Goal: Task Accomplishment & Management: Use online tool/utility

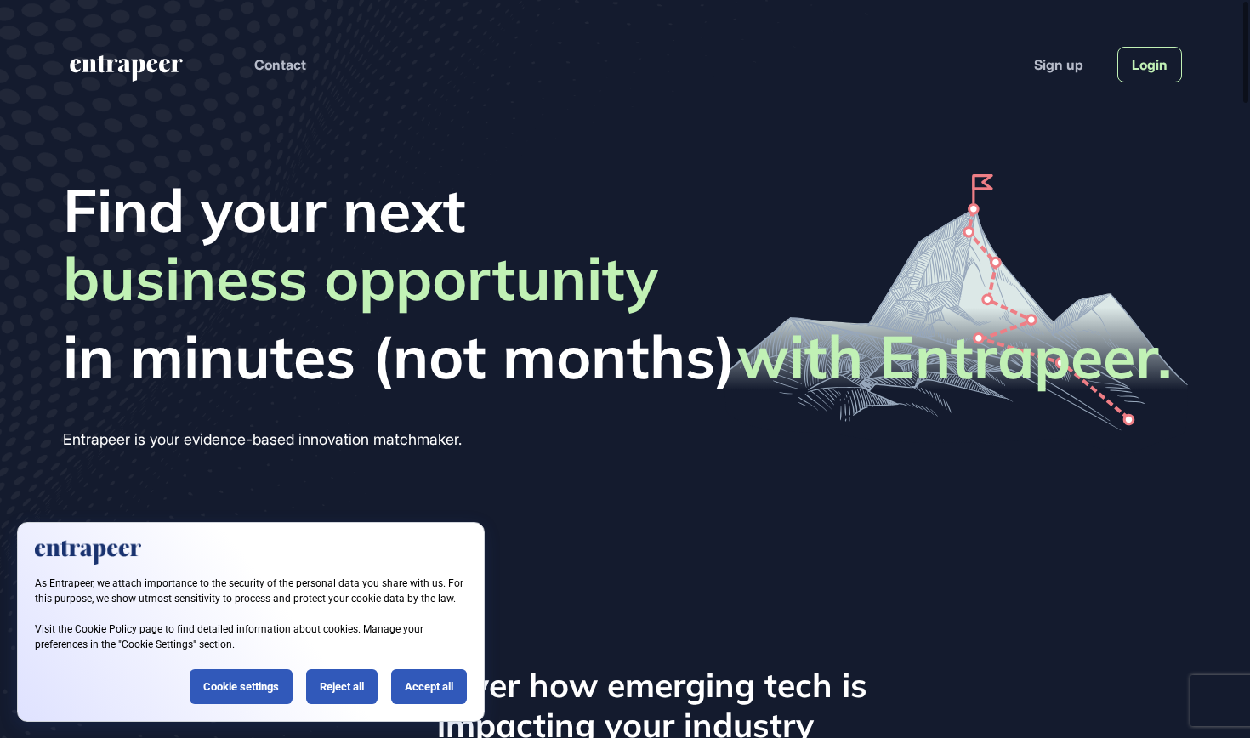
scroll to position [1, 1]
click at [1145, 72] on link "Login" at bounding box center [1150, 65] width 65 height 36
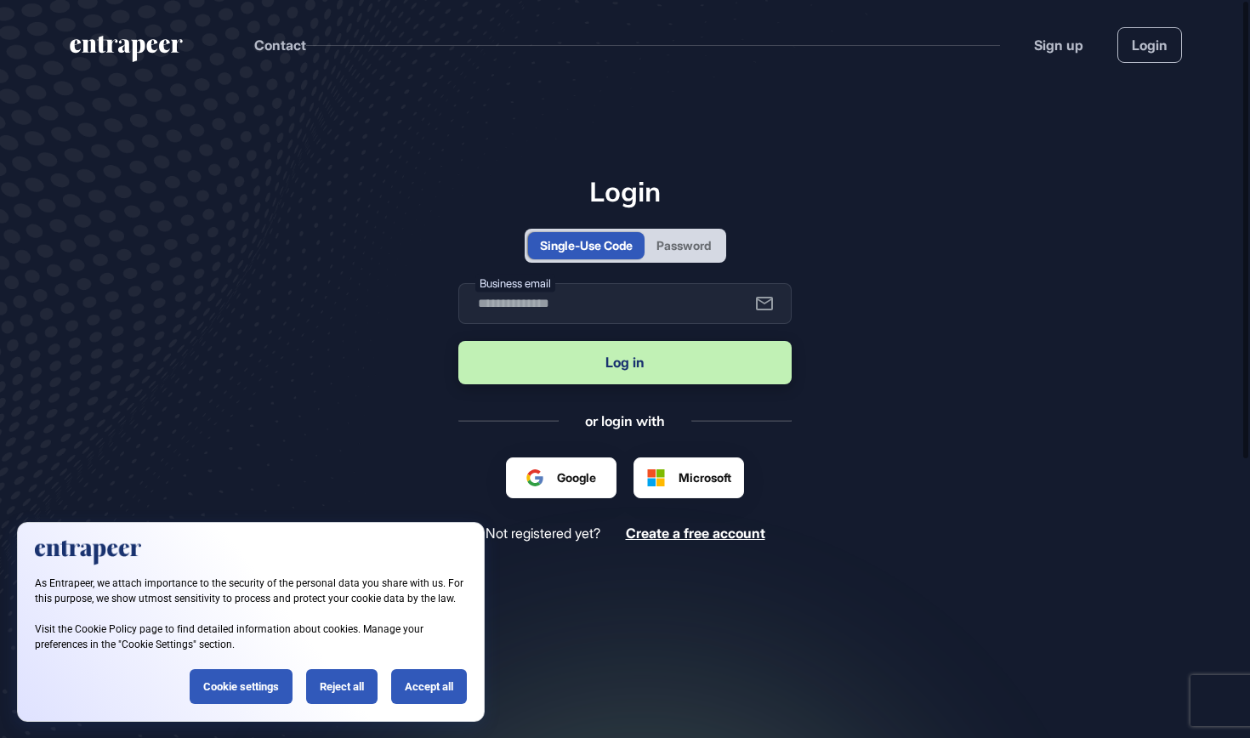
click at [663, 251] on div "Password" at bounding box center [684, 245] width 54 height 18
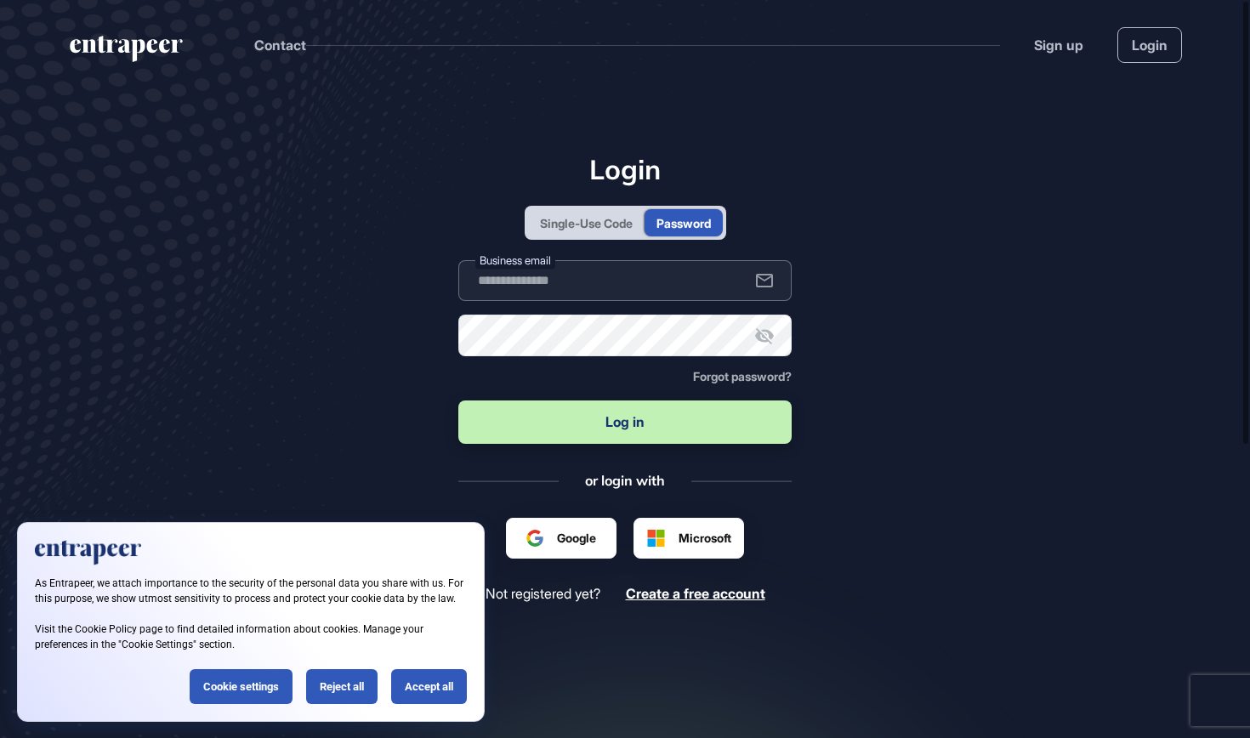
type input "**********"
click at [663, 431] on button "Log in" at bounding box center [624, 422] width 333 height 43
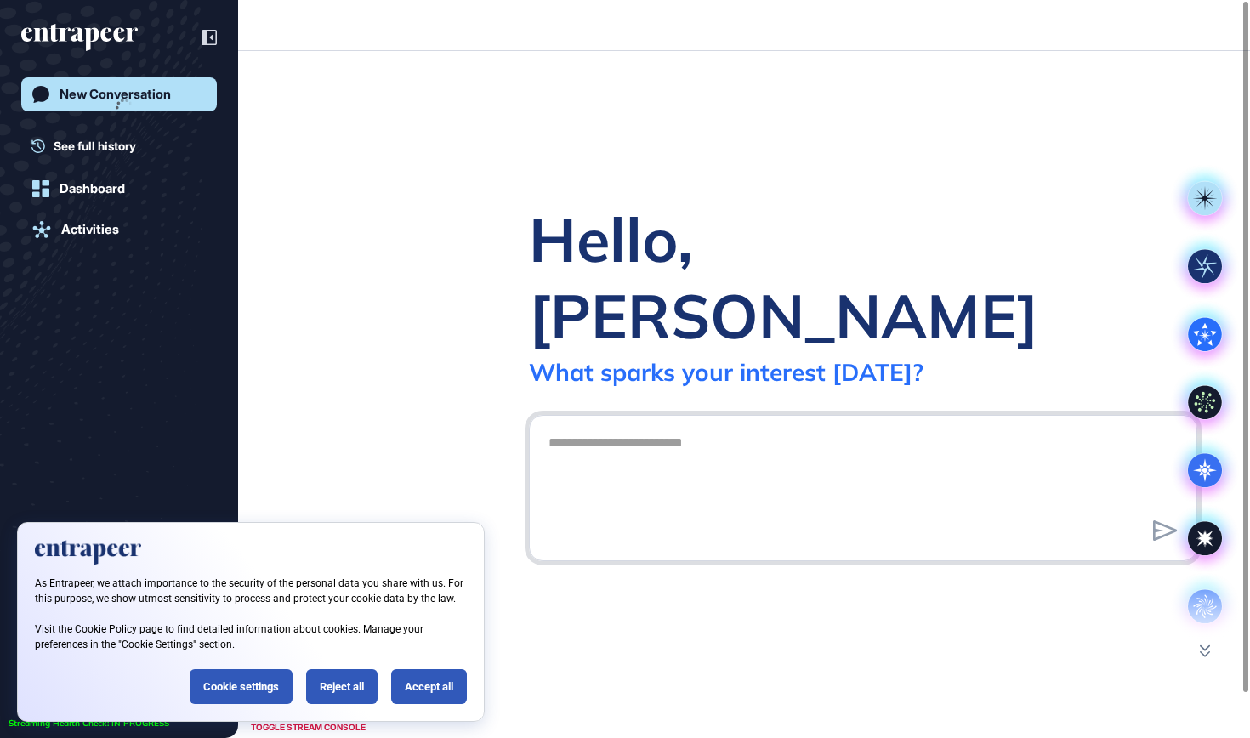
scroll to position [1, 1]
click at [349, 703] on div "Reject all" at bounding box center [341, 686] width 71 height 35
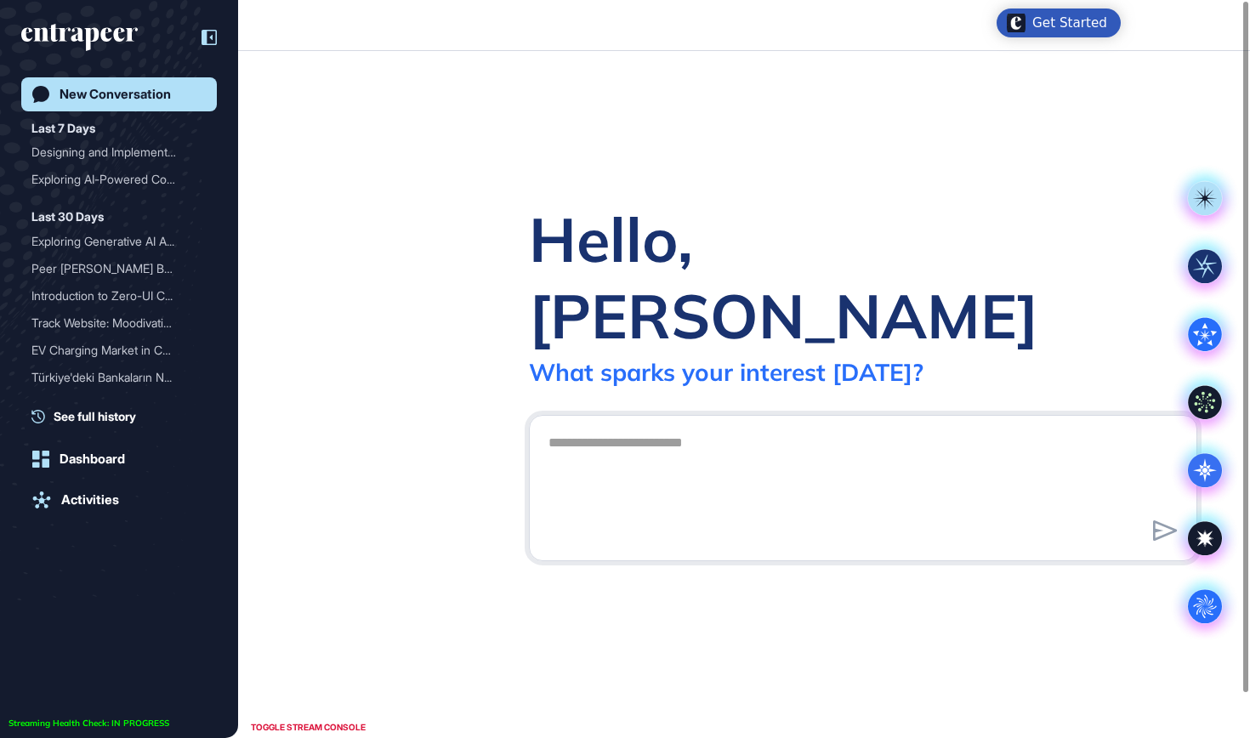
click at [209, 28] on div at bounding box center [201, 37] width 32 height 32
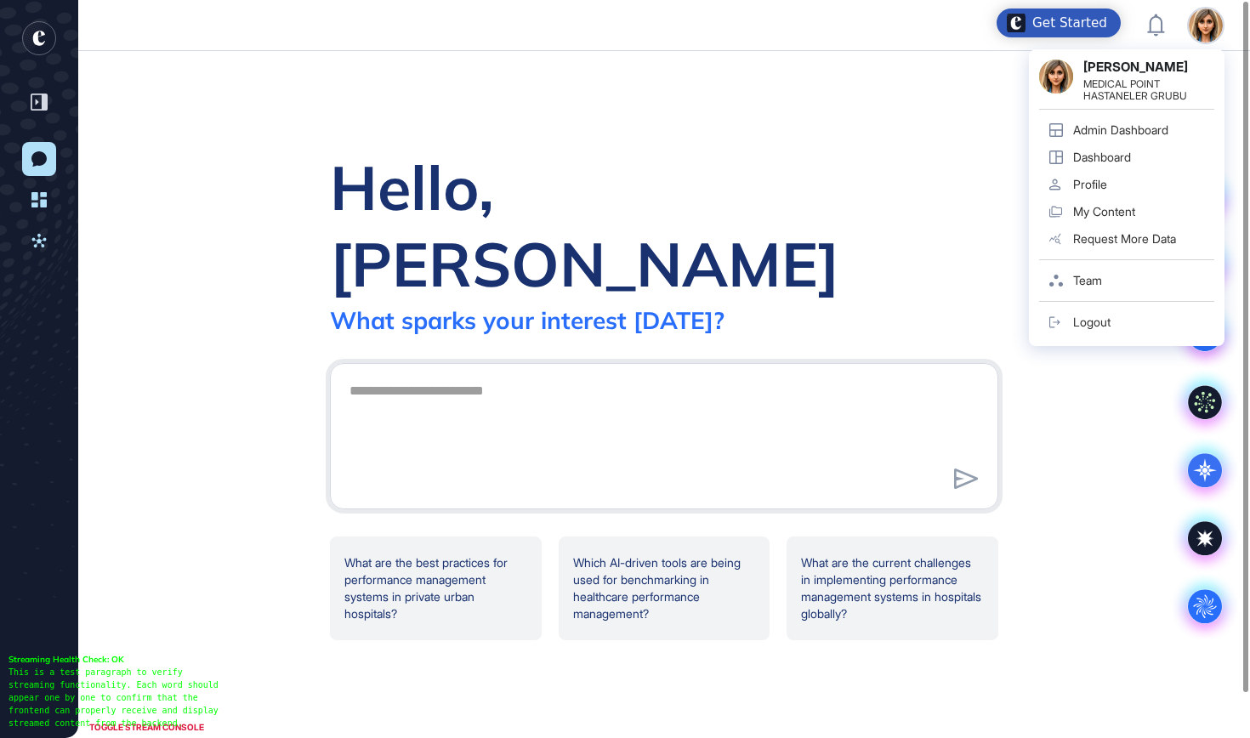
click at [1132, 132] on div "Admin Dashboard" at bounding box center [1120, 130] width 95 height 14
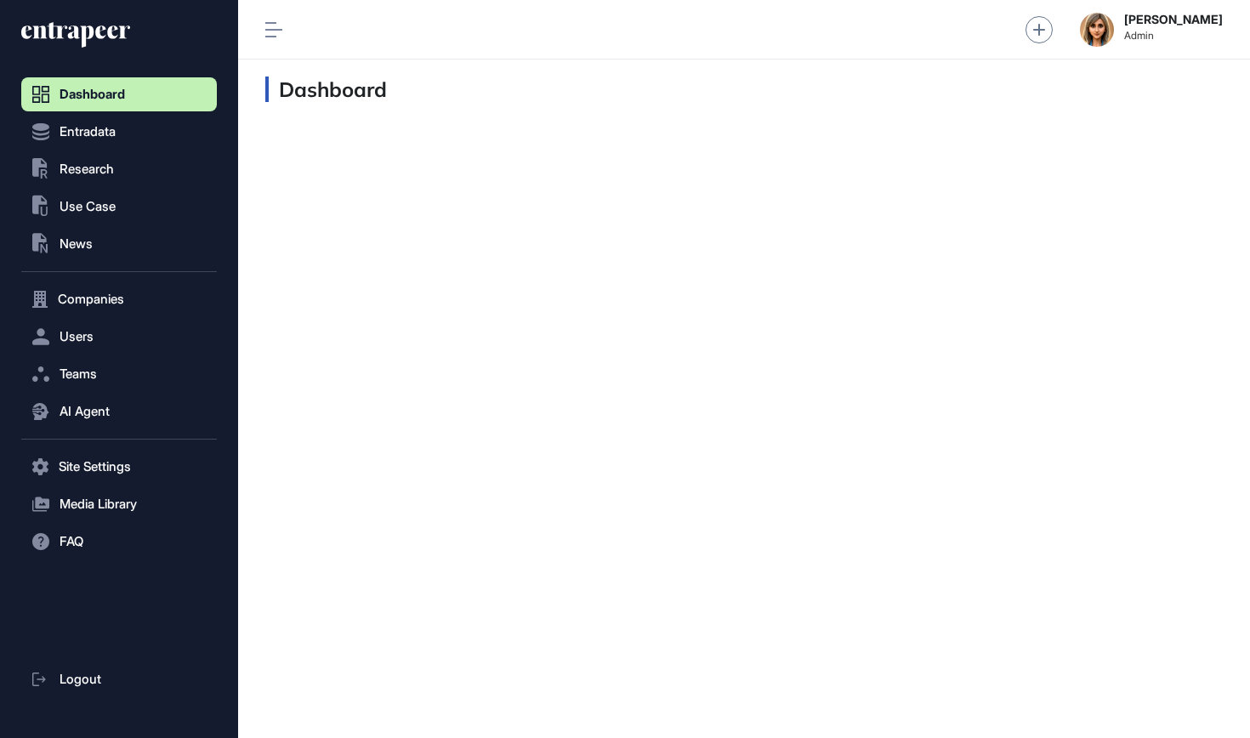
scroll to position [1, 1]
click at [1114, 26] on img at bounding box center [1097, 30] width 34 height 34
click at [1148, 105] on span "Logout" at bounding box center [1136, 107] width 37 height 14
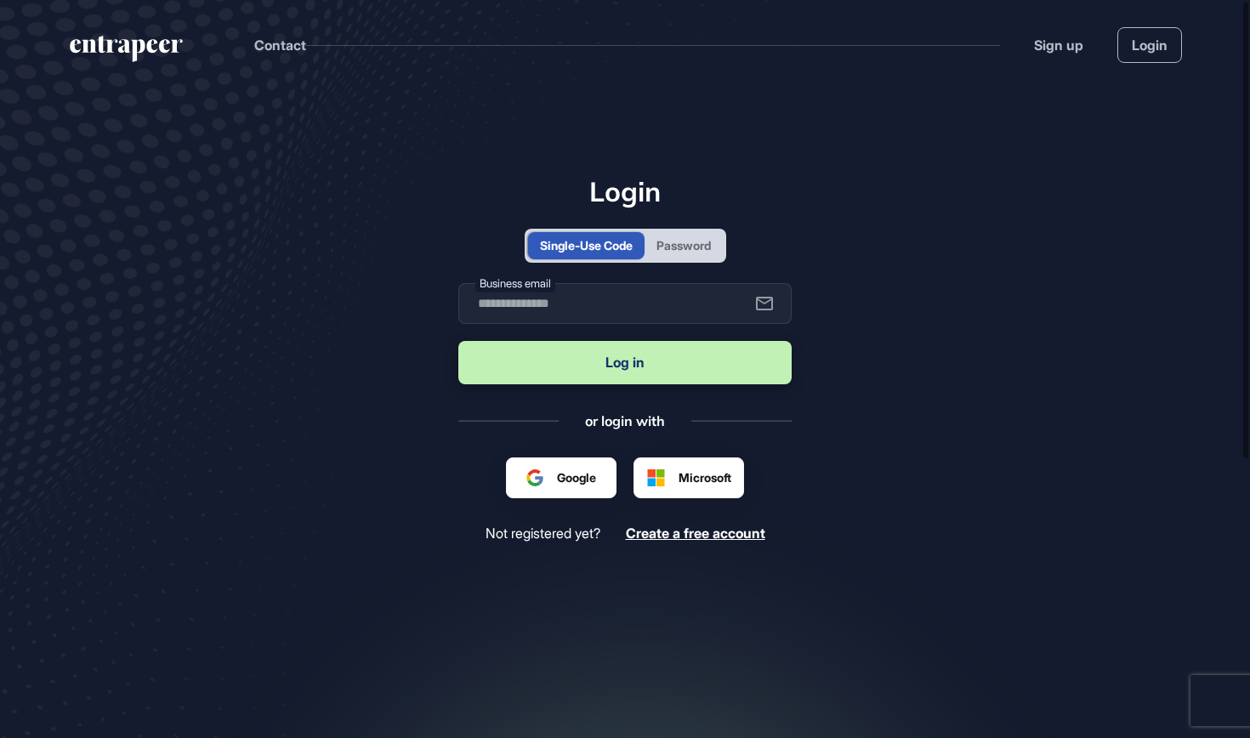
click at [677, 249] on div "Password" at bounding box center [684, 245] width 54 height 18
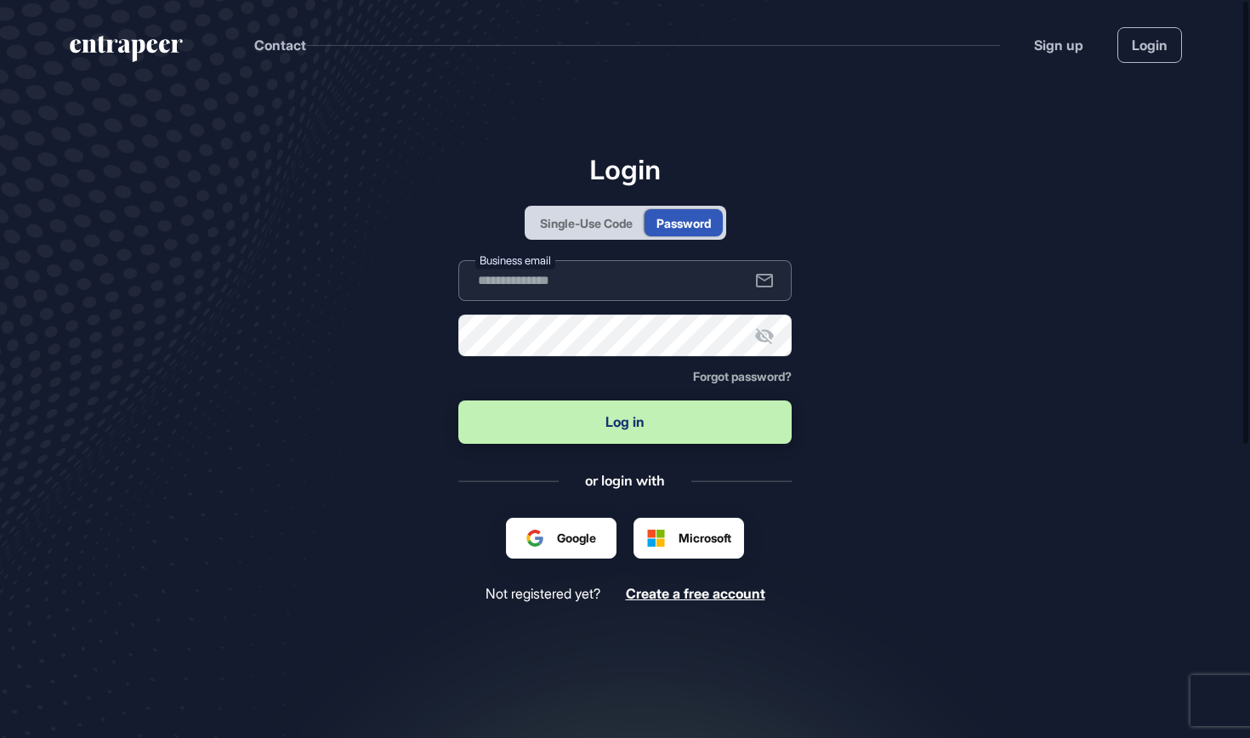
type input "**********"
click at [616, 427] on button "Log in" at bounding box center [624, 422] width 333 height 43
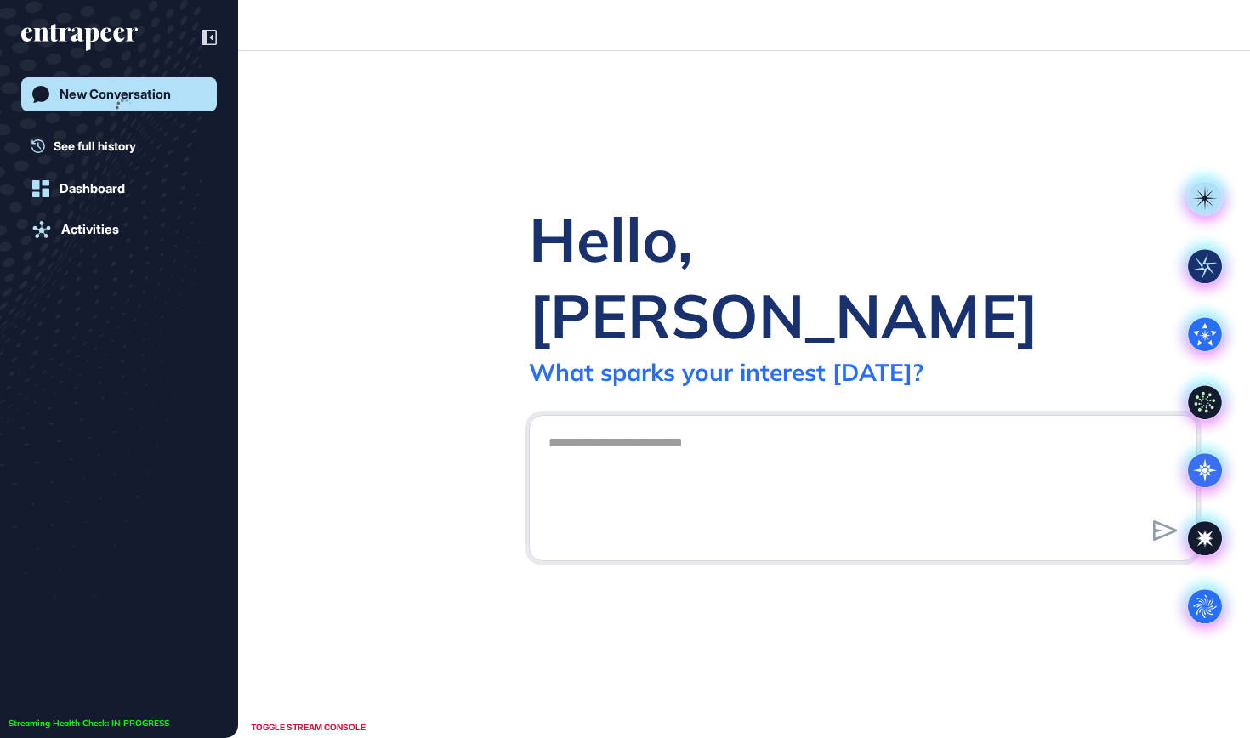
scroll to position [1, 1]
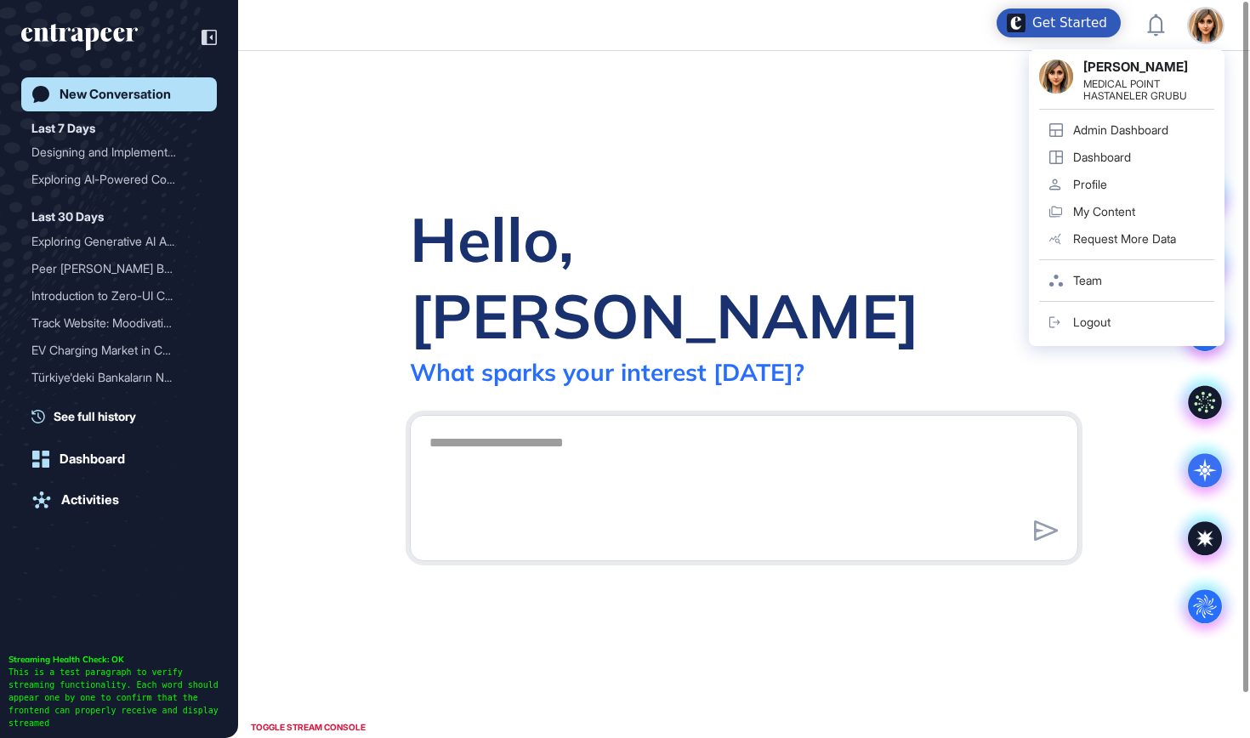
click at [1138, 132] on div "Admin Dashboard" at bounding box center [1120, 130] width 95 height 14
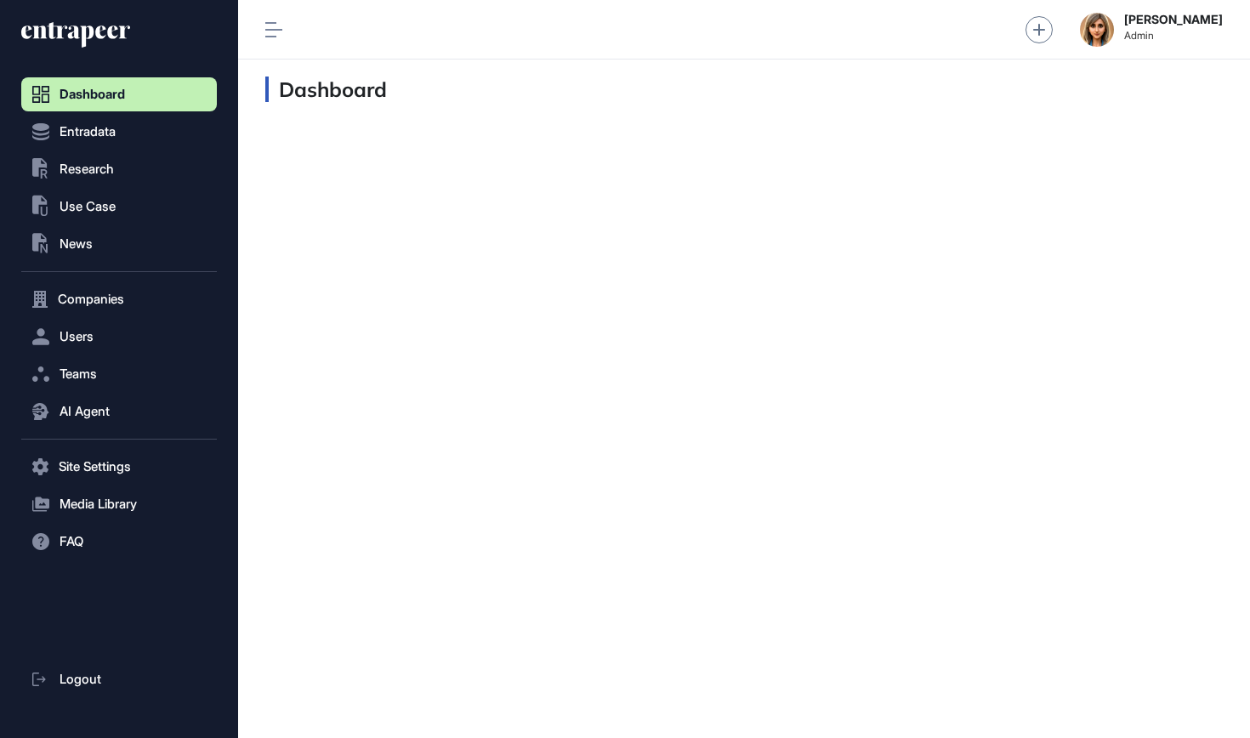
scroll to position [1, 1]
click at [90, 339] on span "Users" at bounding box center [77, 337] width 34 height 14
click at [78, 378] on span "User List" at bounding box center [79, 373] width 48 height 14
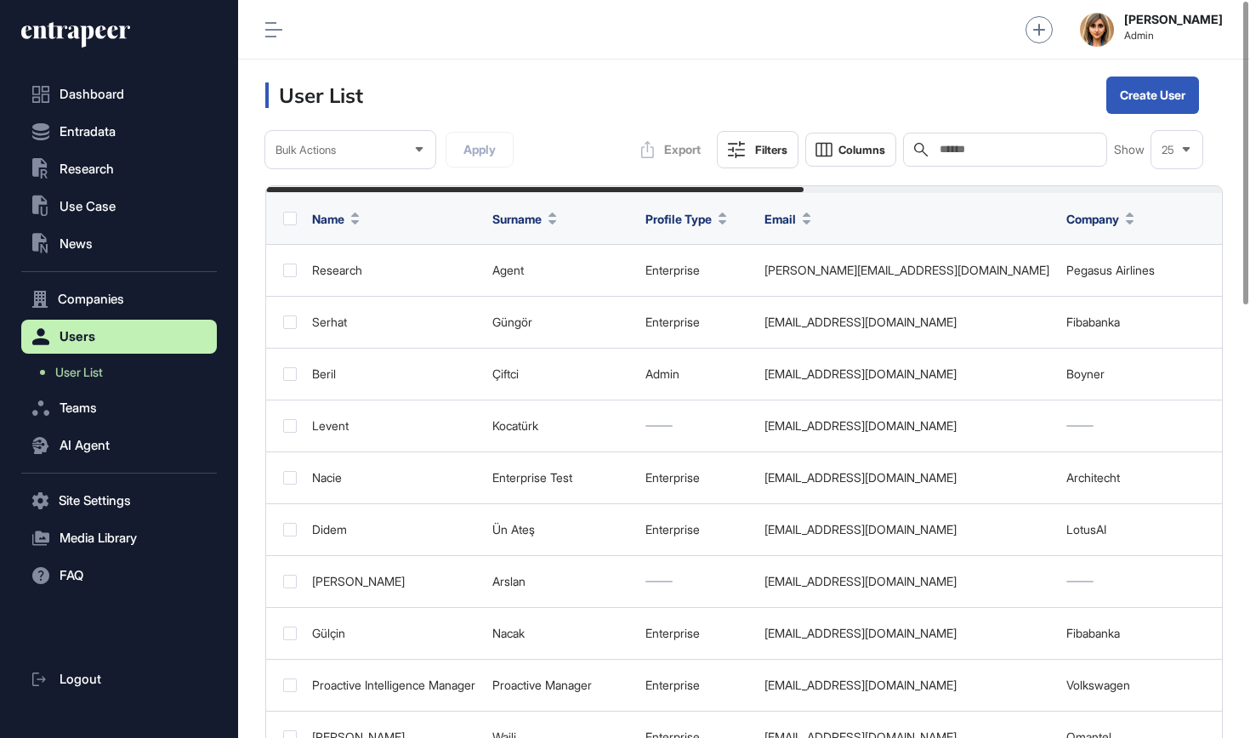
click at [1006, 156] on input "text" at bounding box center [1017, 150] width 158 height 14
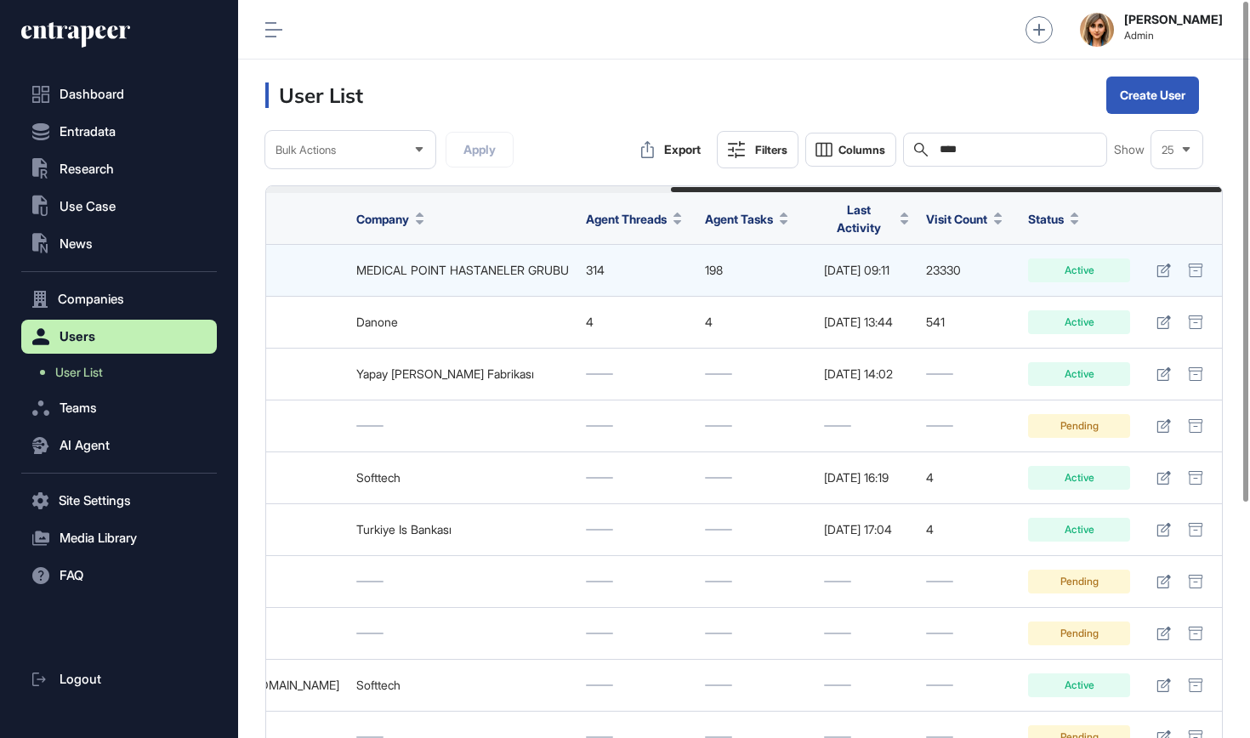
scroll to position [0, 703]
type input "****"
click at [1163, 264] on icon at bounding box center [1164, 271] width 14 height 14
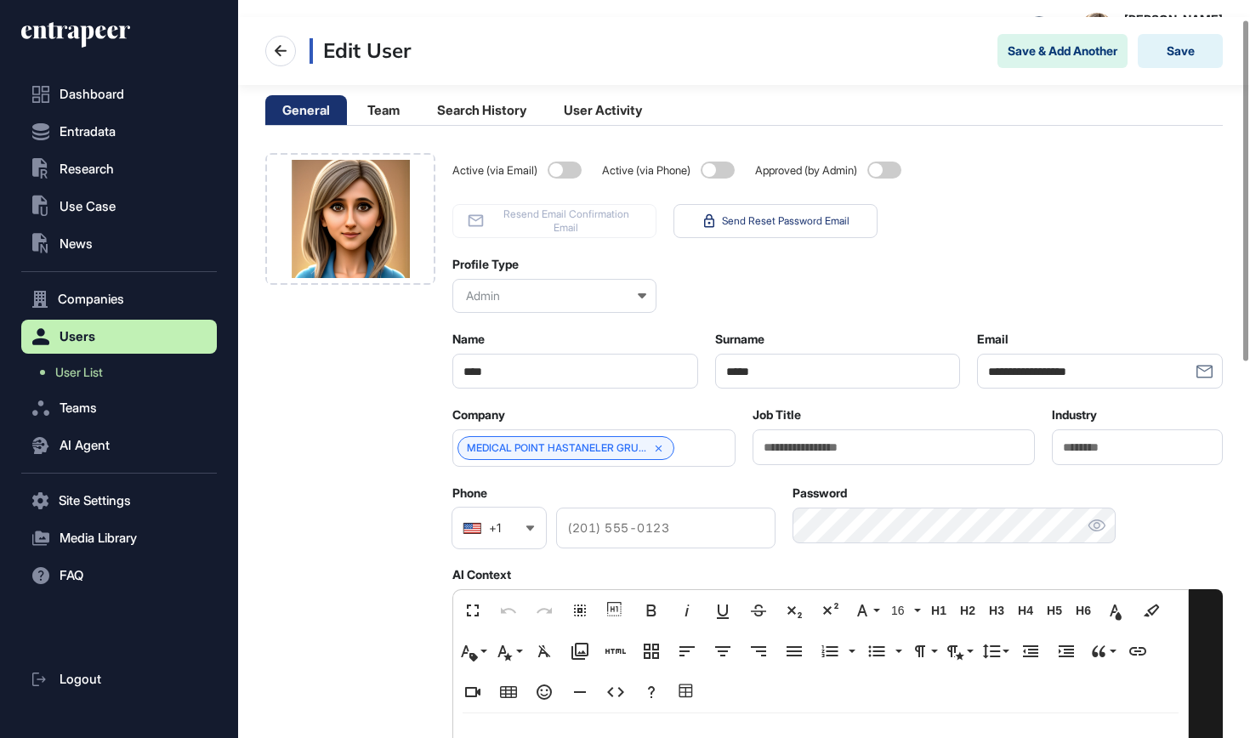
scroll to position [43, 0]
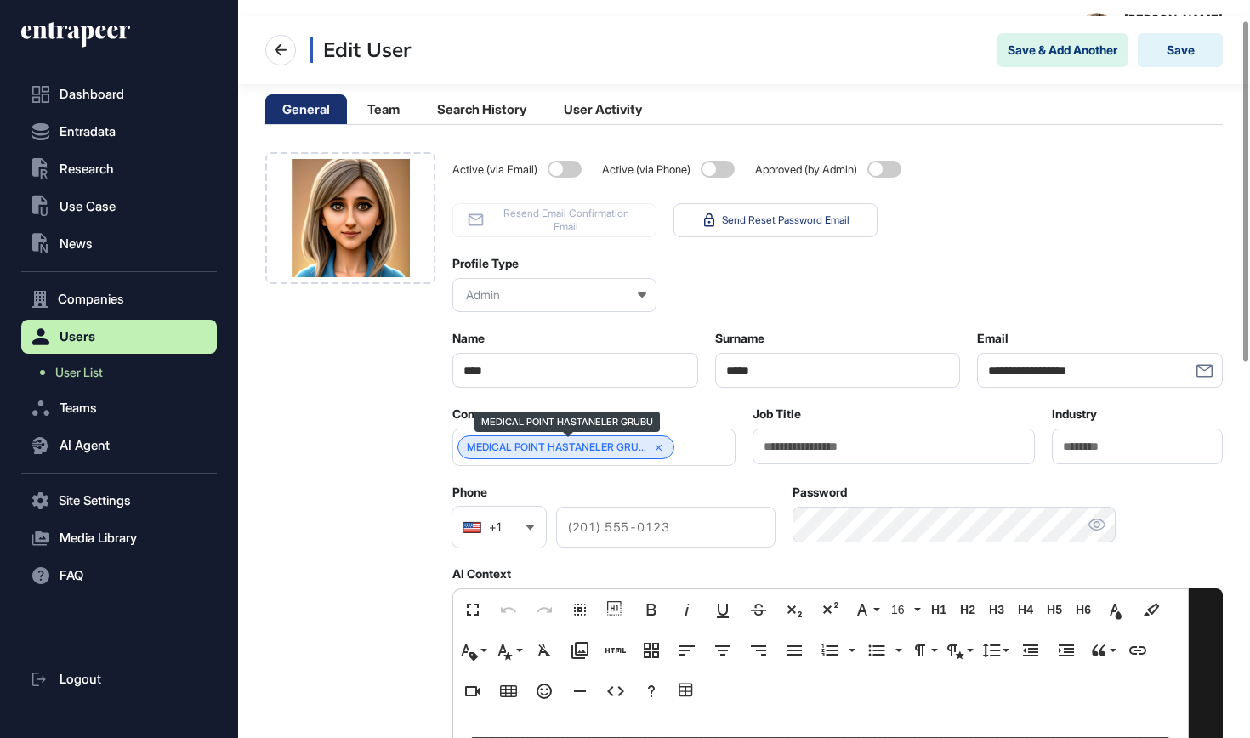
click at [665, 449] on icon at bounding box center [659, 448] width 12 height 12
click at [668, 449] on input "text" at bounding box center [583, 448] width 239 height 14
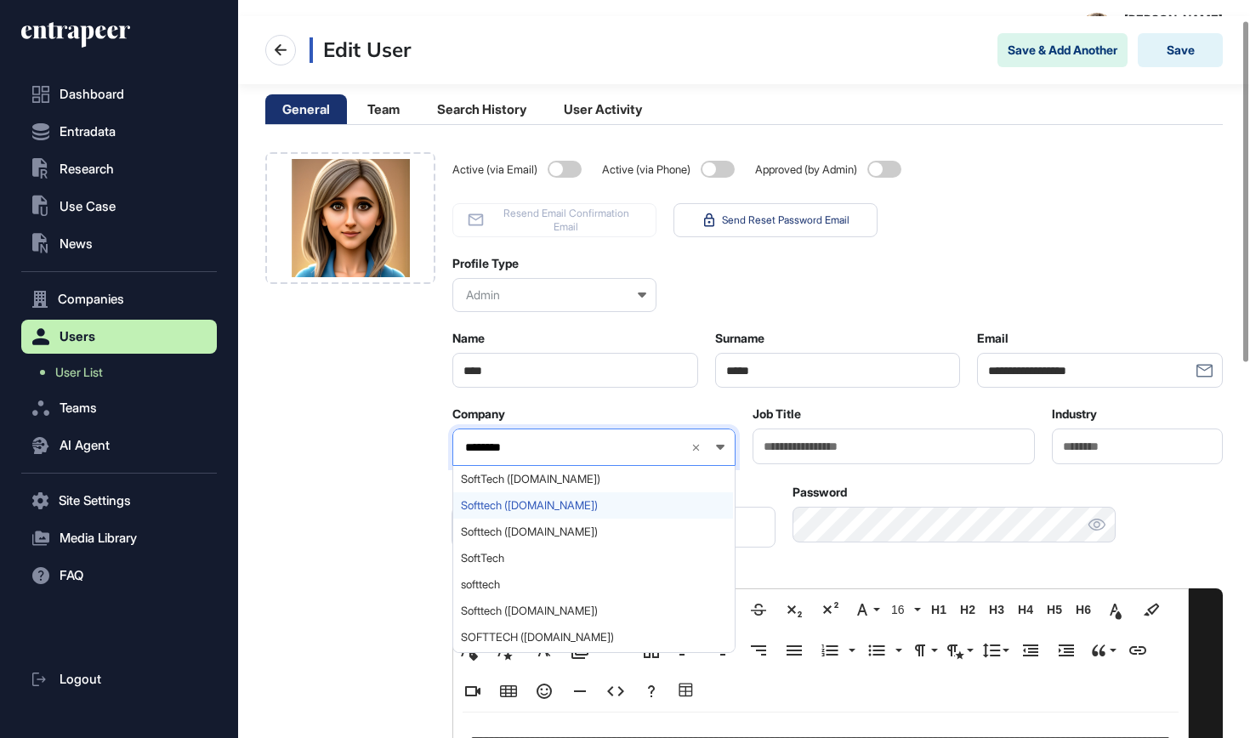
type input "********"
click at [637, 506] on span "Softtech (softtech.com.tr)" at bounding box center [593, 505] width 265 height 13
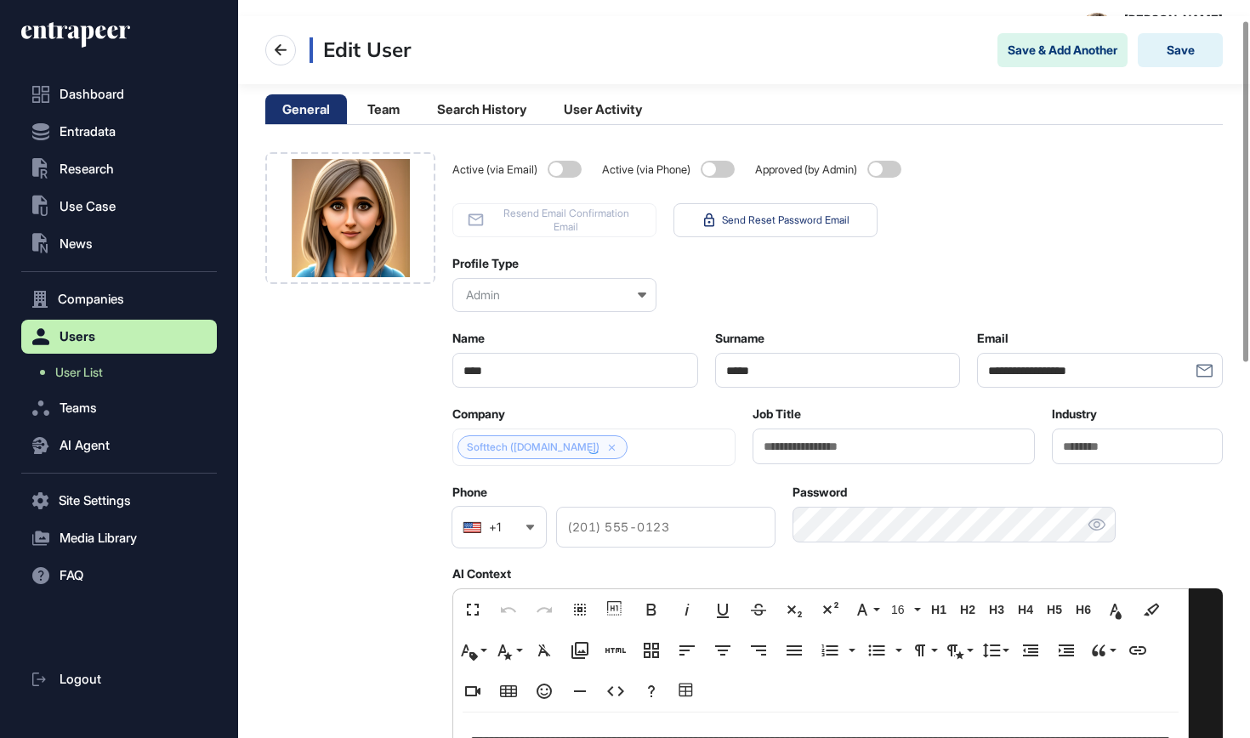
click at [536, 444] on div at bounding box center [593, 447] width 283 height 37
click at [536, 445] on link "Softtech (softtech.com.tr)" at bounding box center [533, 447] width 133 height 12
click at [610, 450] on icon at bounding box center [612, 448] width 12 height 12
click at [610, 450] on input "text" at bounding box center [583, 448] width 239 height 14
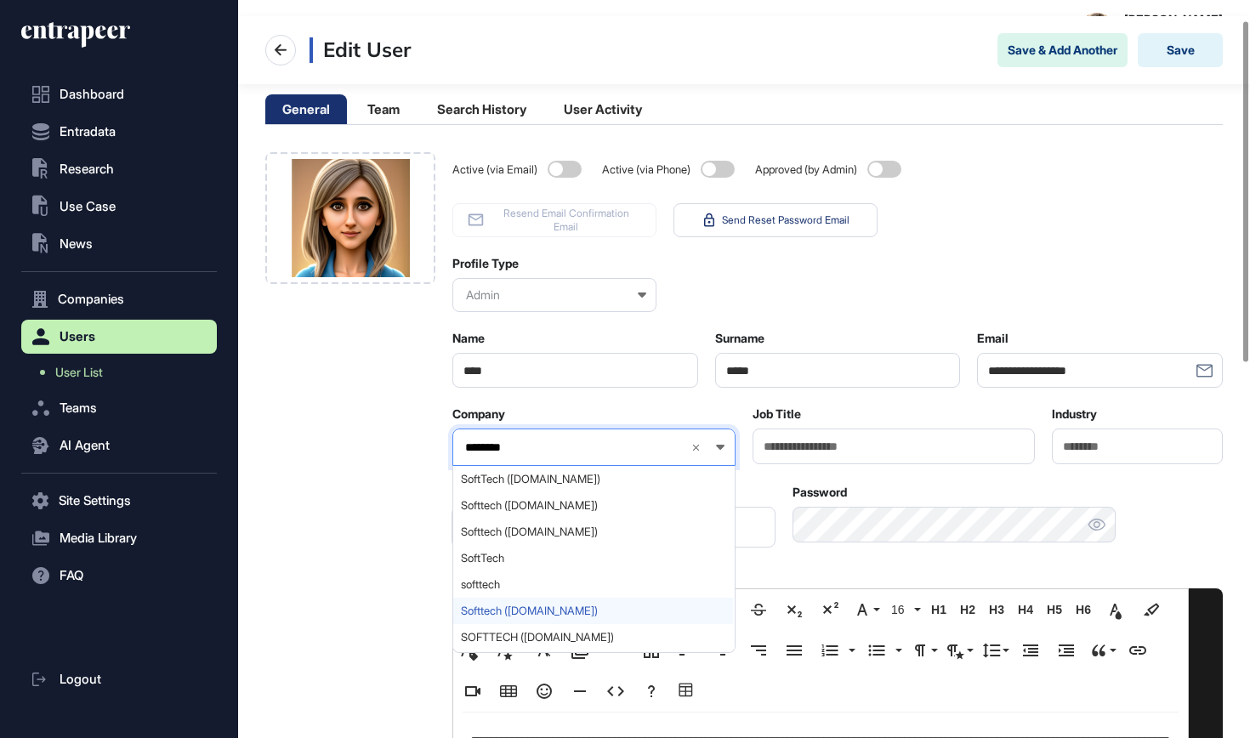
type input "********"
click at [581, 607] on span "Softtech (softtech.com.tr)" at bounding box center [593, 611] width 265 height 13
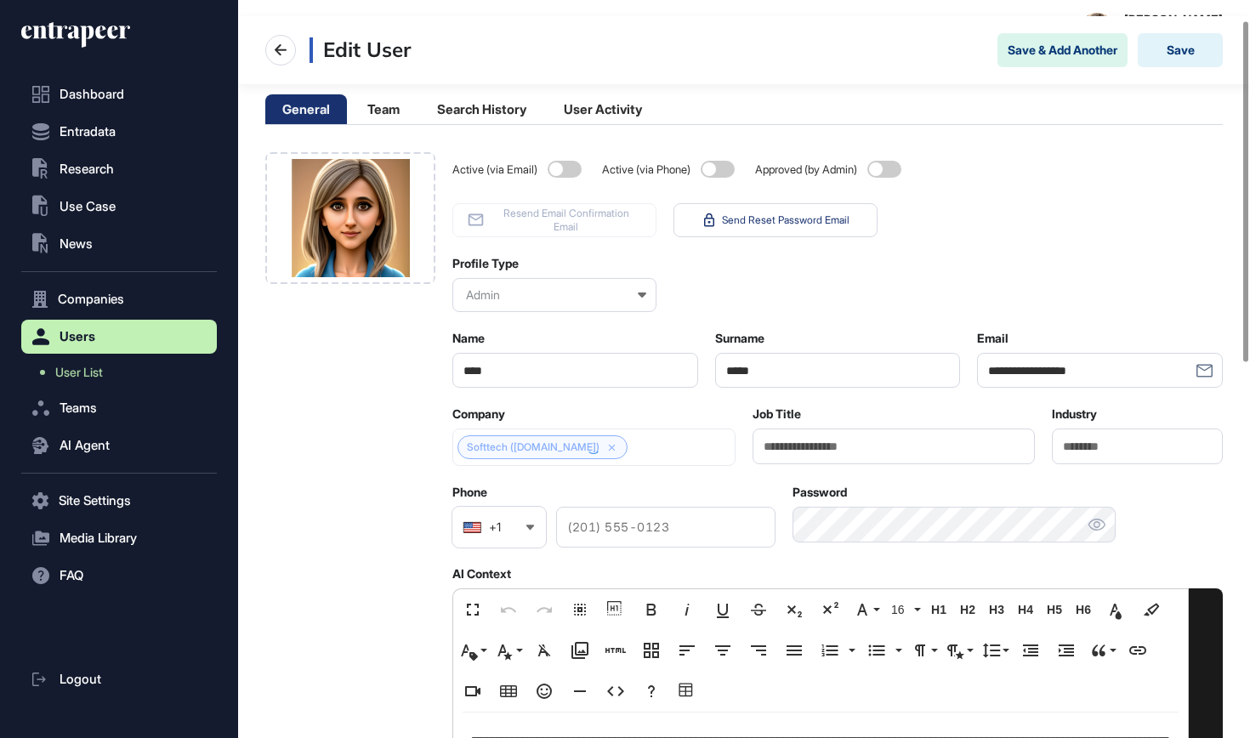
click at [566, 447] on div at bounding box center [593, 447] width 283 height 37
click at [566, 447] on link "Softtech (softtech.com.tr)" at bounding box center [533, 447] width 133 height 12
click at [1176, 48] on button "Save" at bounding box center [1180, 50] width 85 height 34
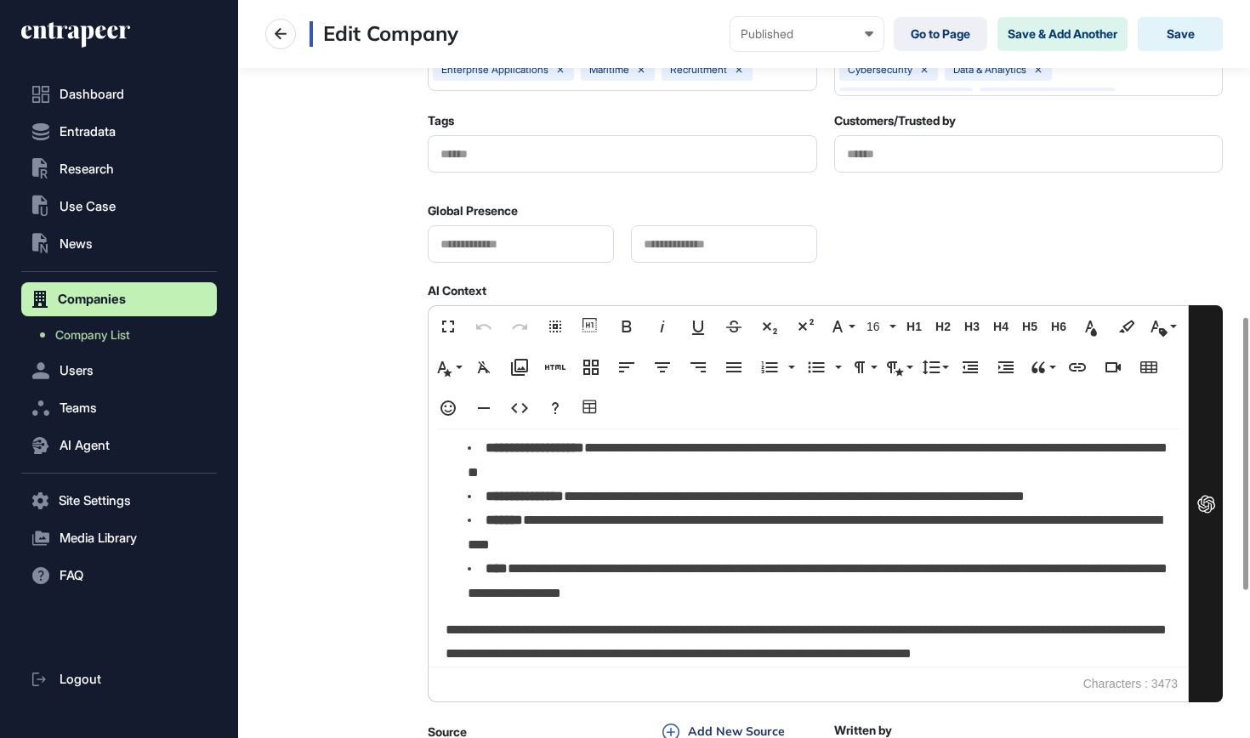
scroll to position [1158, 0]
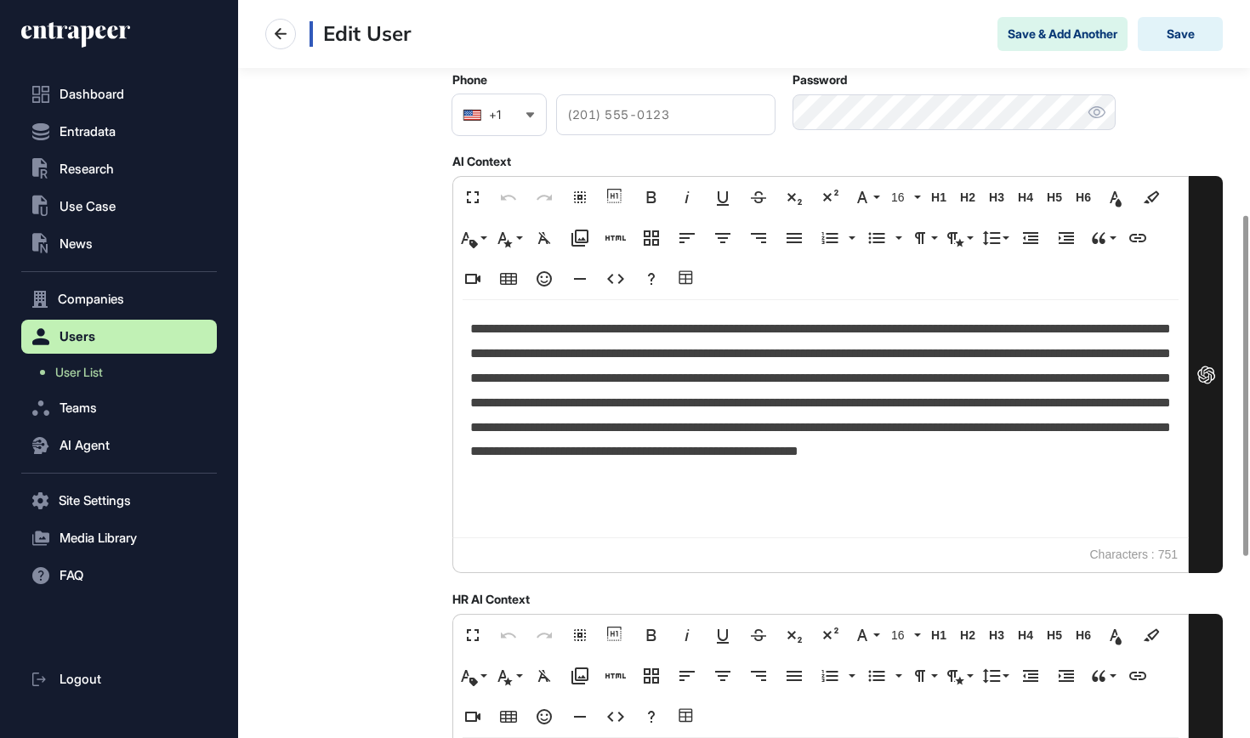
scroll to position [533, 0]
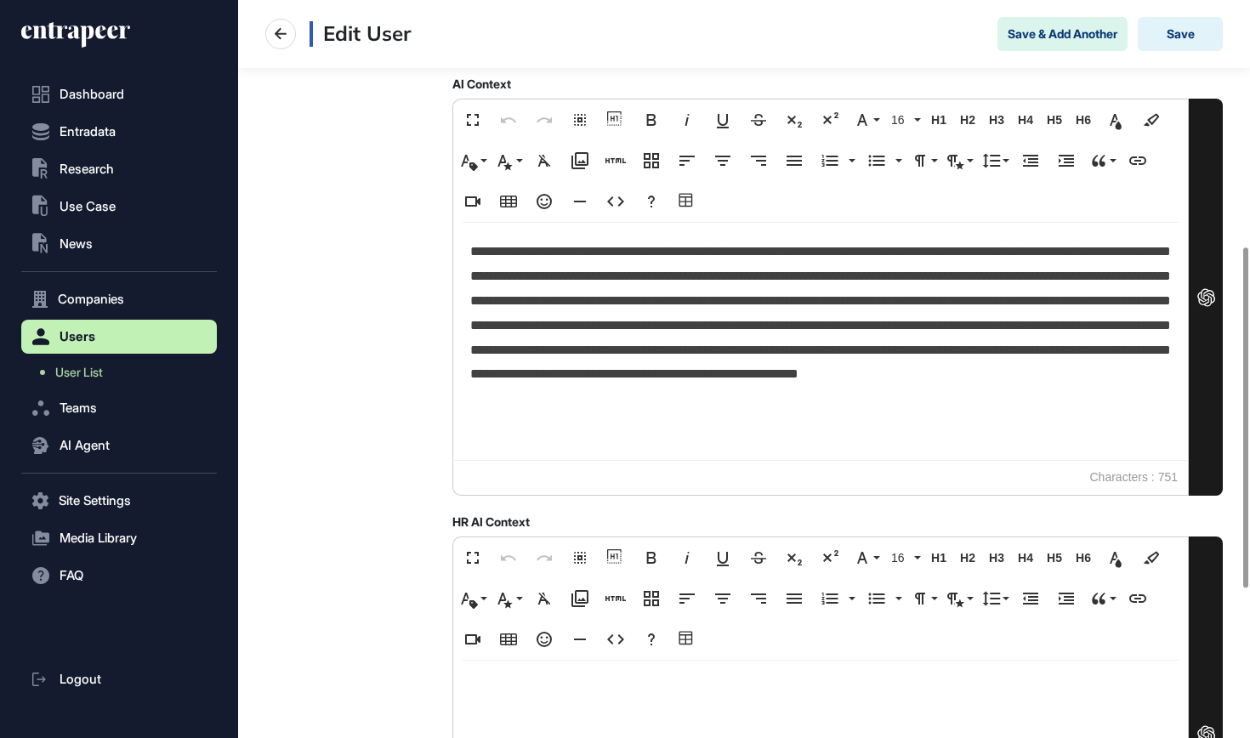
click at [560, 298] on p "**********" at bounding box center [820, 323] width 701 height 167
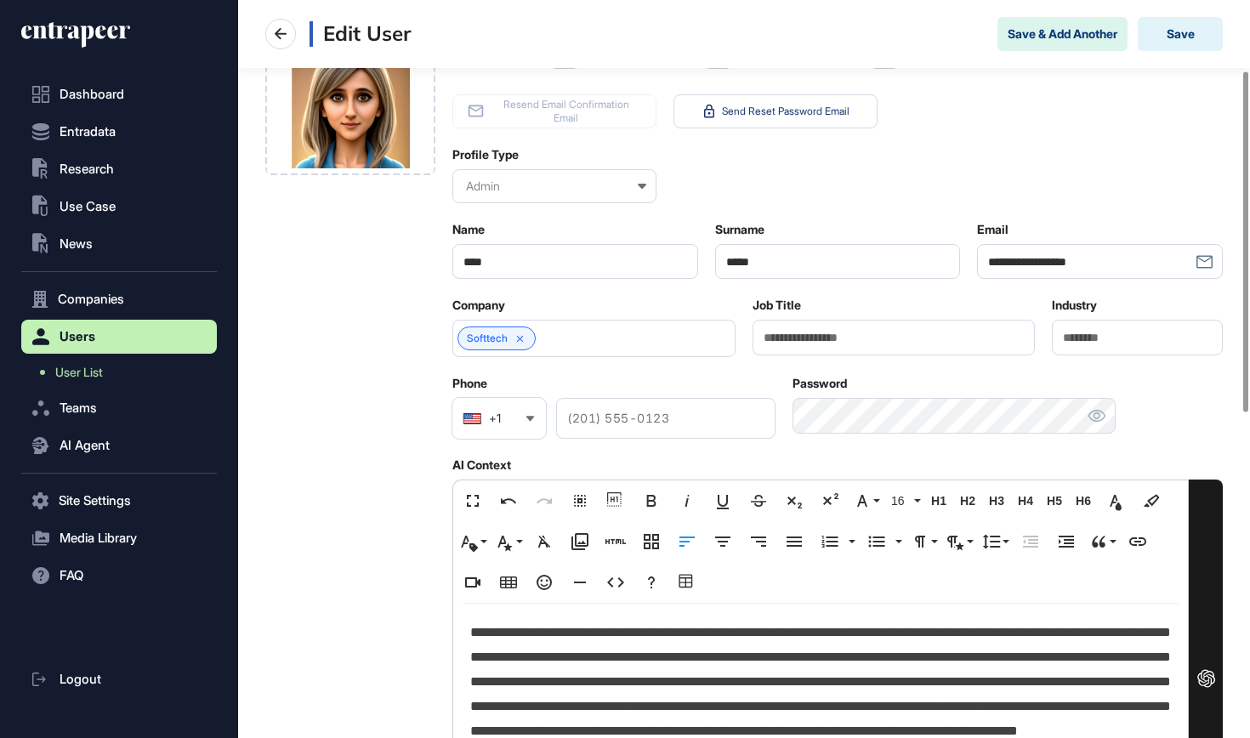
scroll to position [40, 0]
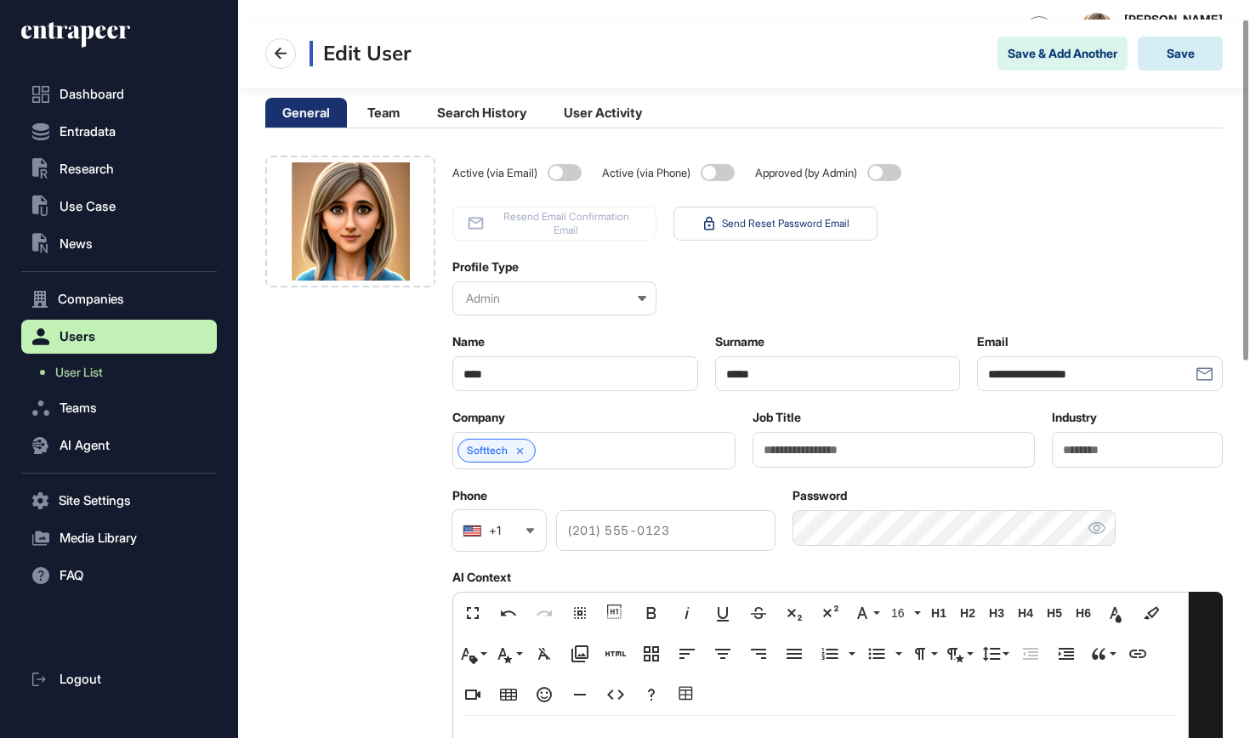
click at [1169, 52] on button "Save" at bounding box center [1180, 54] width 85 height 34
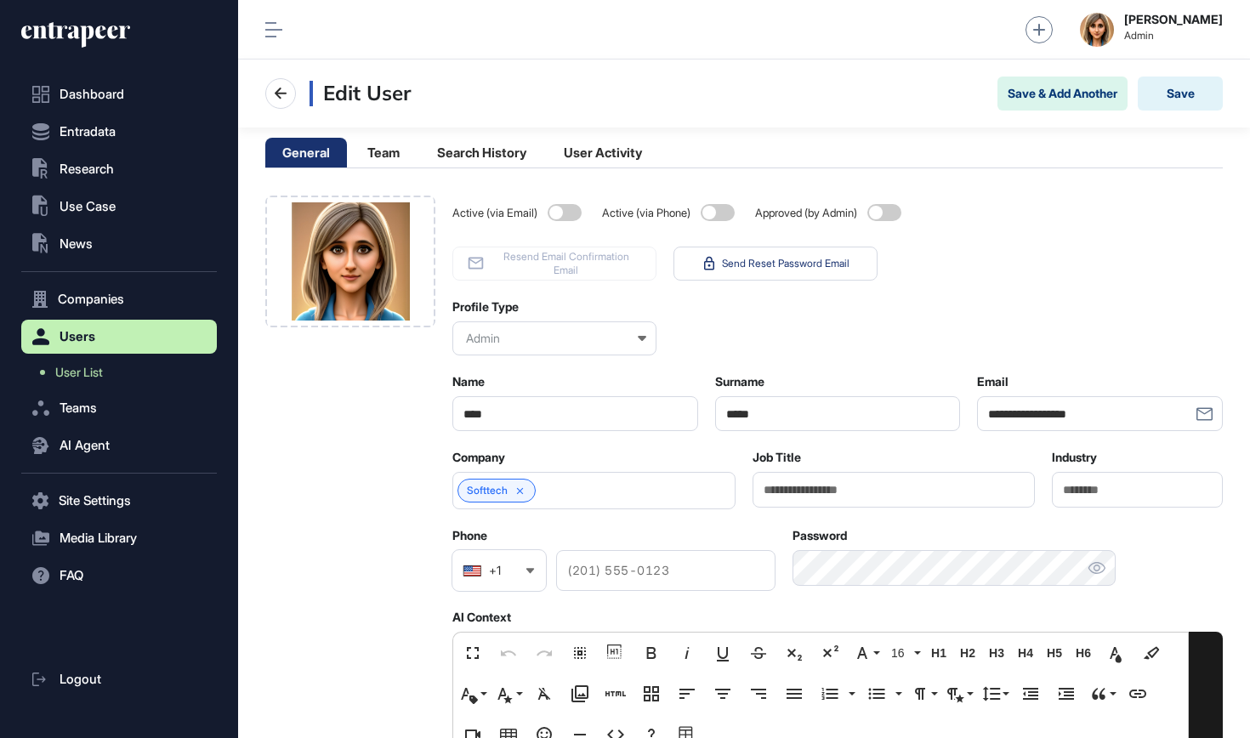
click at [88, 37] on icon at bounding box center [75, 34] width 109 height 27
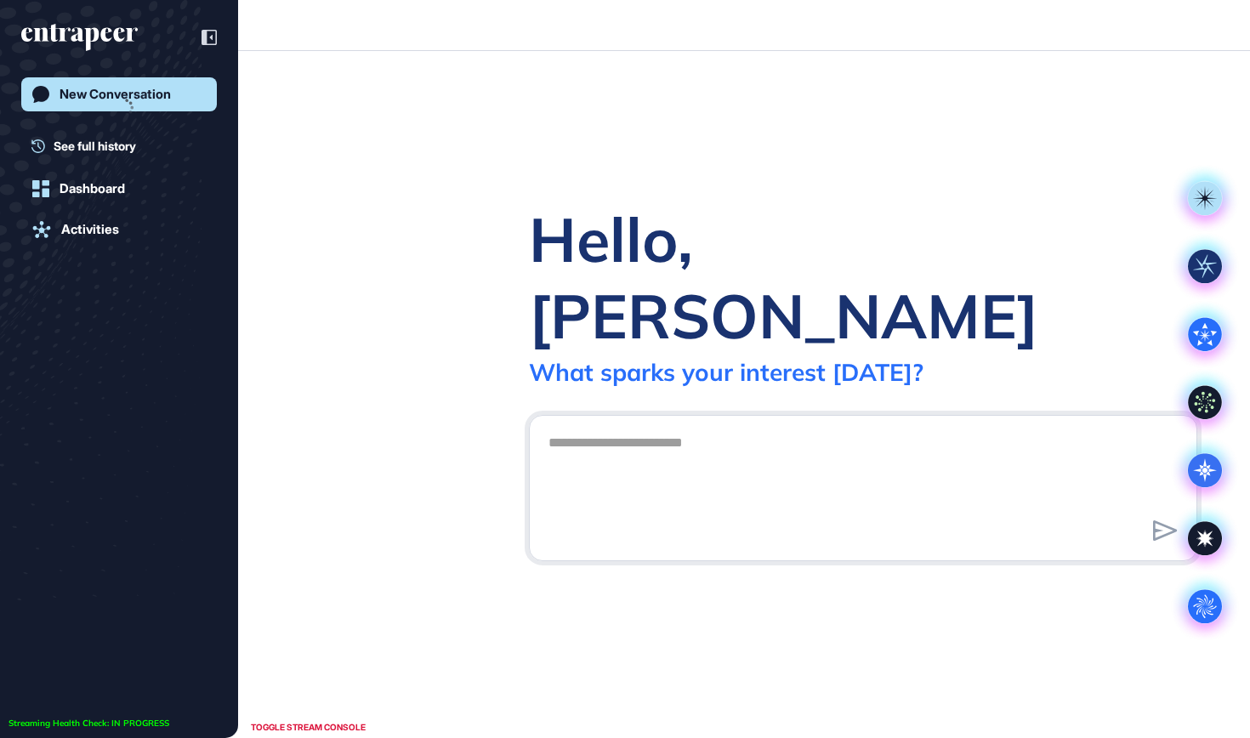
scroll to position [1, 1]
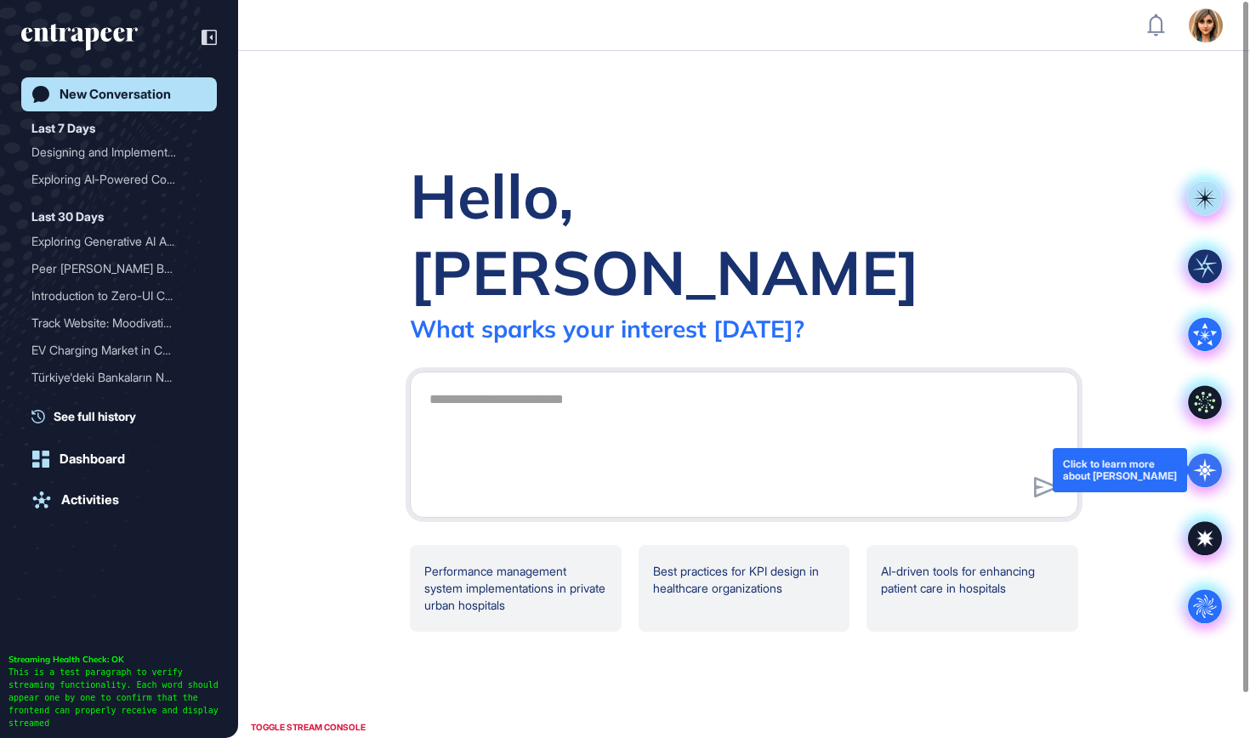
click at [1213, 464] on icon at bounding box center [1205, 470] width 34 height 34
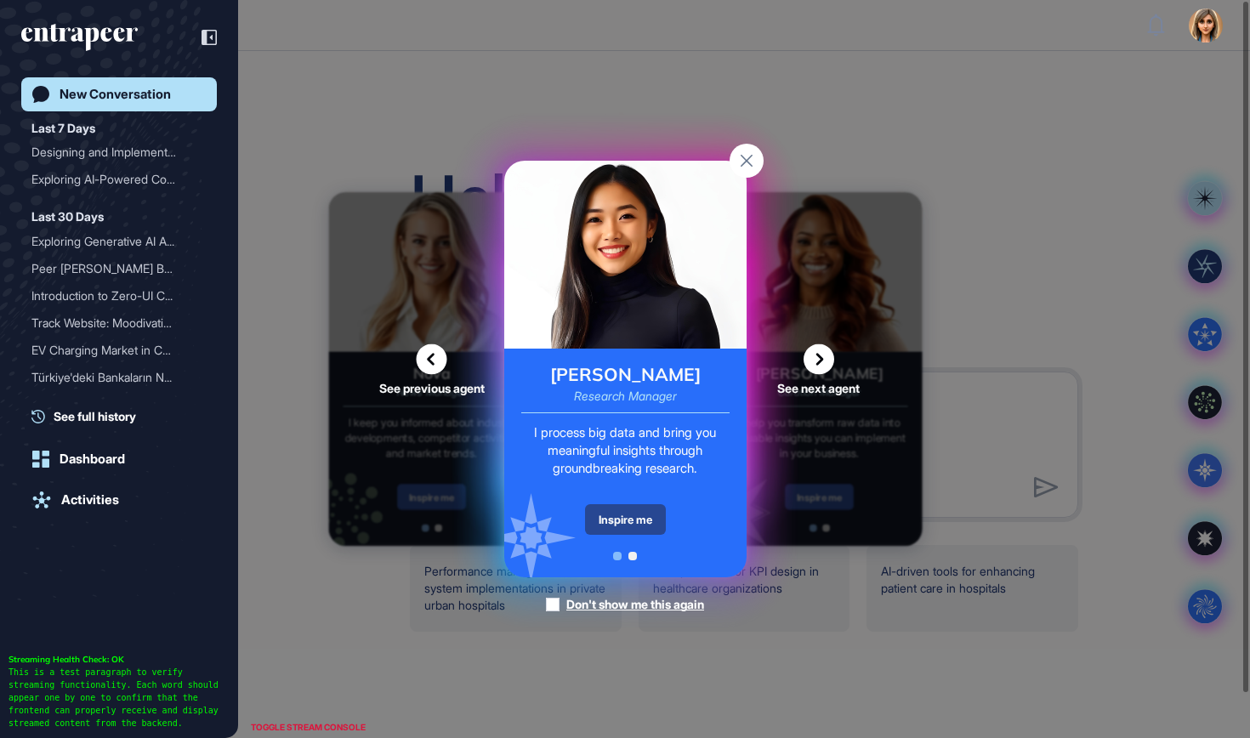
click at [651, 521] on div "Inspire me" at bounding box center [625, 519] width 81 height 31
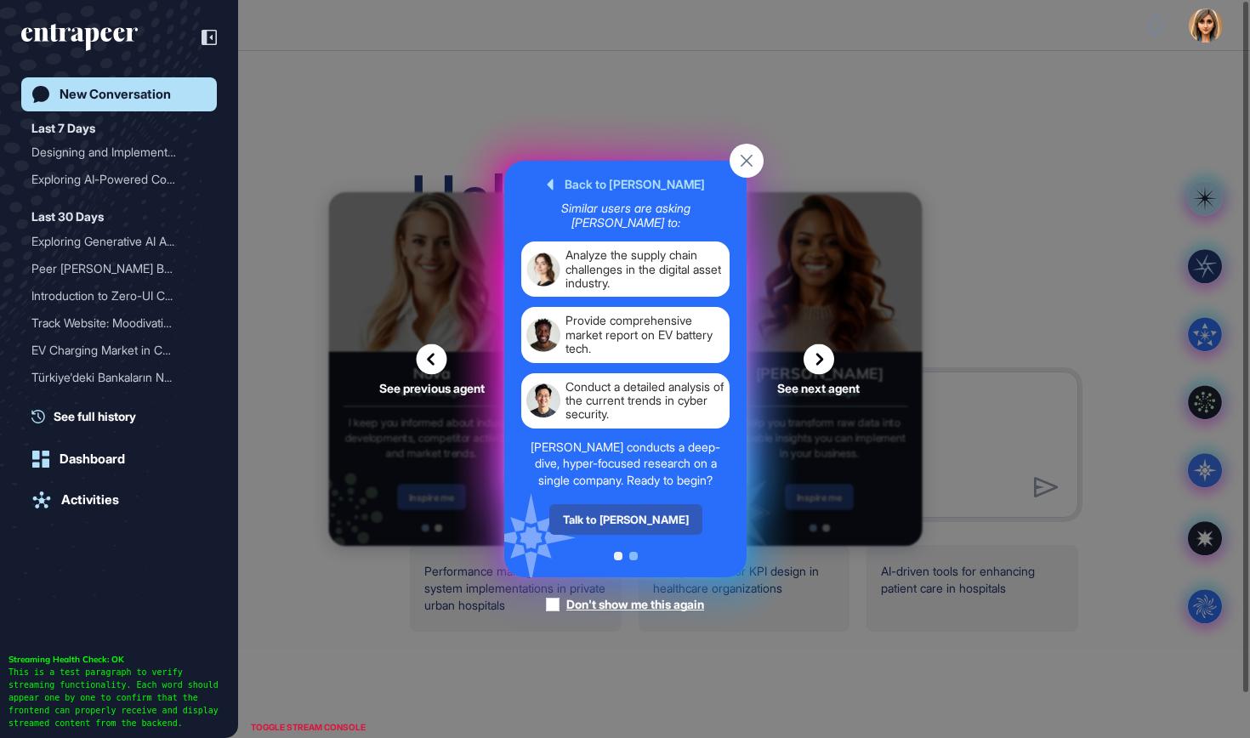
click at [651, 521] on div "Talk to Reese" at bounding box center [625, 519] width 153 height 31
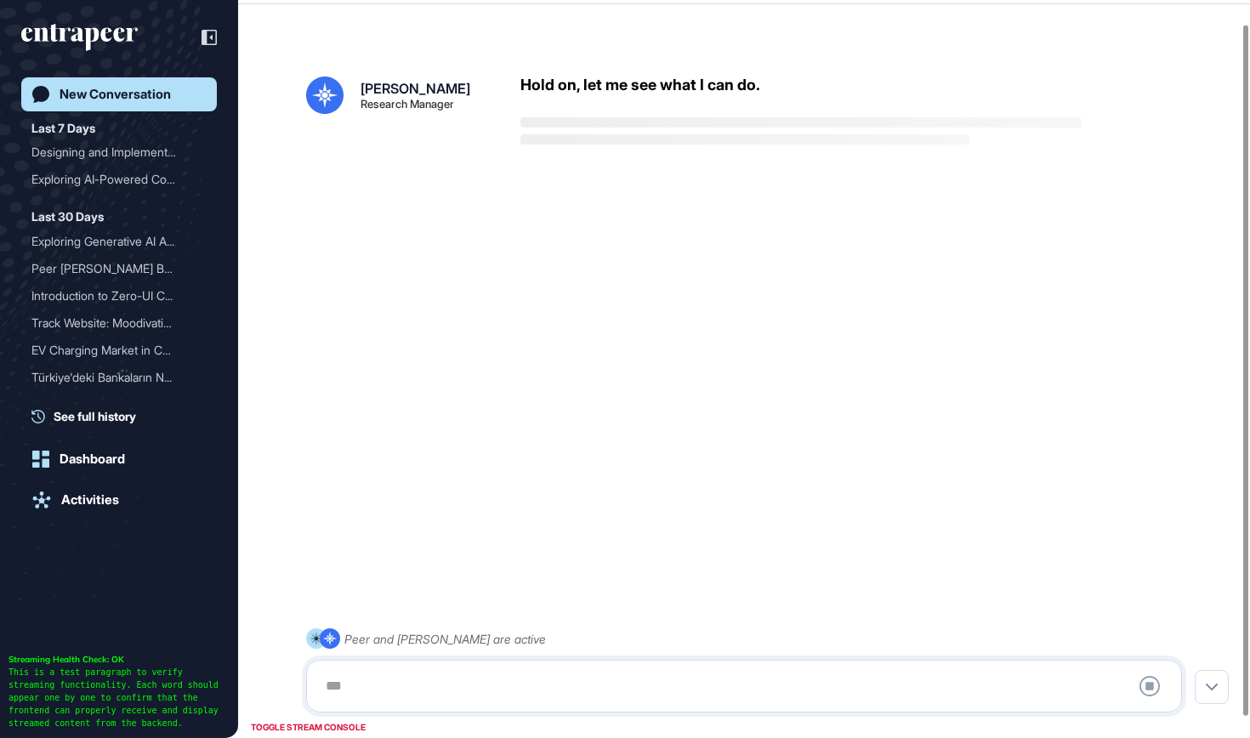
scroll to position [48, 0]
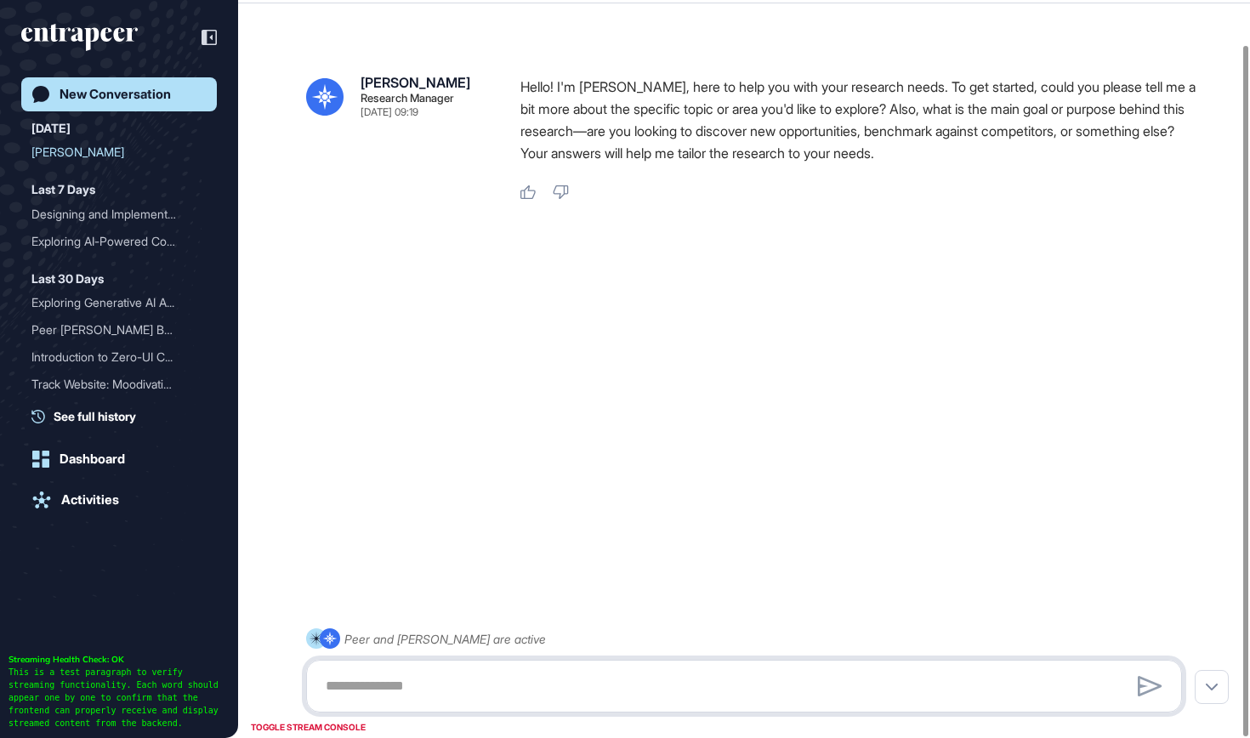
click at [470, 690] on textarea at bounding box center [744, 686] width 857 height 34
paste textarea "**********"
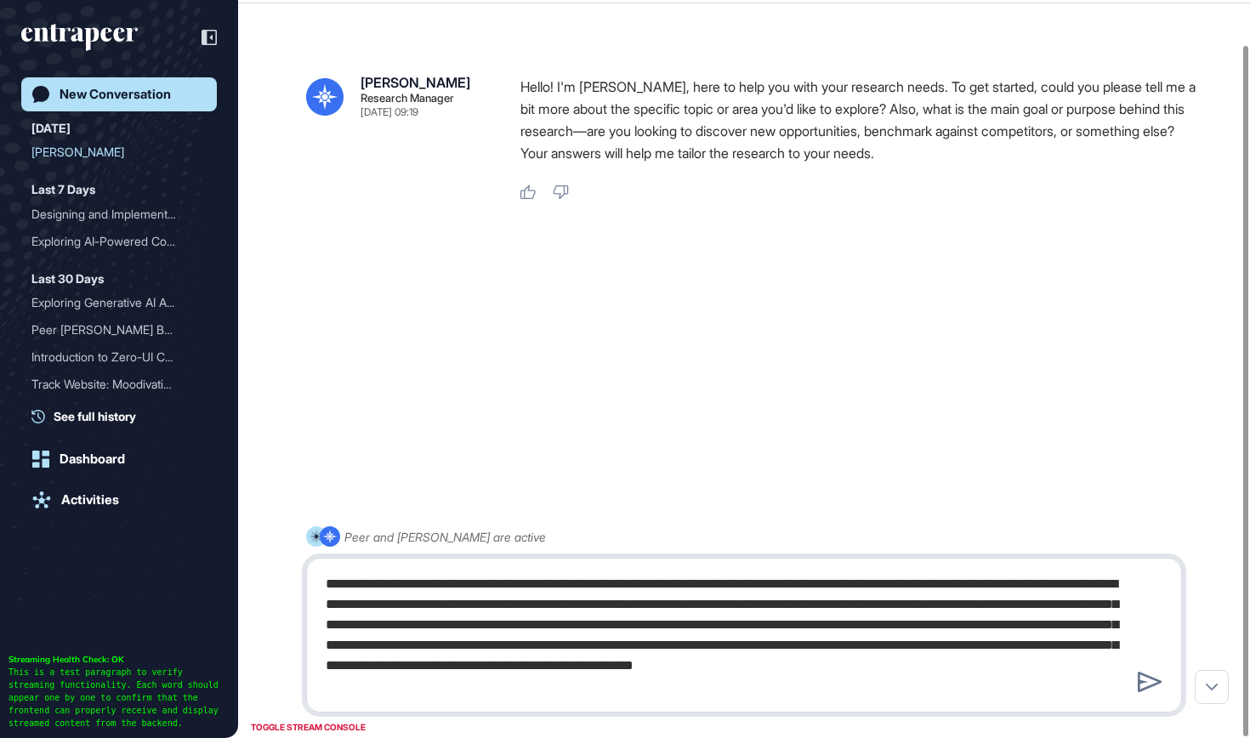
type textarea "**********"
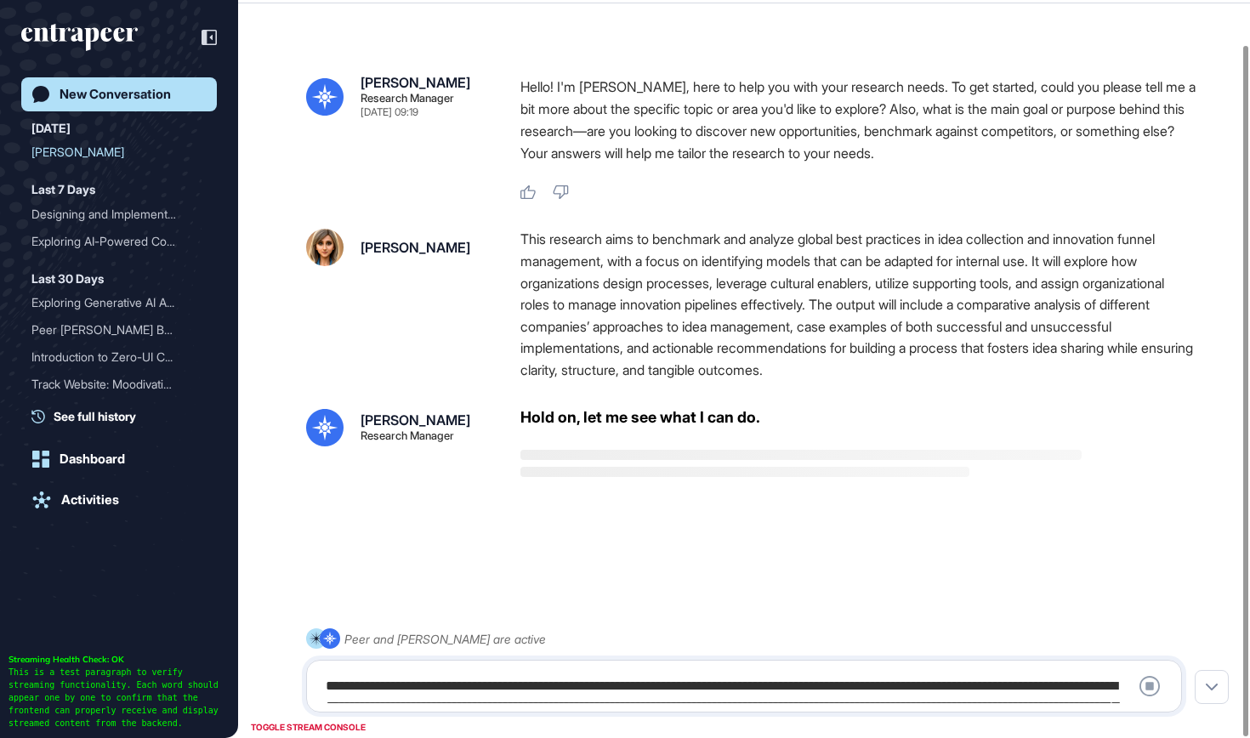
click at [758, 322] on div "This research aims to benchmark and analyze global best practices in idea colle…" at bounding box center [858, 305] width 675 height 152
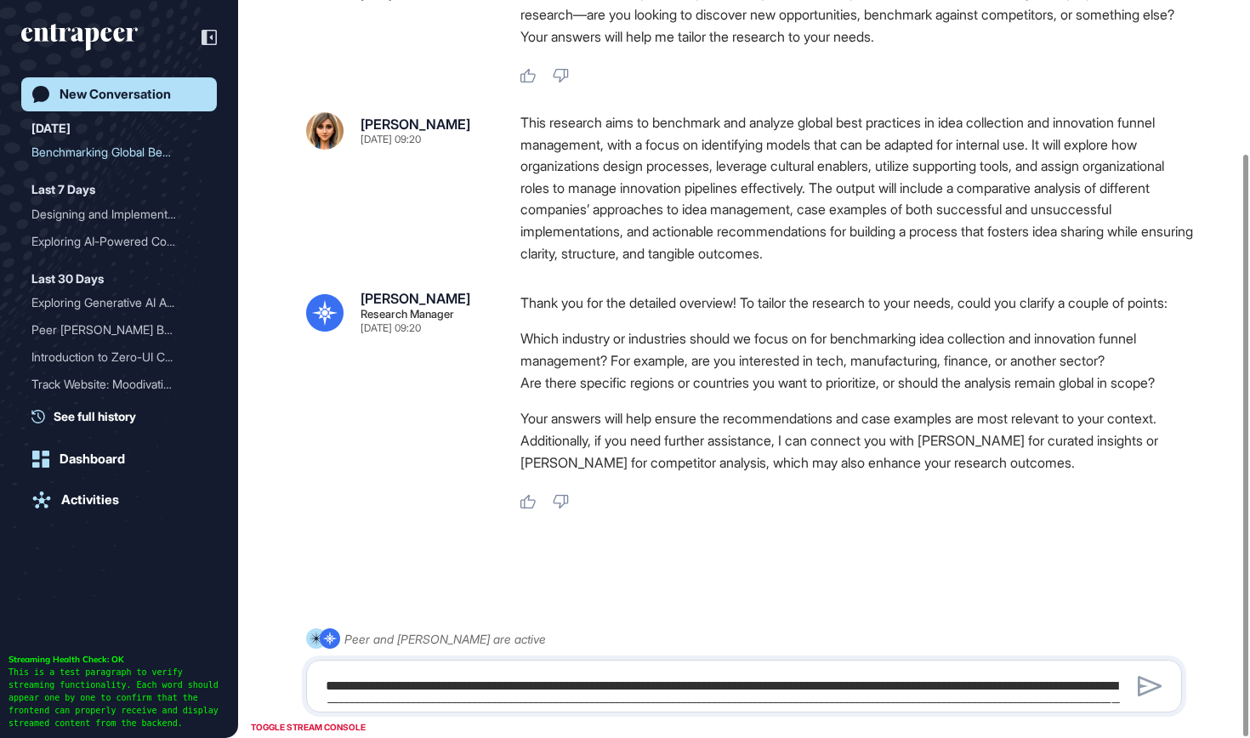
scroll to position [194, 0]
click at [560, 691] on textarea "**********" at bounding box center [744, 686] width 857 height 34
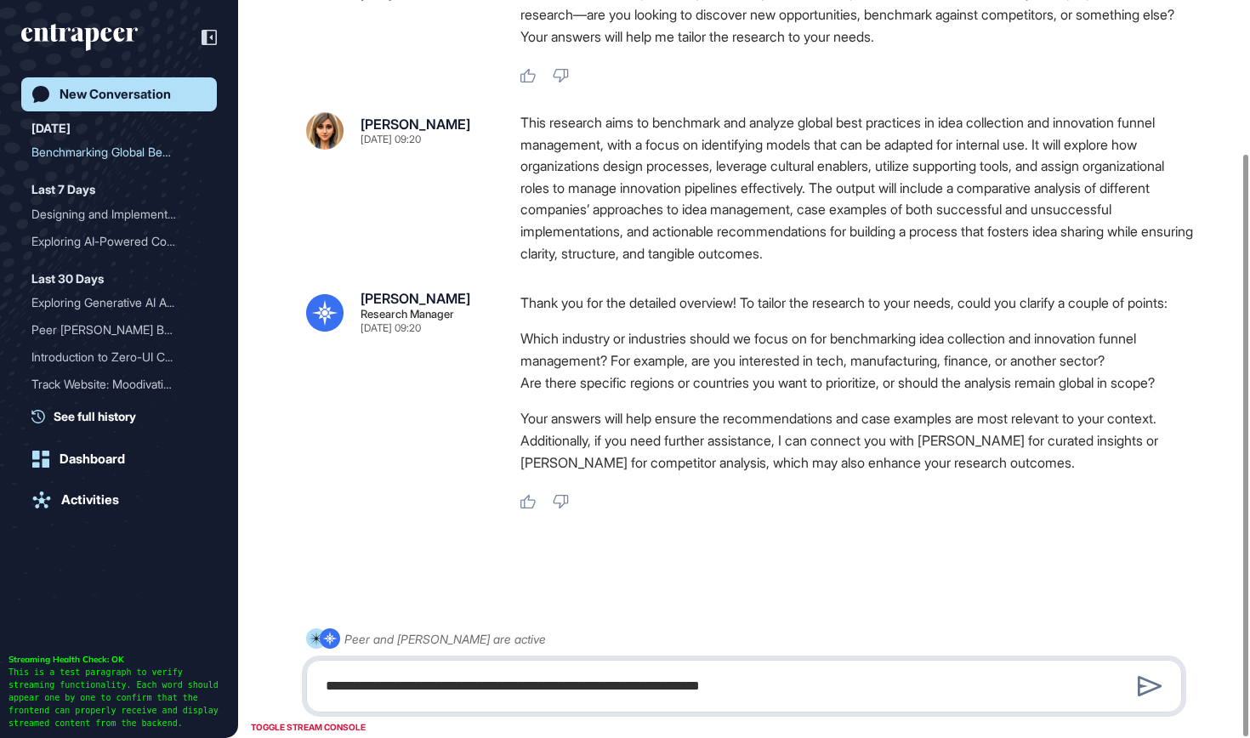
type textarea "**********"
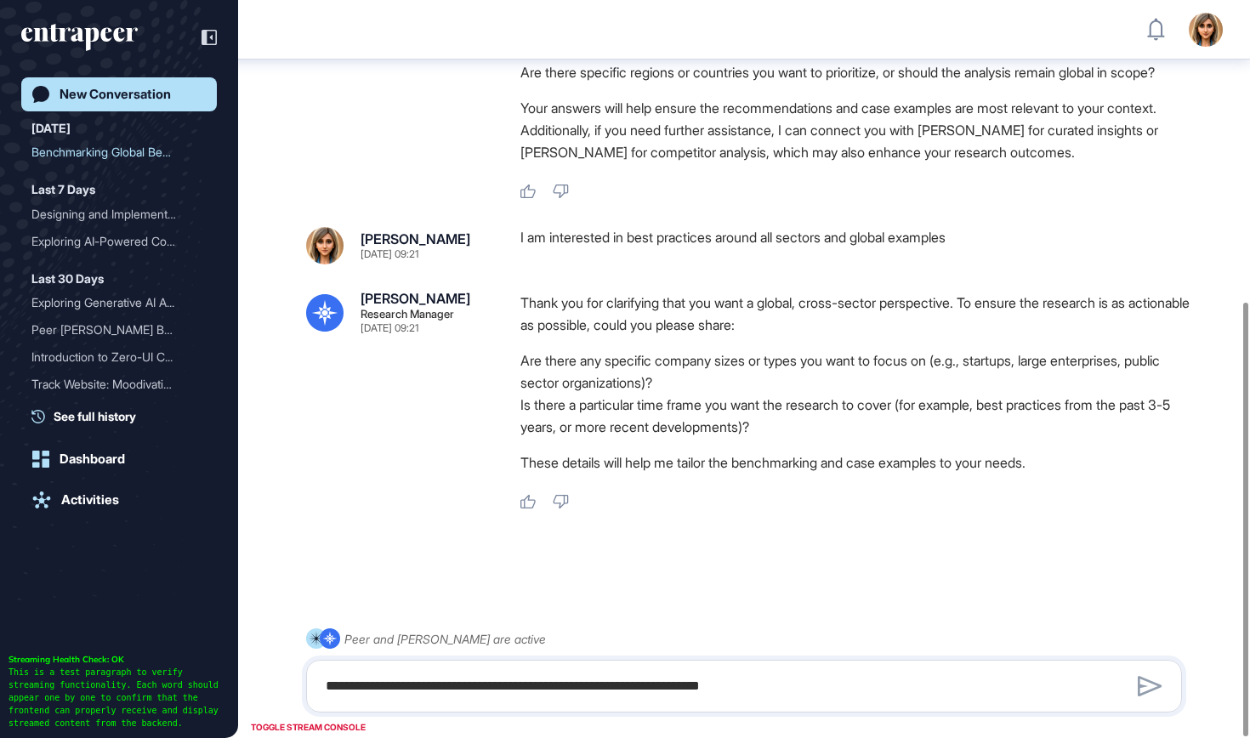
scroll to position [513, 0]
click at [612, 706] on div "**********" at bounding box center [744, 686] width 876 height 53
click at [604, 699] on textarea "**********" at bounding box center [744, 686] width 857 height 34
type textarea "**********"
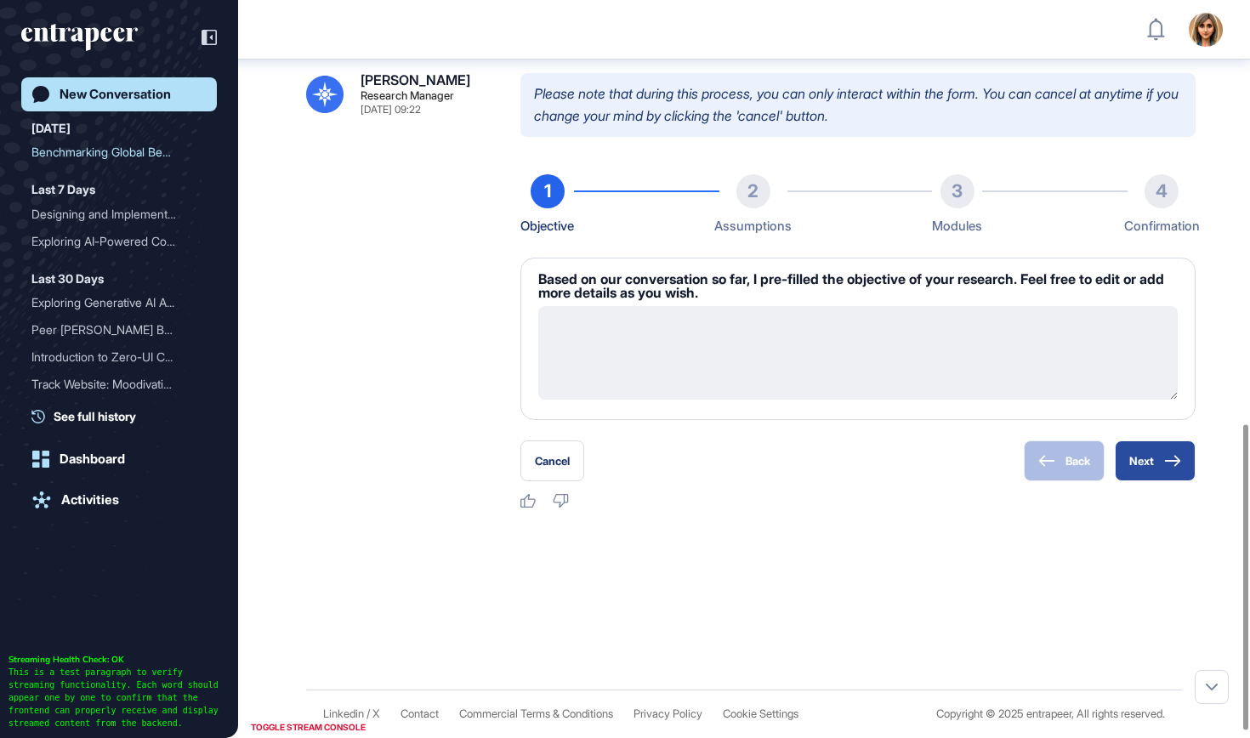
scroll to position [88, 0]
click at [1150, 480] on button "Next" at bounding box center [1155, 461] width 81 height 41
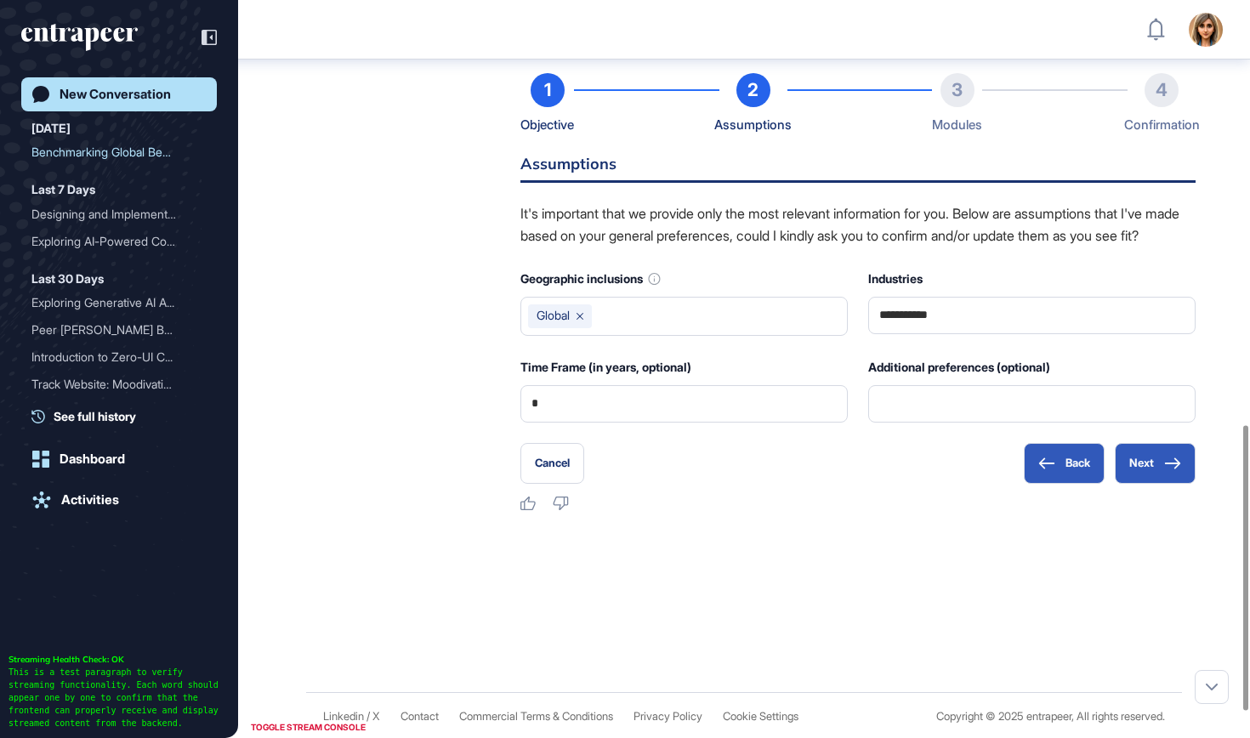
scroll to position [1108, 0]
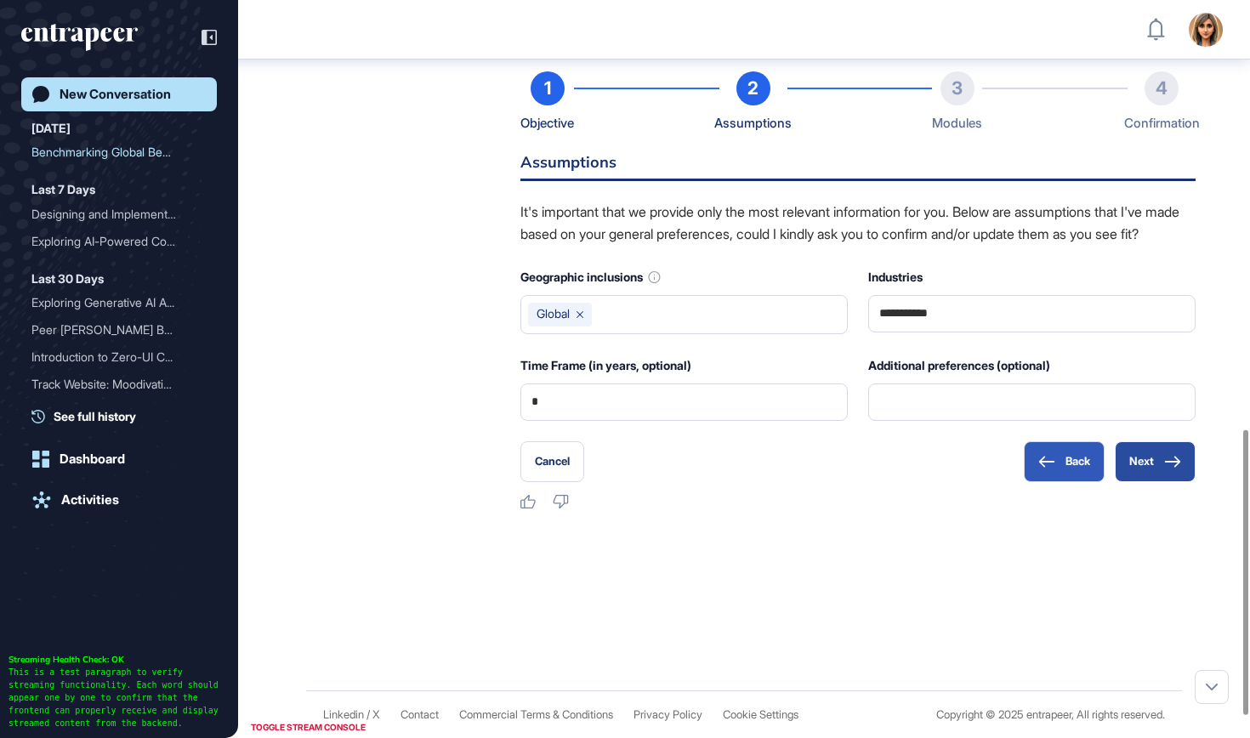
click at [1147, 482] on button "Next" at bounding box center [1155, 461] width 81 height 41
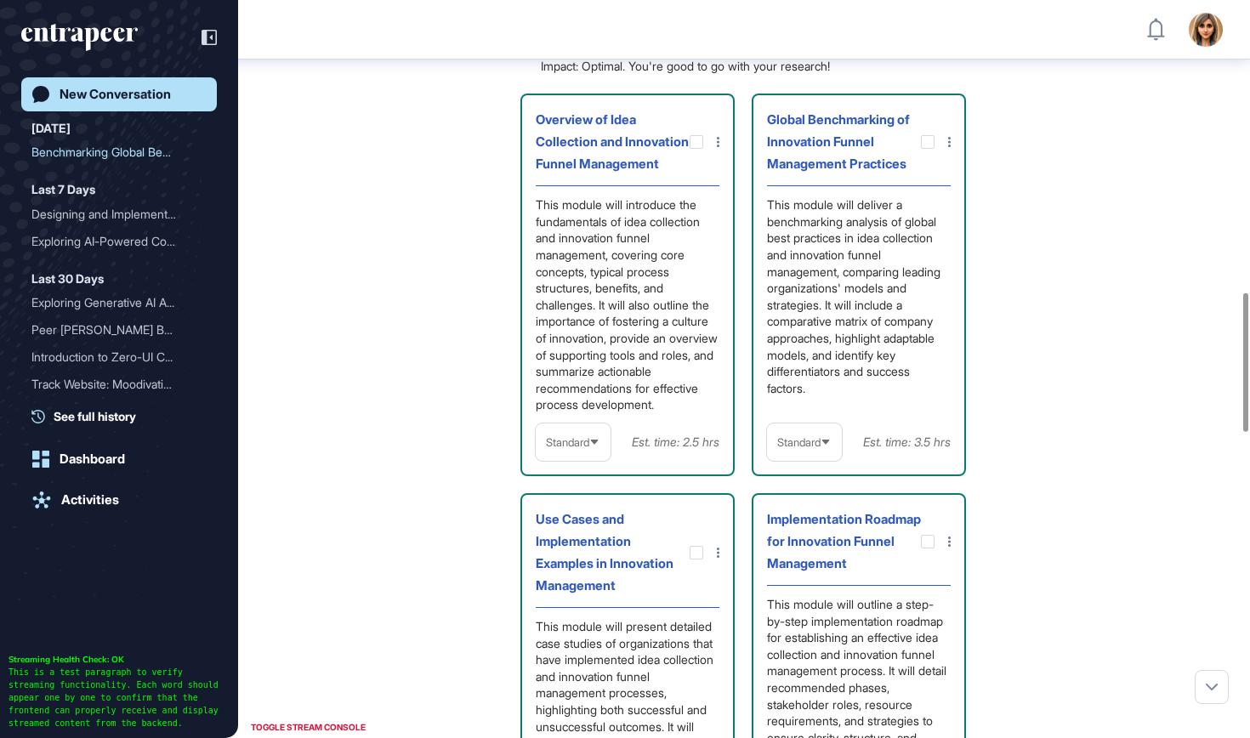
scroll to position [1553, 0]
click at [816, 458] on div "Standard" at bounding box center [804, 440] width 75 height 33
click at [798, 566] on li "In-depth" at bounding box center [804, 549] width 65 height 34
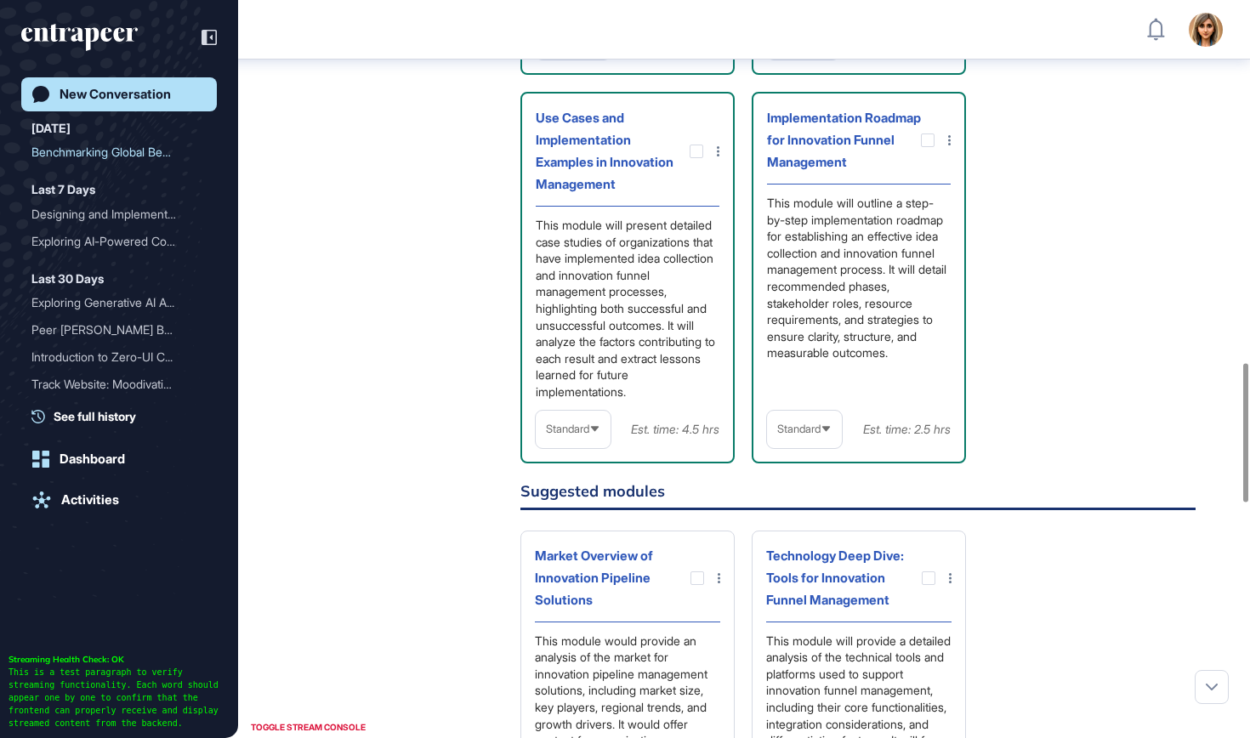
scroll to position [1966, 0]
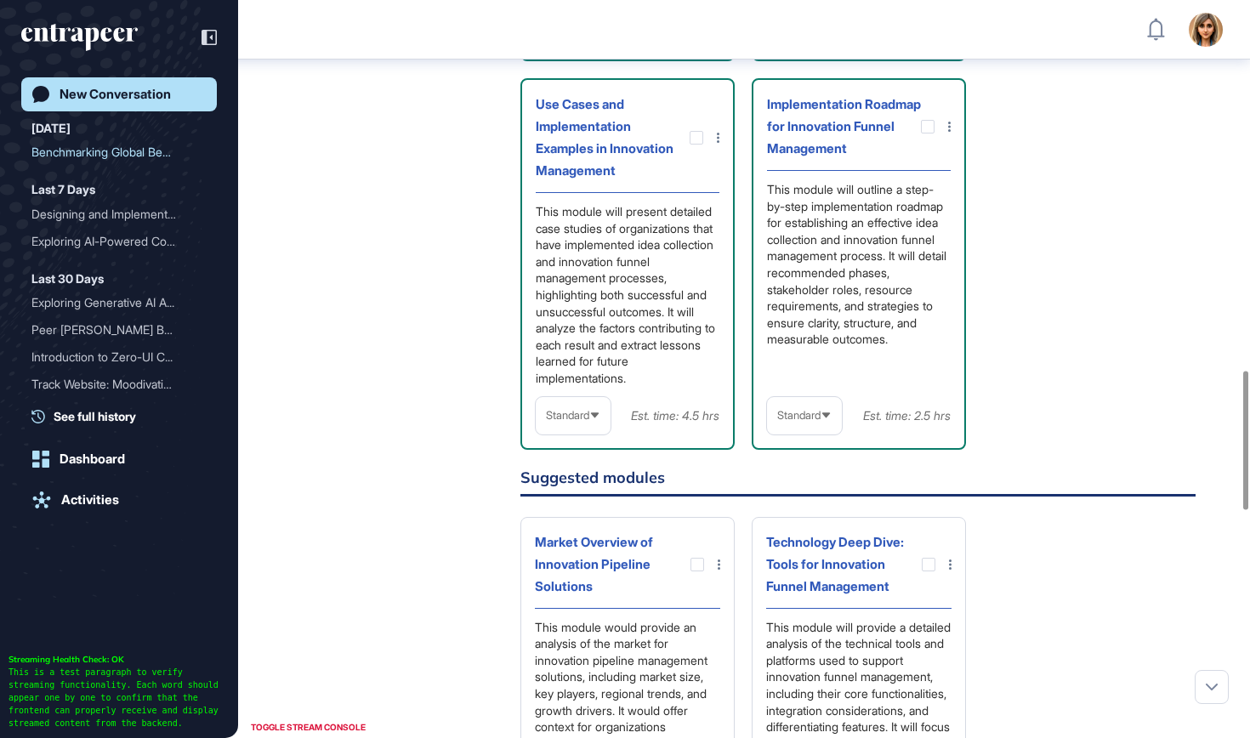
click at [592, 432] on div "Standard" at bounding box center [573, 415] width 75 height 33
click at [593, 542] on li "In-depth" at bounding box center [573, 525] width 65 height 34
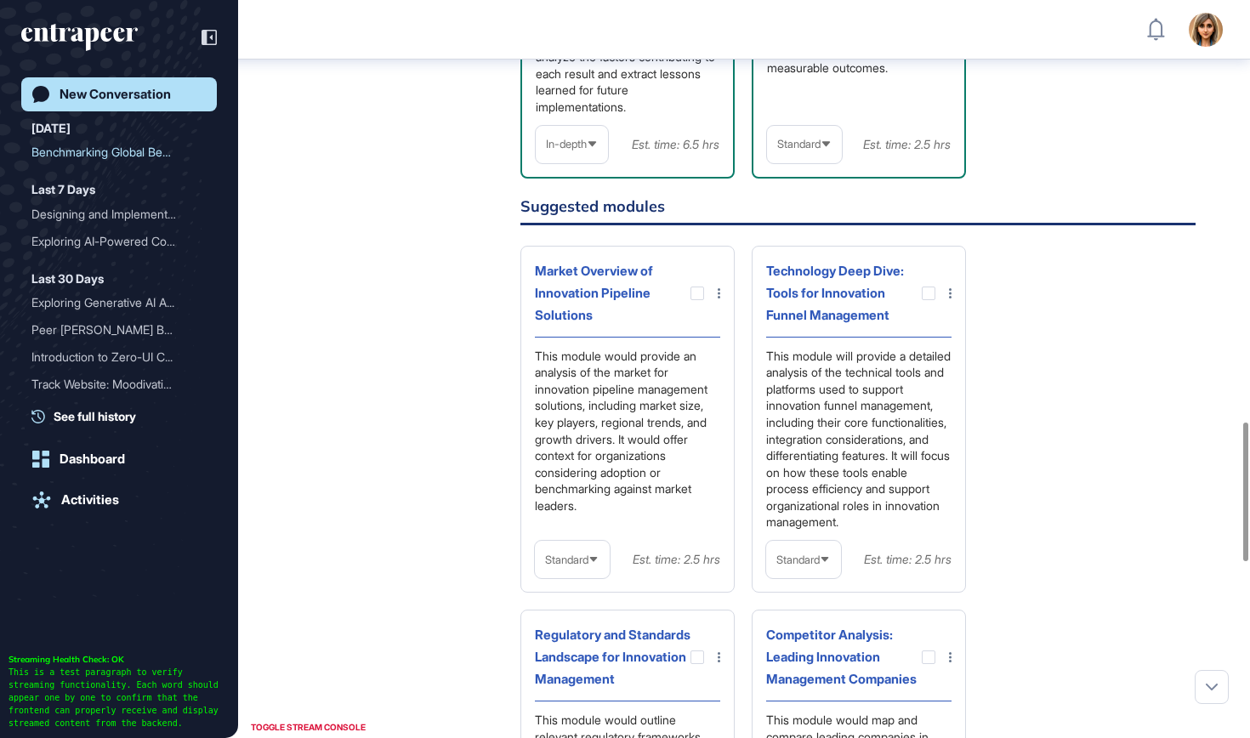
scroll to position [2241, 0]
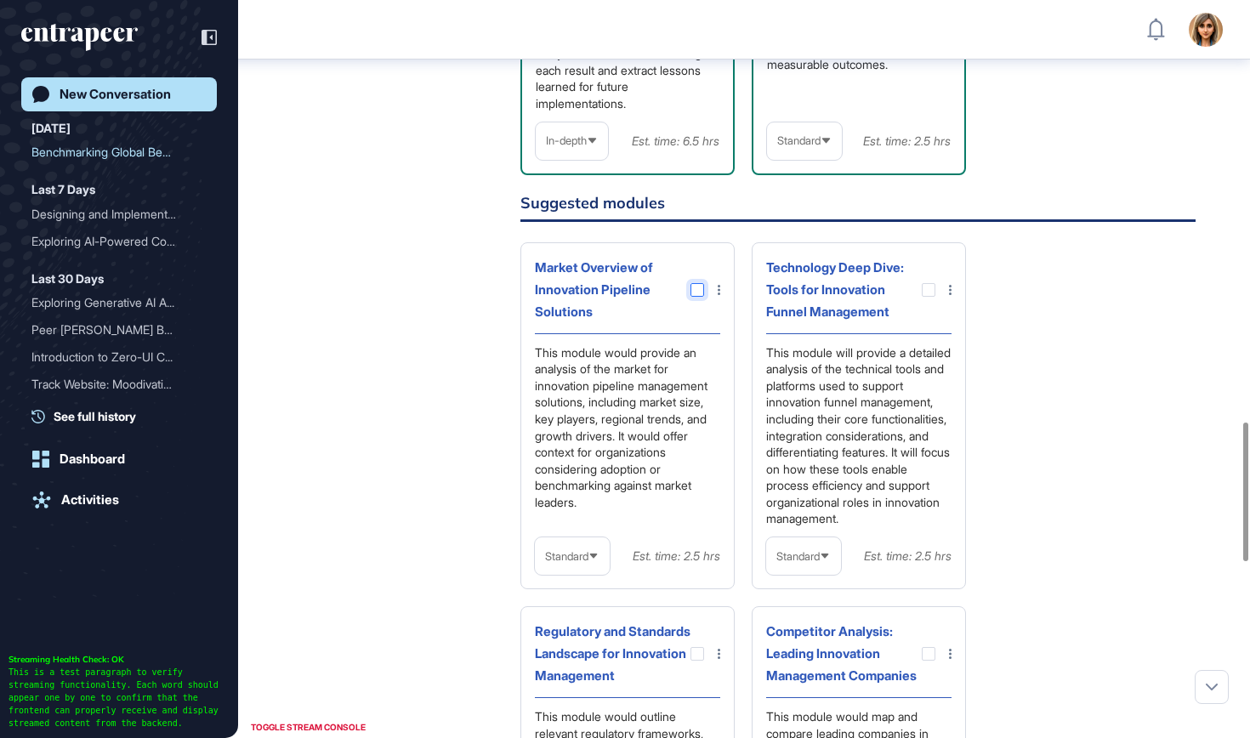
click at [701, 297] on div at bounding box center [698, 290] width 14 height 14
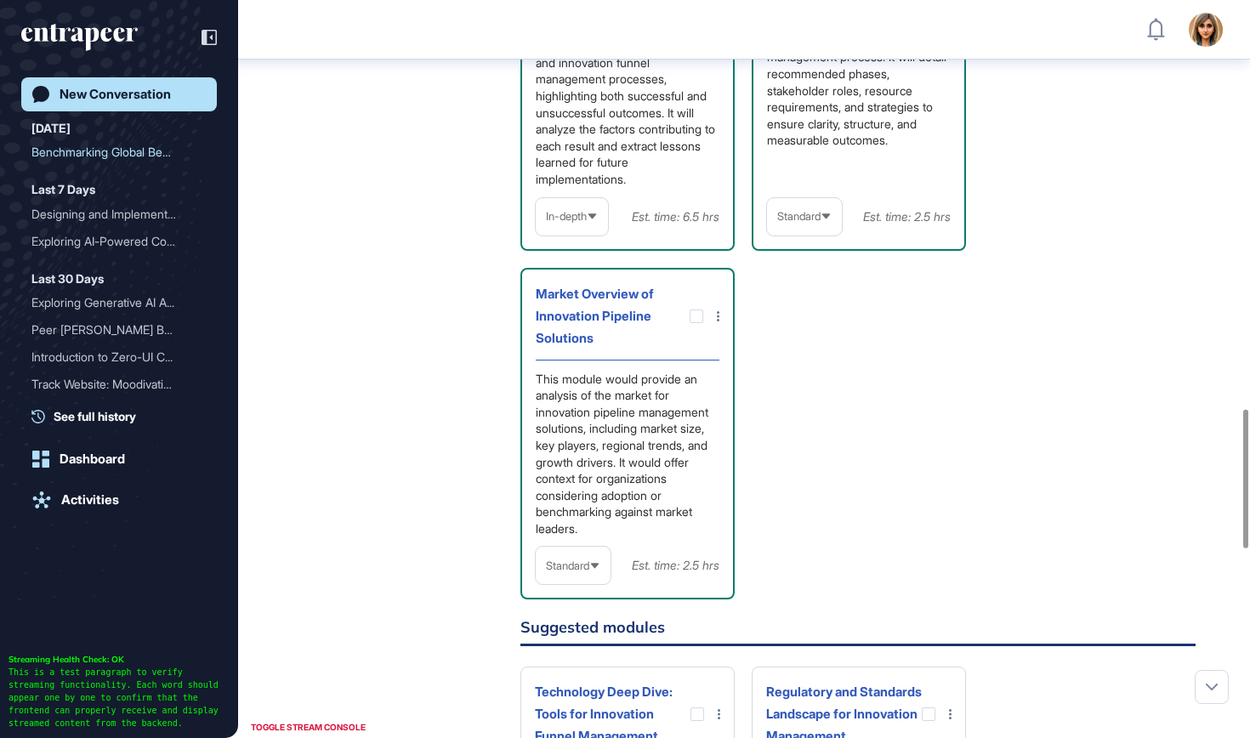
scroll to position [2169, 0]
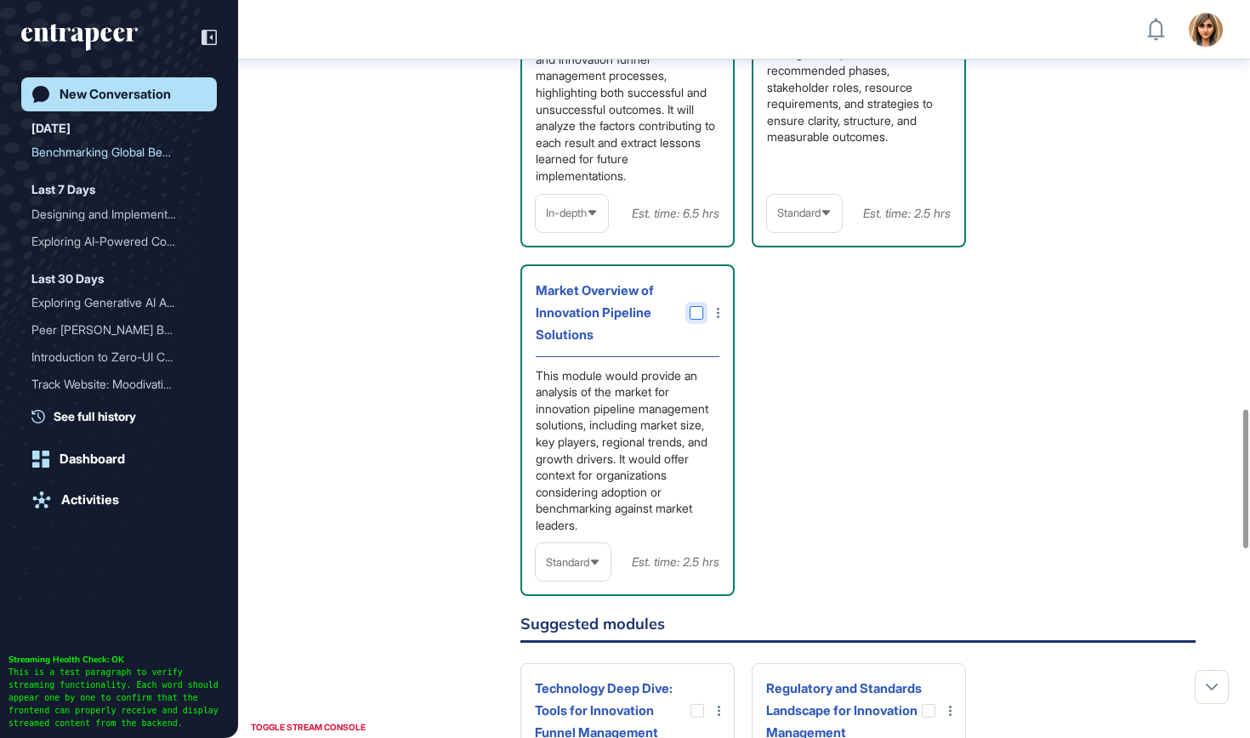
click at [697, 320] on div at bounding box center [697, 313] width 14 height 14
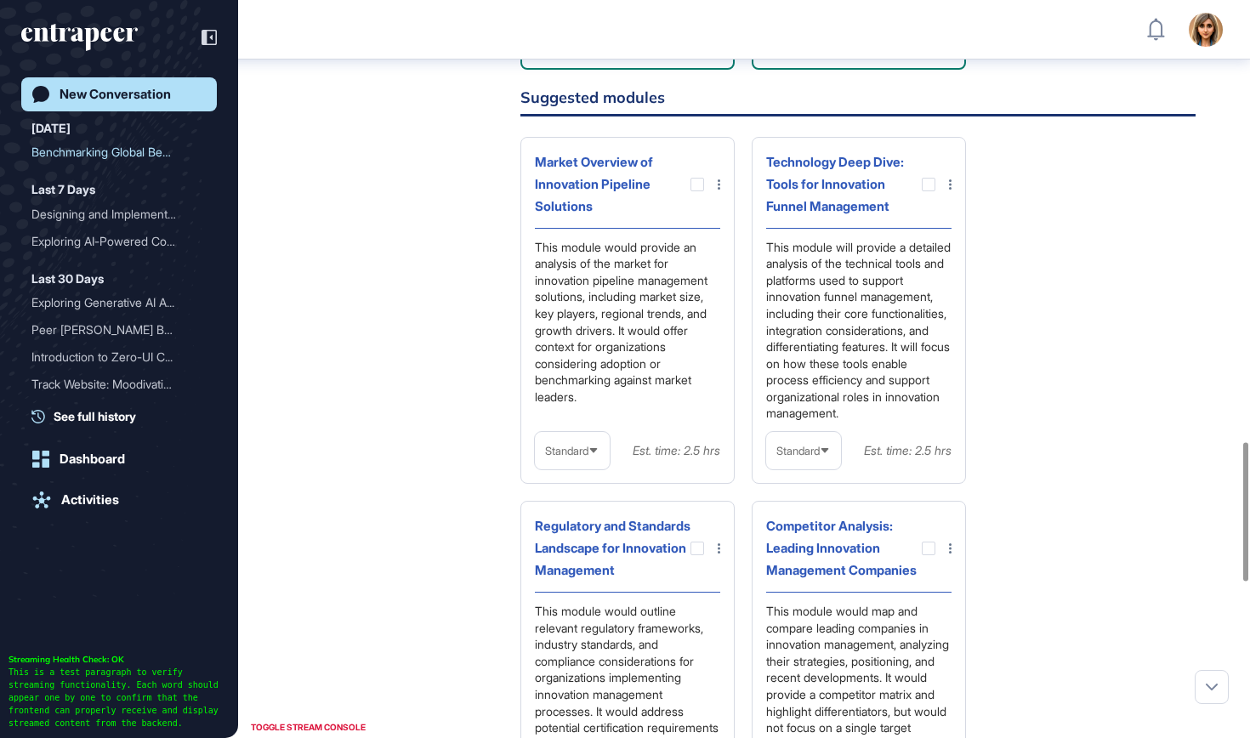
scroll to position [2349, 0]
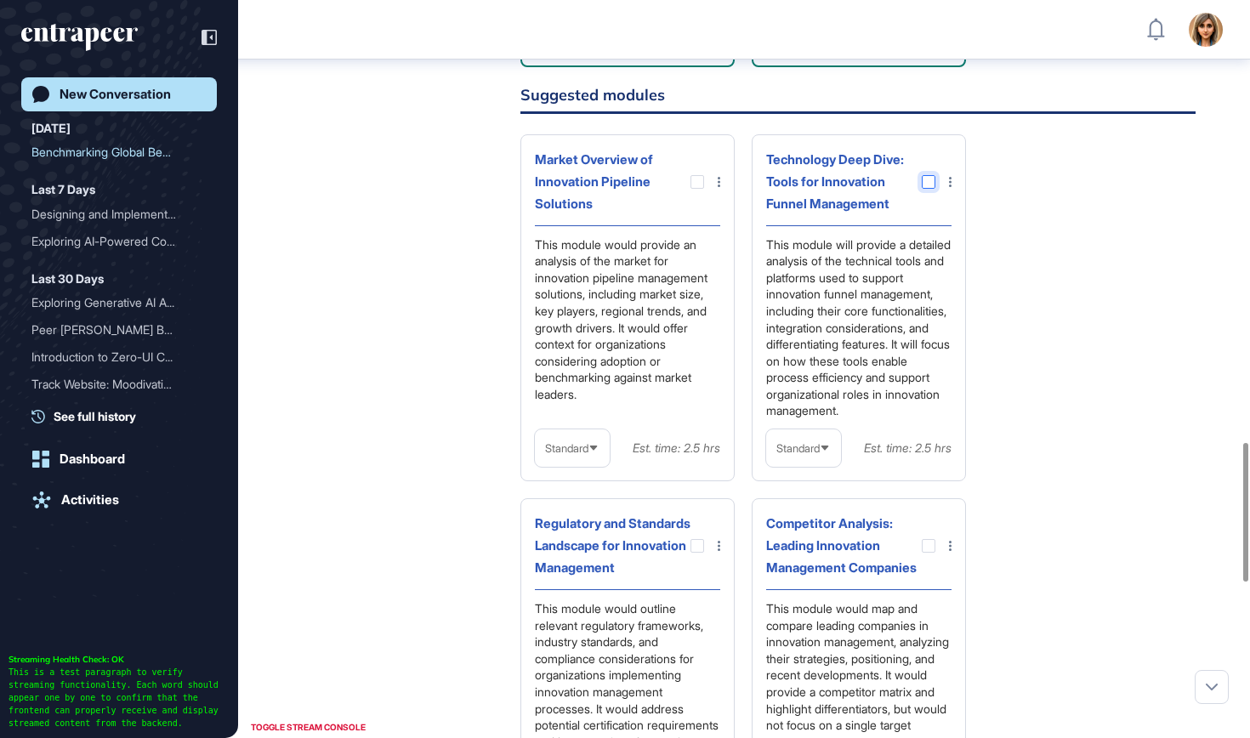
click at [925, 189] on div at bounding box center [929, 182] width 14 height 14
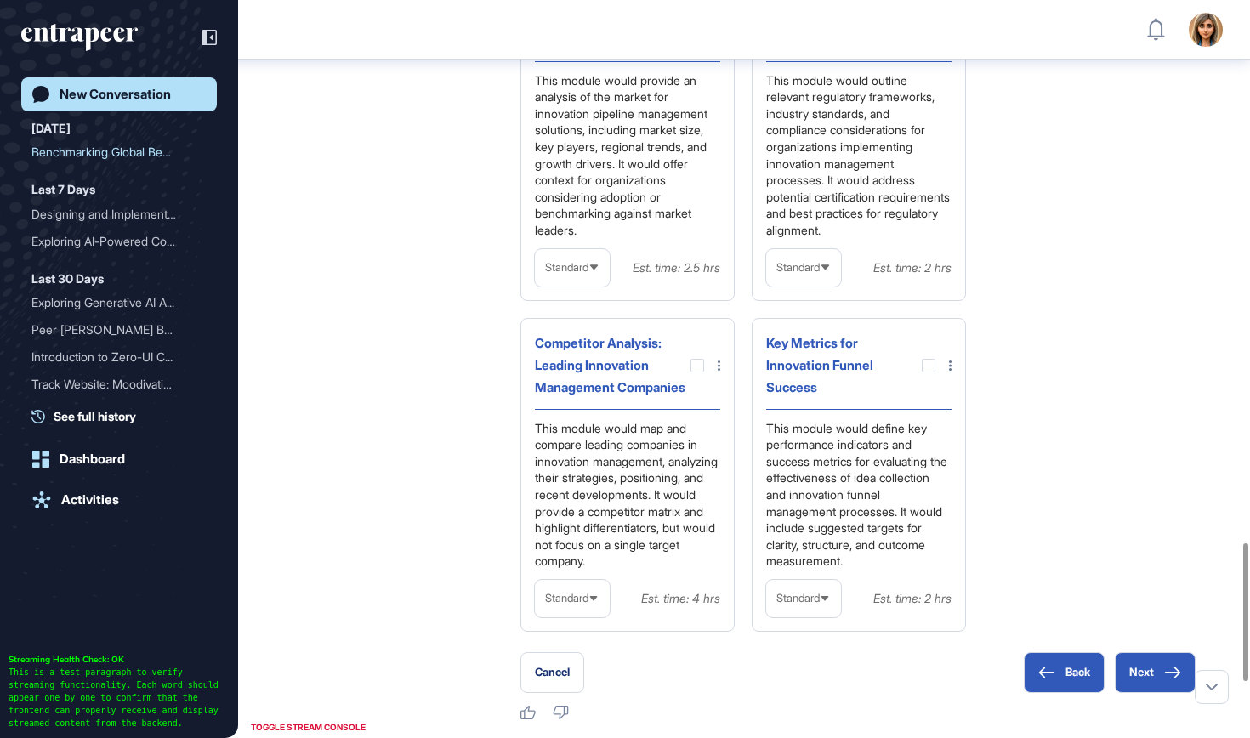
scroll to position [2936, 0]
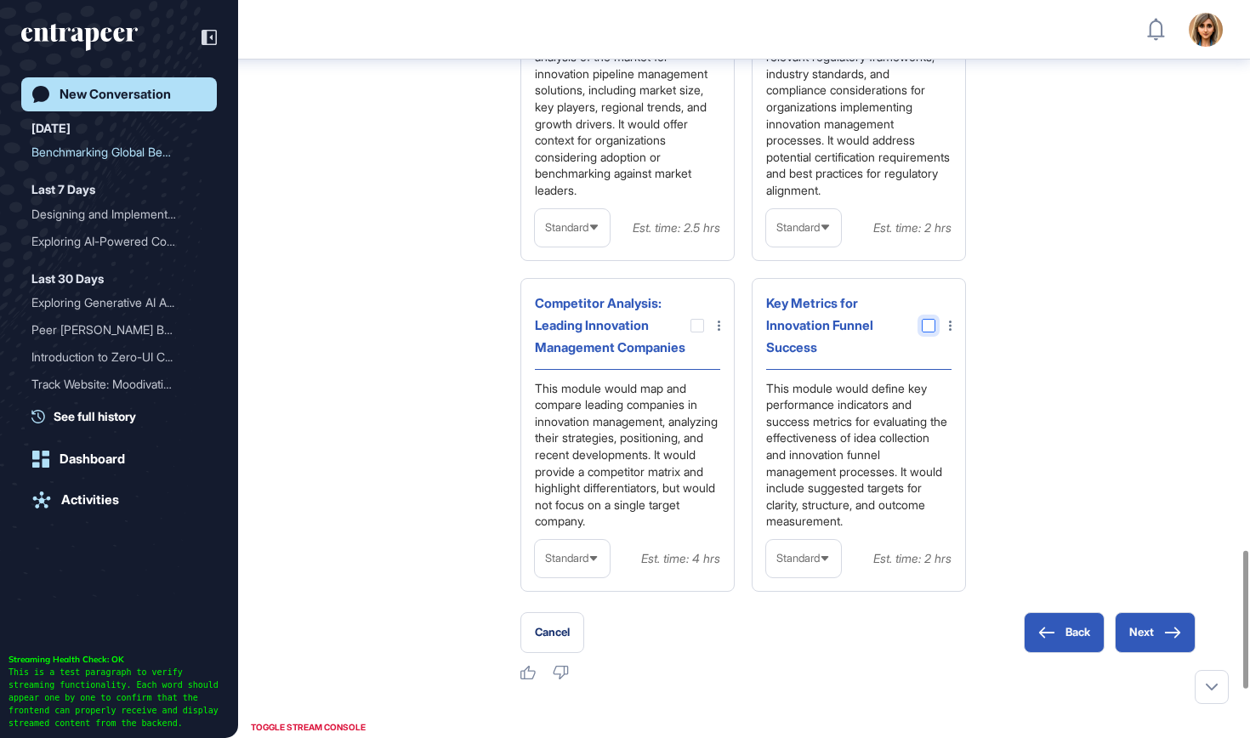
click at [930, 333] on div at bounding box center [929, 326] width 14 height 14
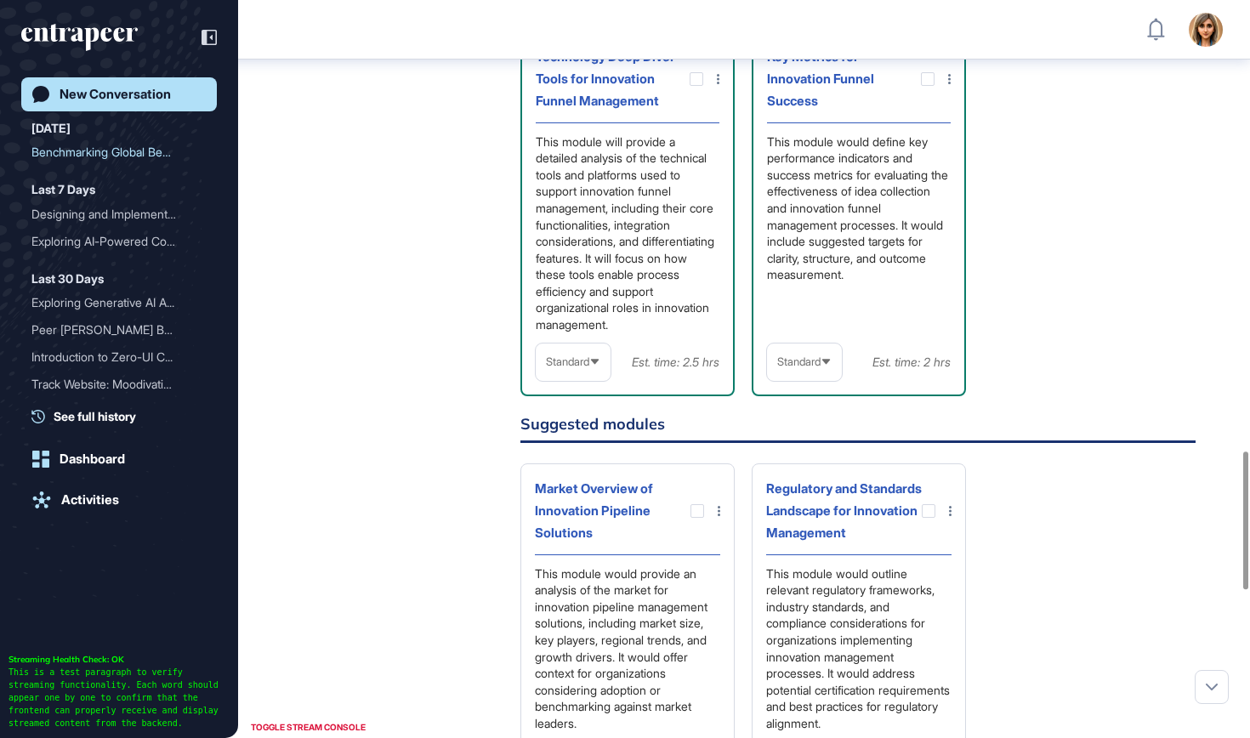
scroll to position [2403, 0]
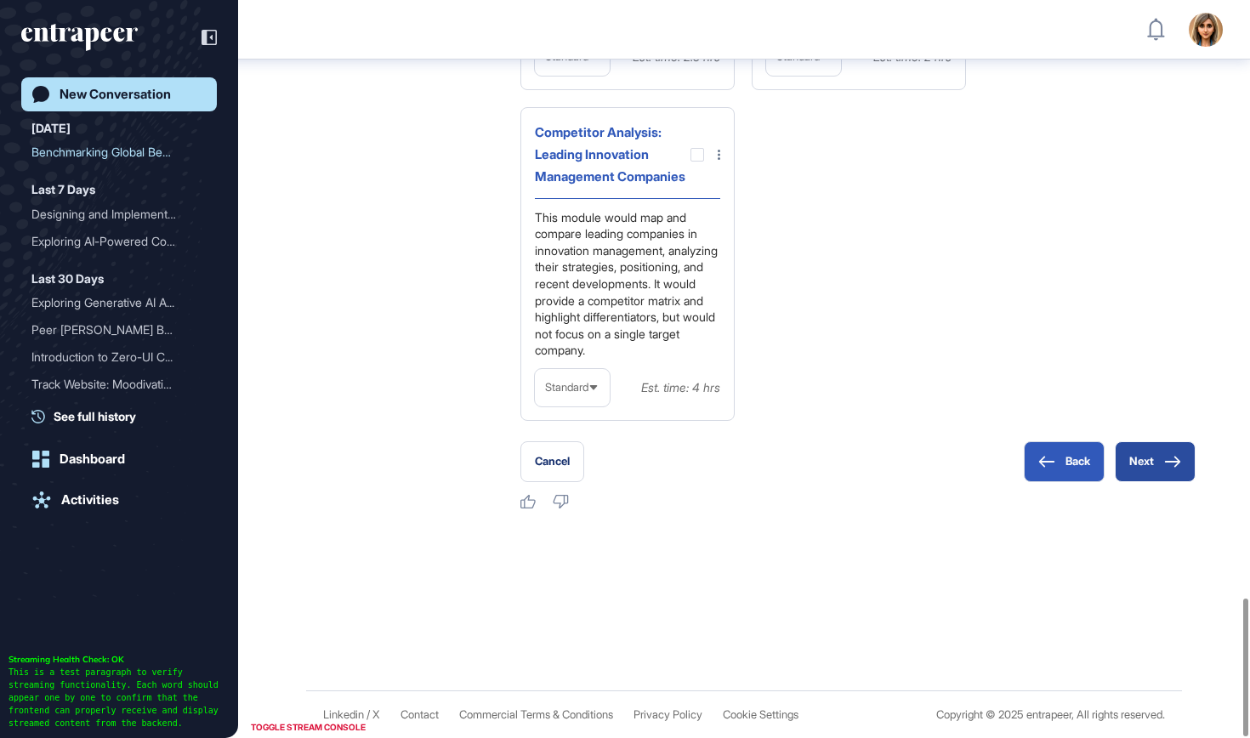
click at [1141, 453] on button "Next" at bounding box center [1155, 461] width 81 height 41
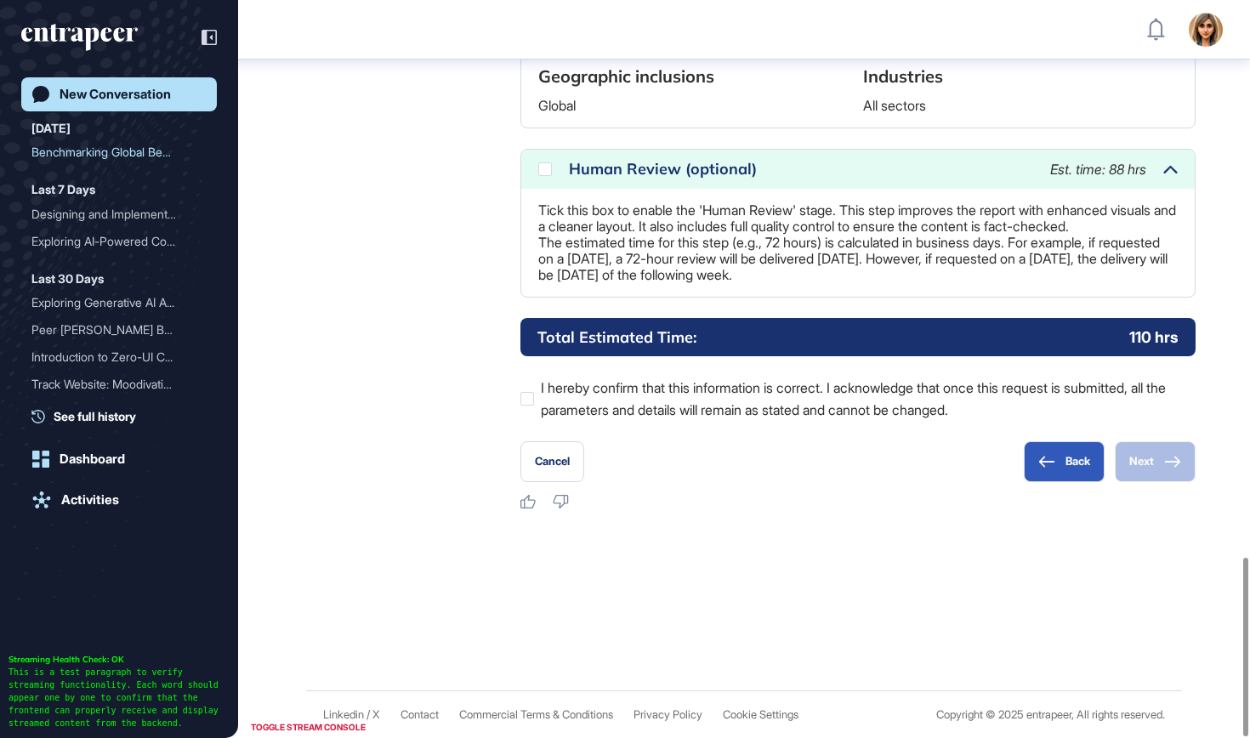
scroll to position [2302, 0]
click at [547, 150] on div "Human Review (optional) Est. time: 88 hrs" at bounding box center [858, 169] width 674 height 39
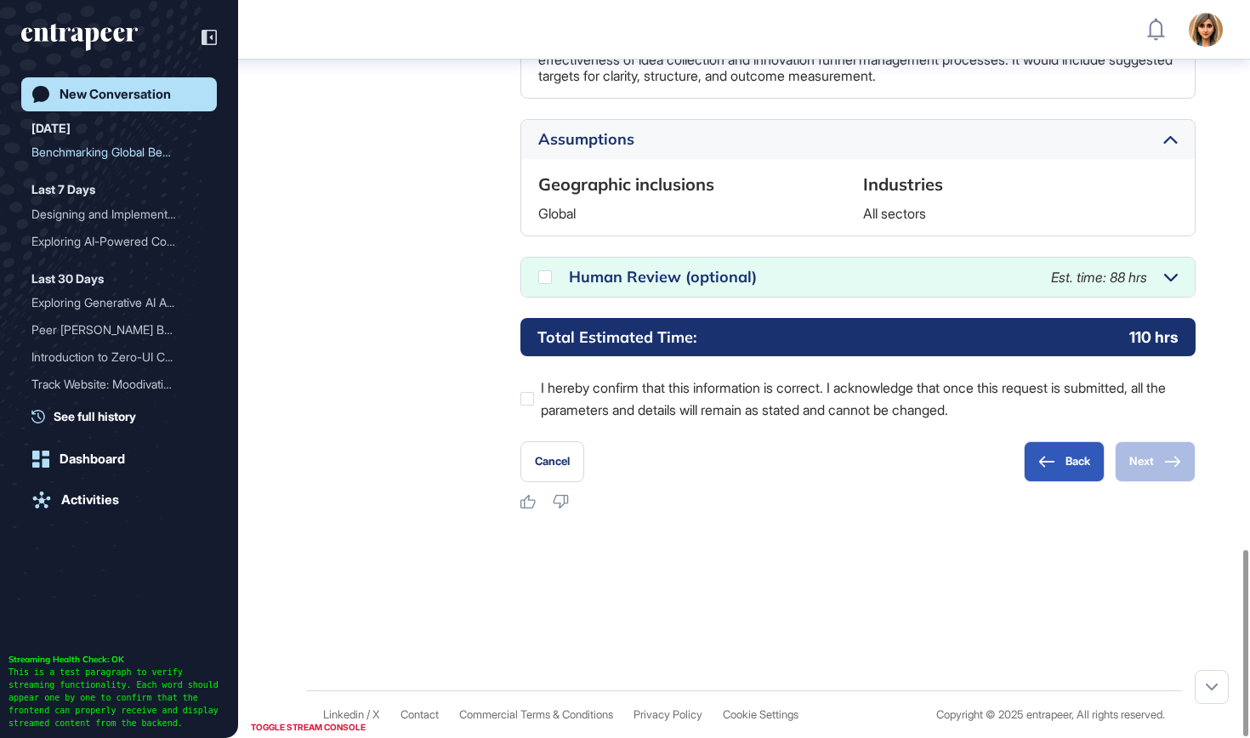
scroll to position [2177, 0]
click at [0, 0] on icon at bounding box center [0, 0] width 0 height 0
click at [537, 399] on label "I hereby confirm that this information is correct. I acknowledge that once this…" at bounding box center [858, 399] width 675 height 44
click at [1146, 464] on button "Next" at bounding box center [1155, 461] width 81 height 41
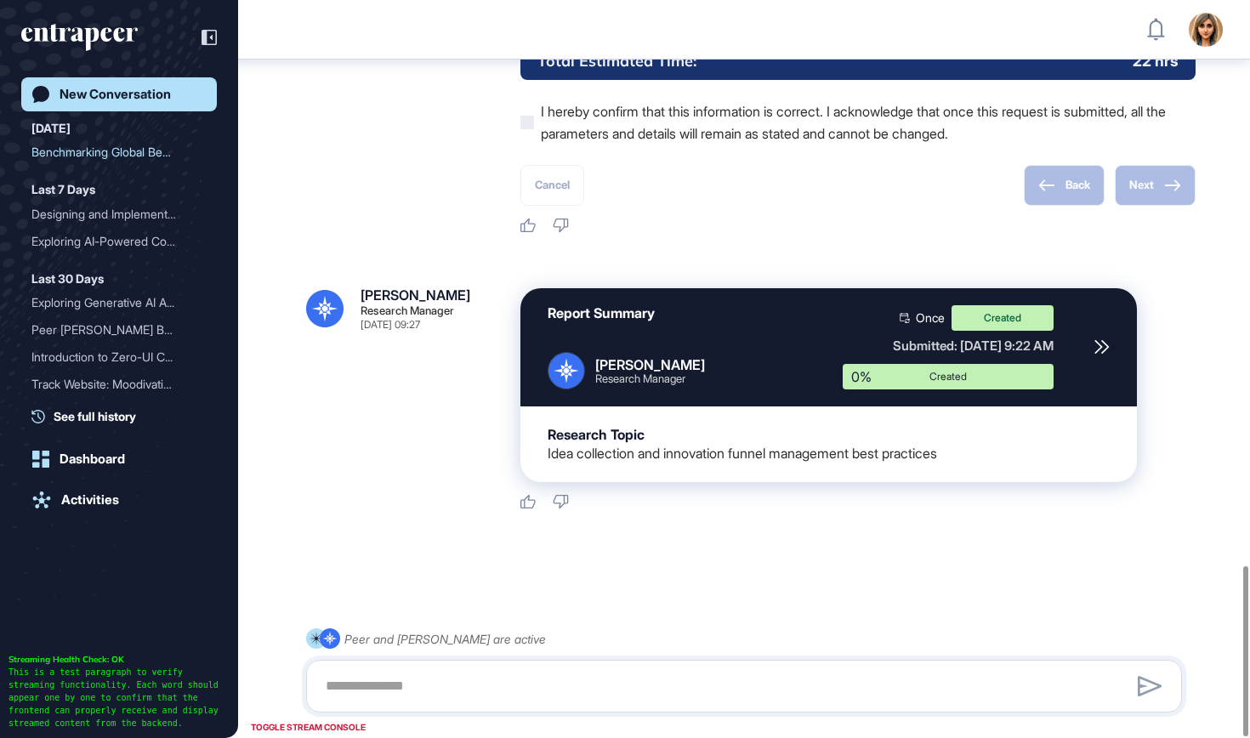
scroll to position [2453, 0]
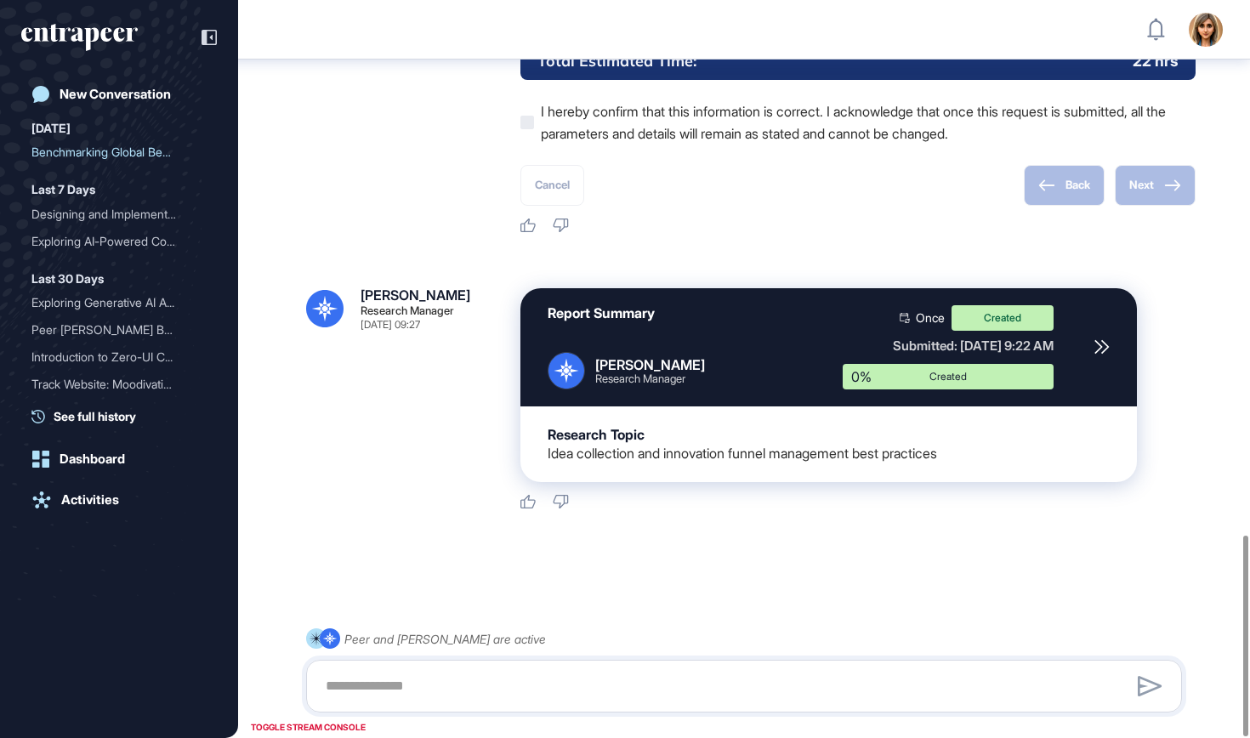
scroll to position [1965, 0]
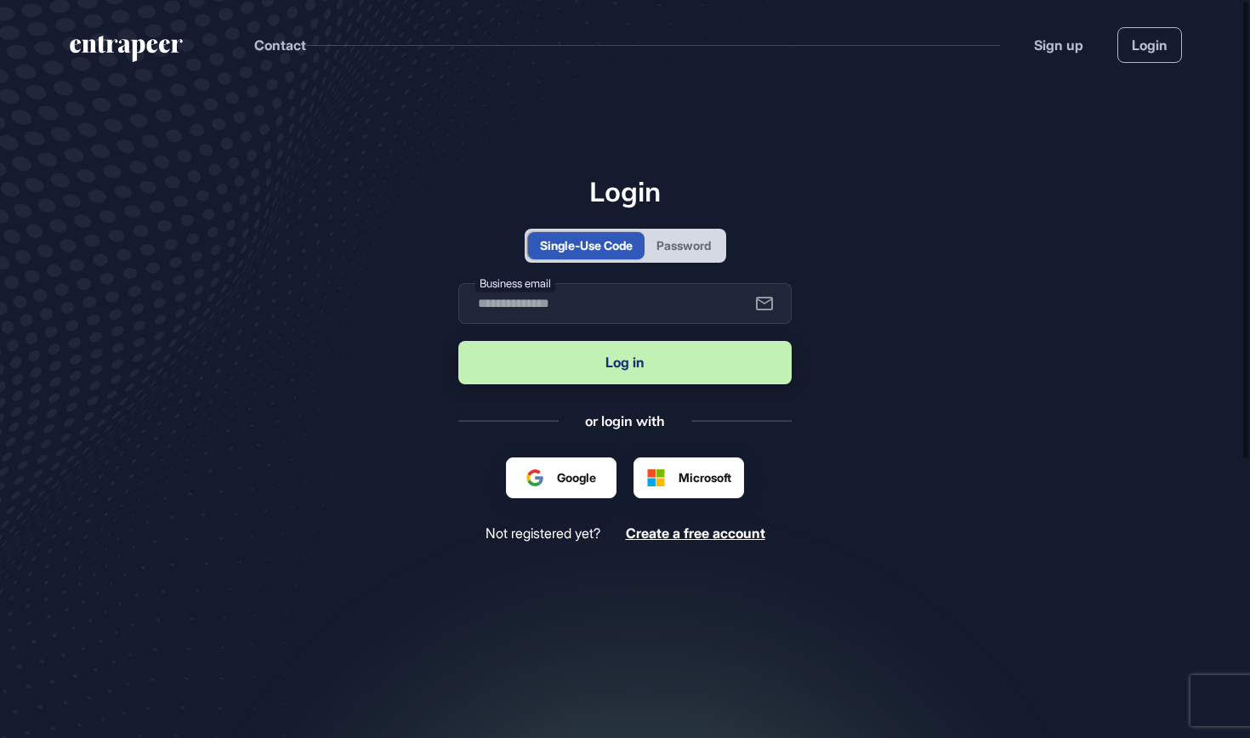
click at [711, 240] on div "Password" at bounding box center [684, 245] width 54 height 18
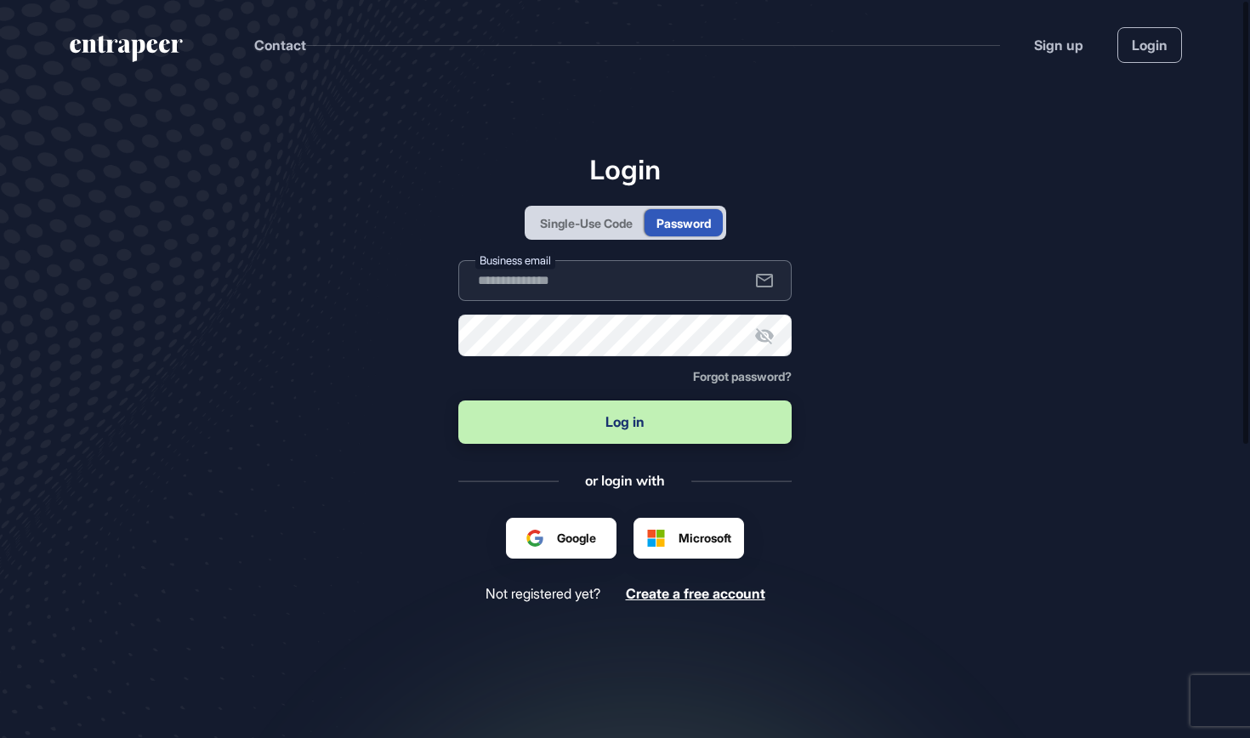
type input "**********"
click at [651, 425] on button "Log in" at bounding box center [624, 422] width 333 height 43
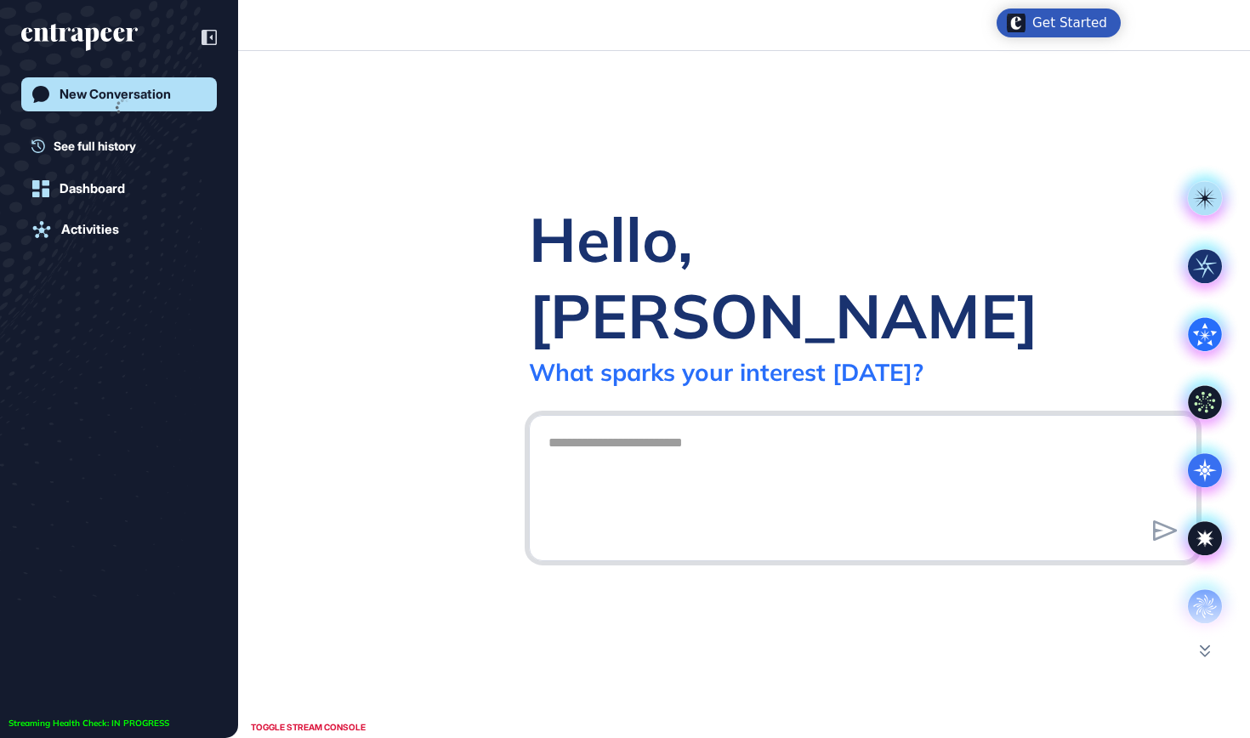
scroll to position [1, 1]
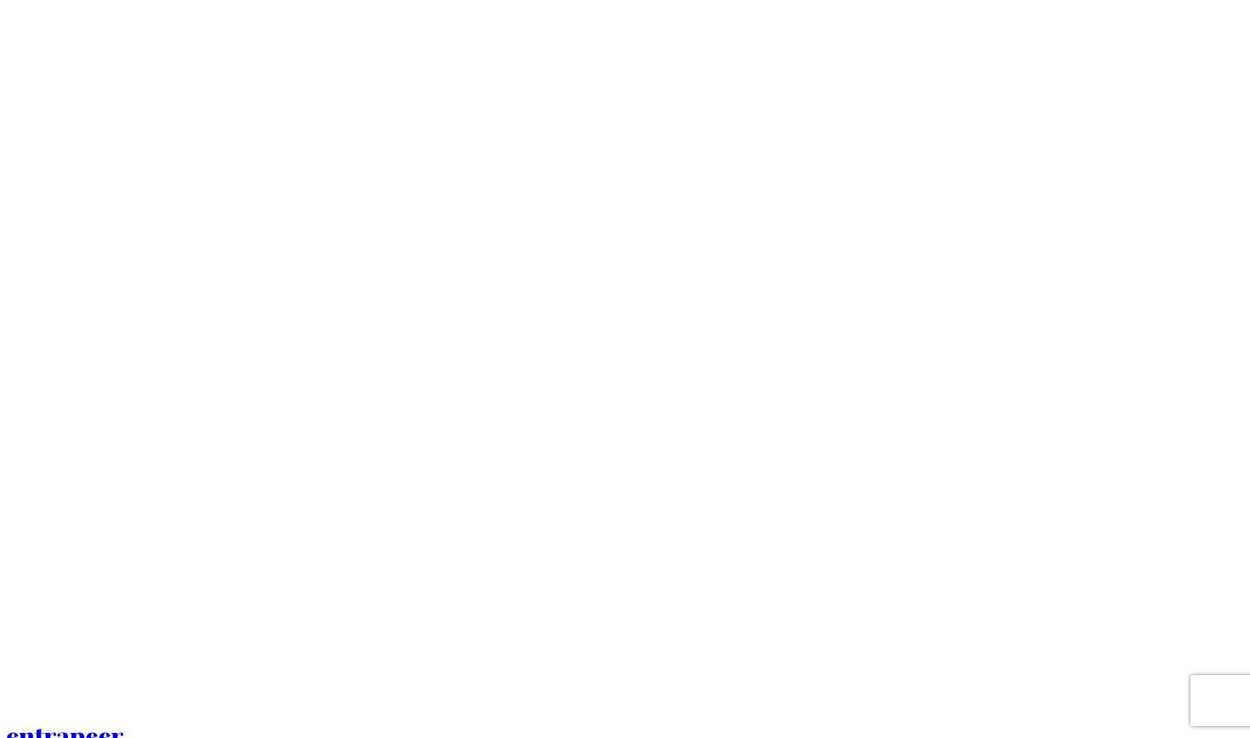
scroll to position [1, 1]
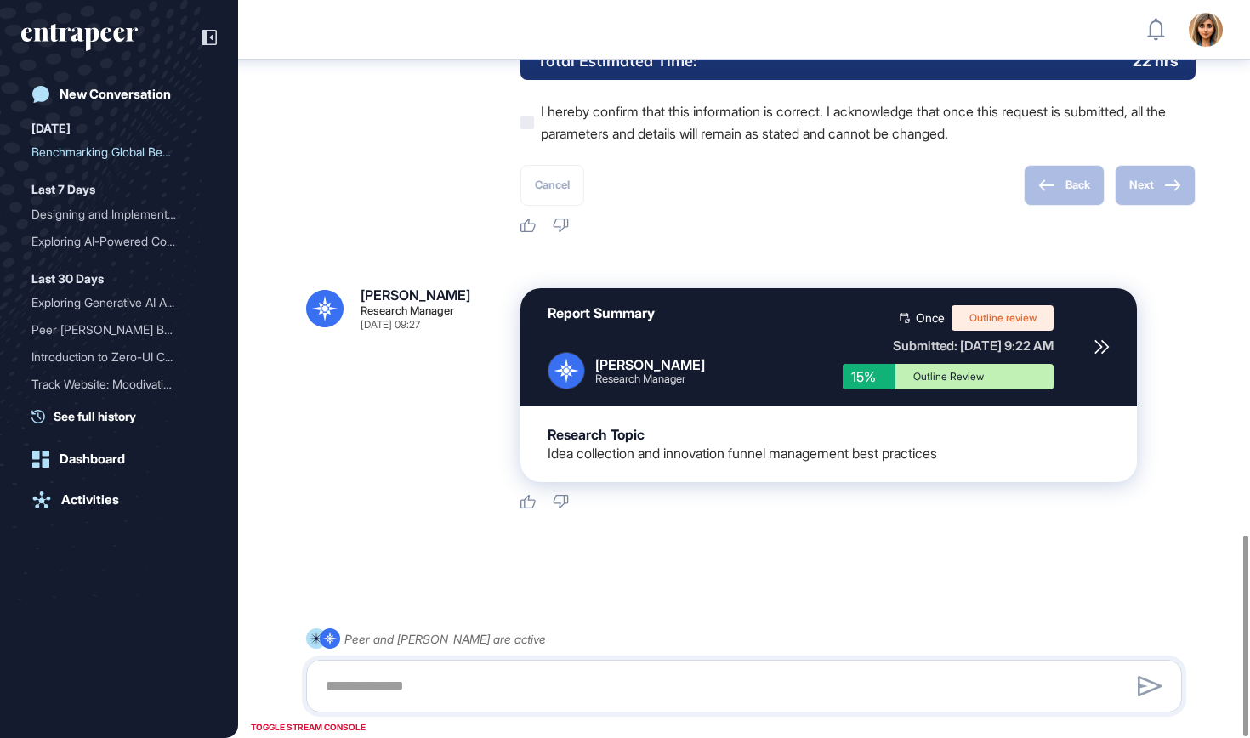
scroll to position [1965, 0]
click at [1090, 345] on div "Report Summary [PERSON_NAME] Research Manager Once Outline review Submitted: [D…" at bounding box center [829, 347] width 617 height 118
click at [1101, 350] on icon at bounding box center [1101, 347] width 13 height 13
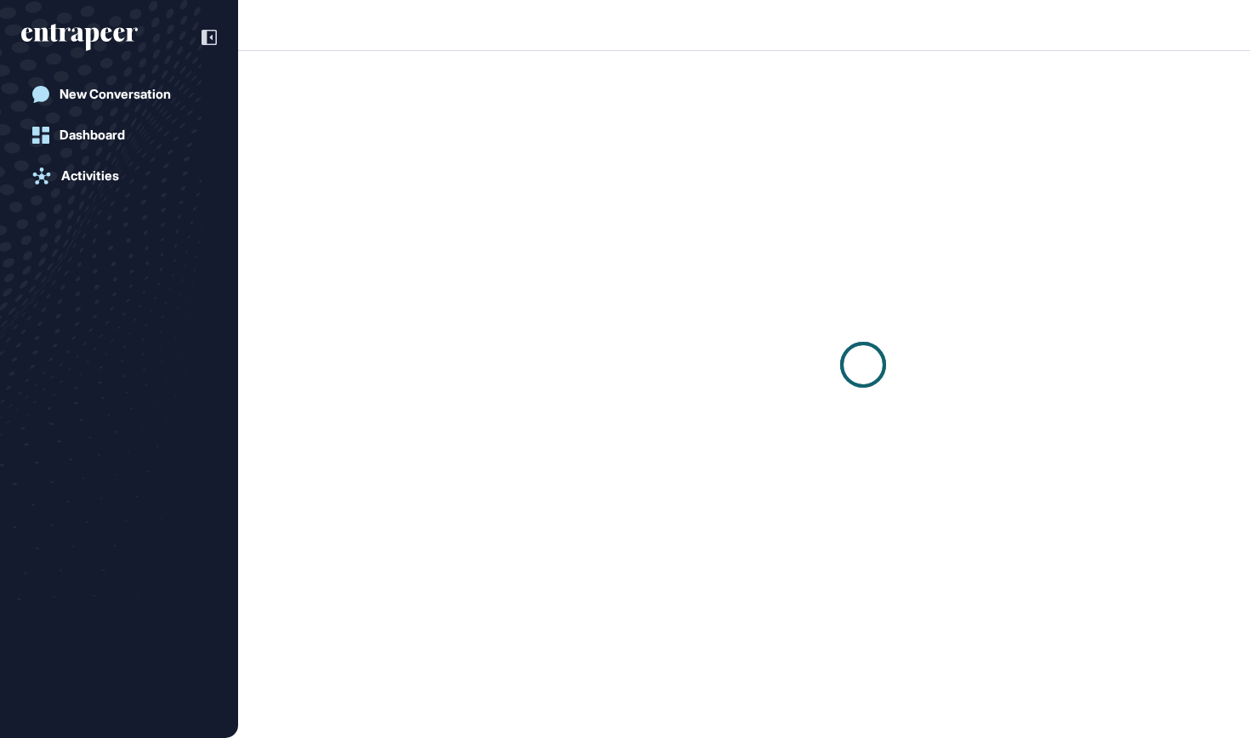
scroll to position [1, 1]
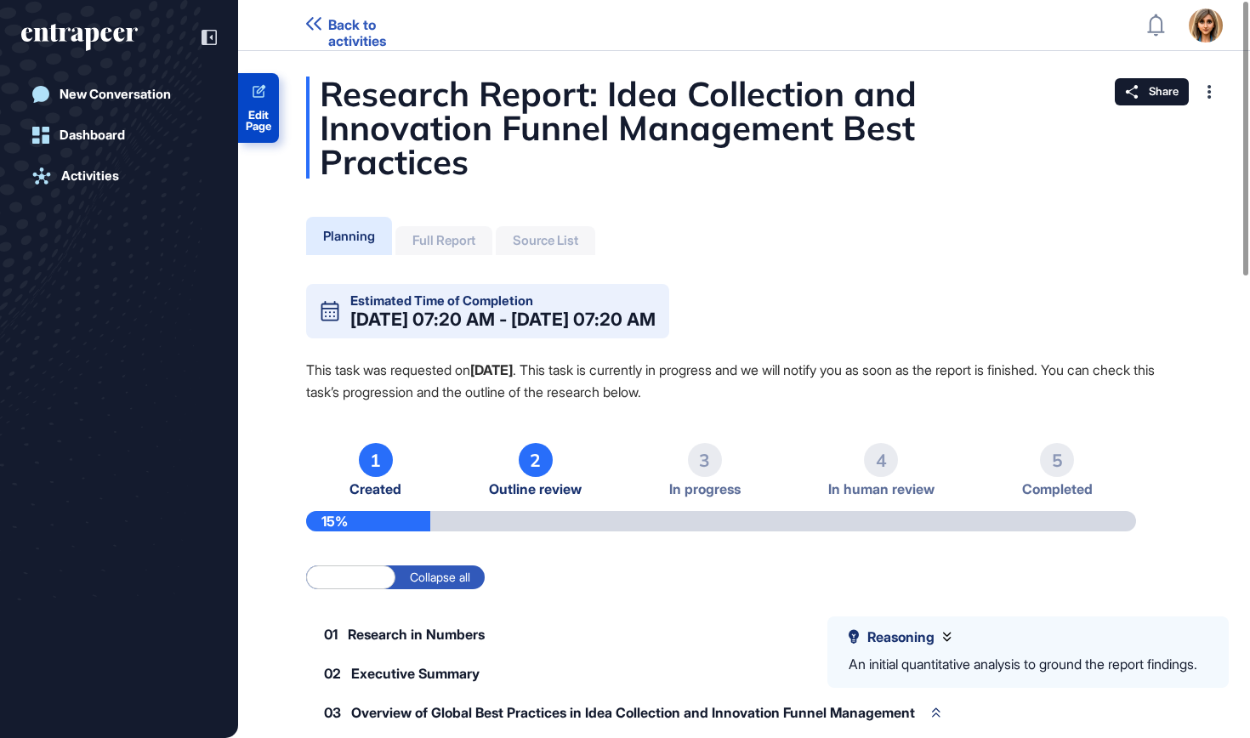
click at [275, 98] on link "Edit Page" at bounding box center [258, 108] width 41 height 70
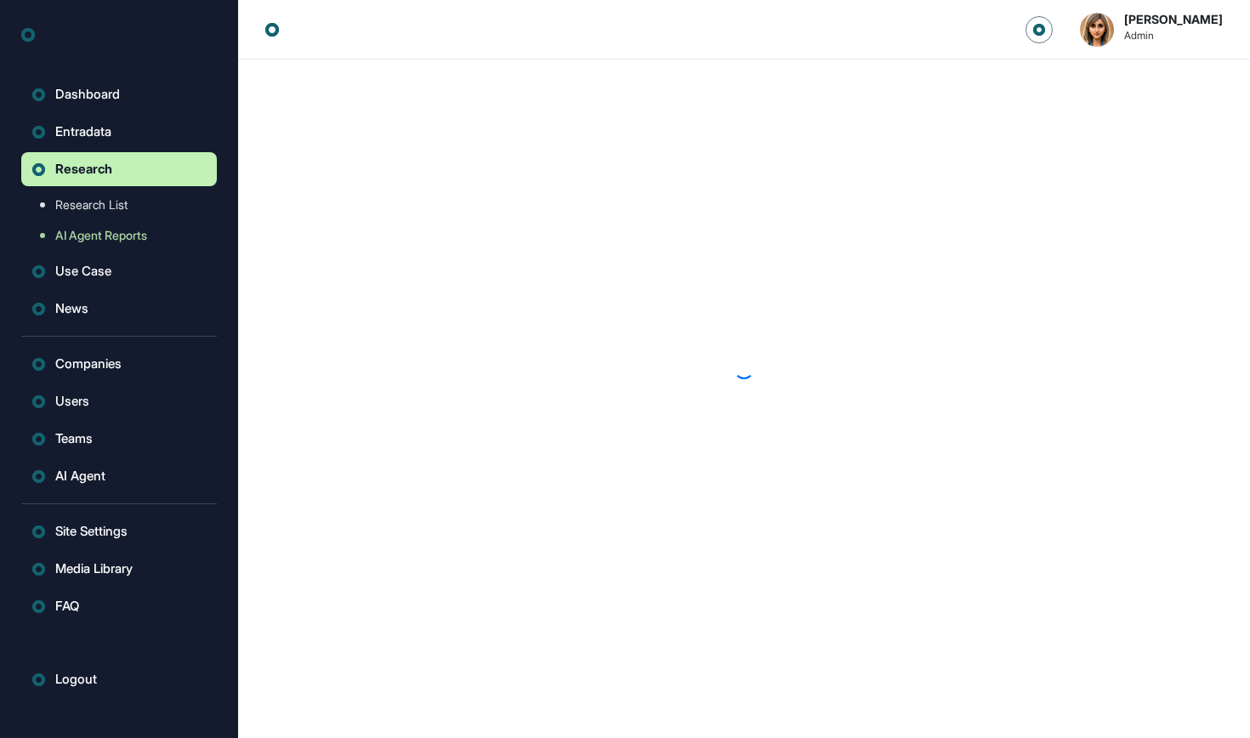
scroll to position [1, 1]
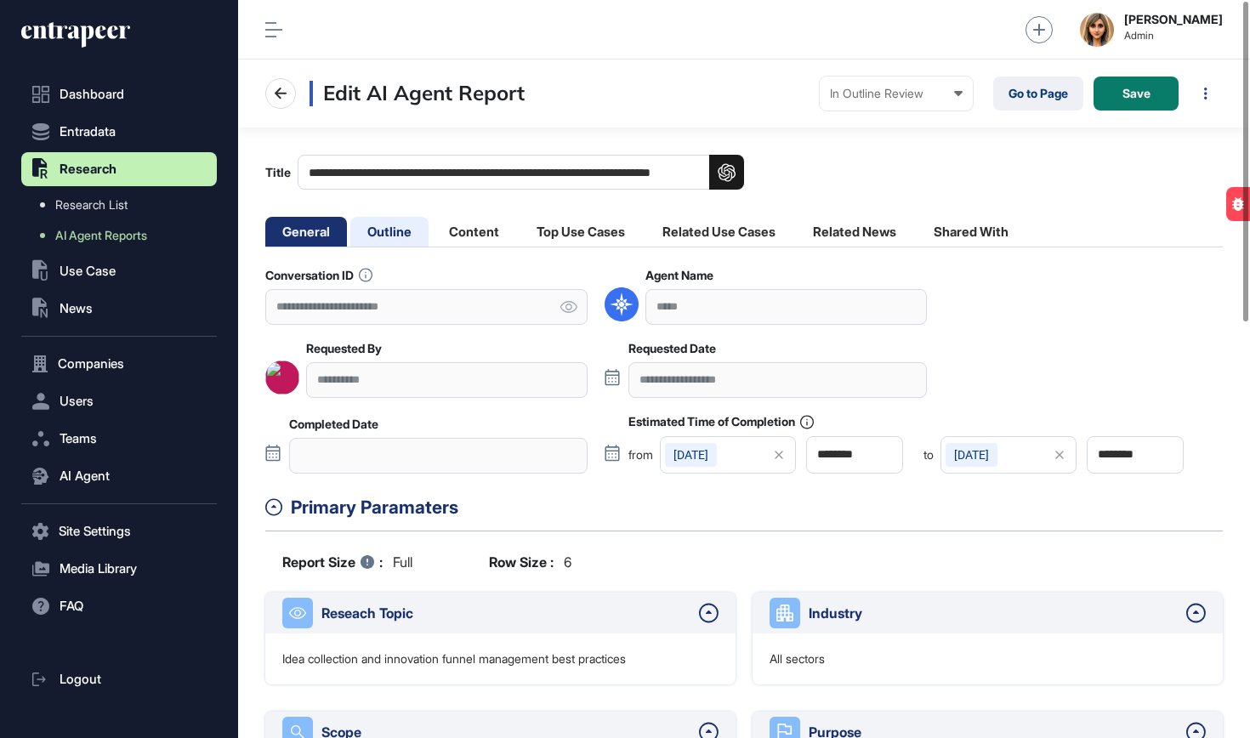
click at [387, 225] on li "Outline" at bounding box center [389, 232] width 78 height 30
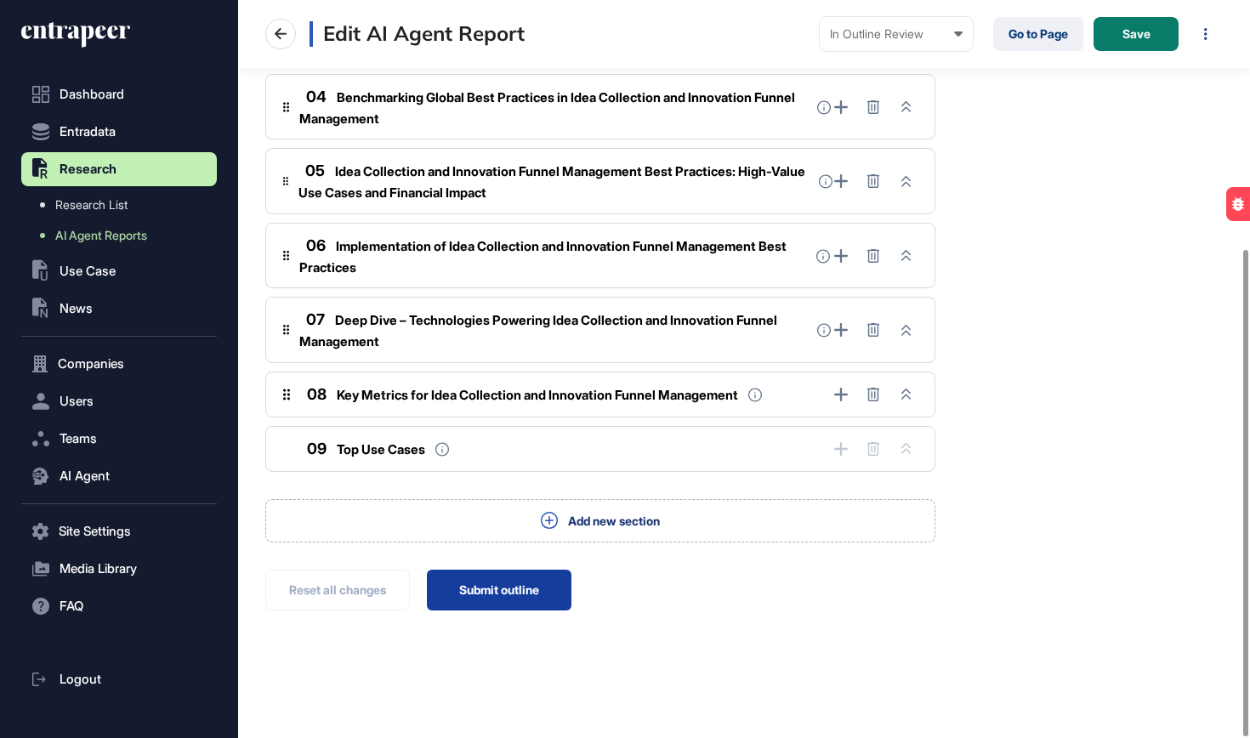
scroll to position [376, 0]
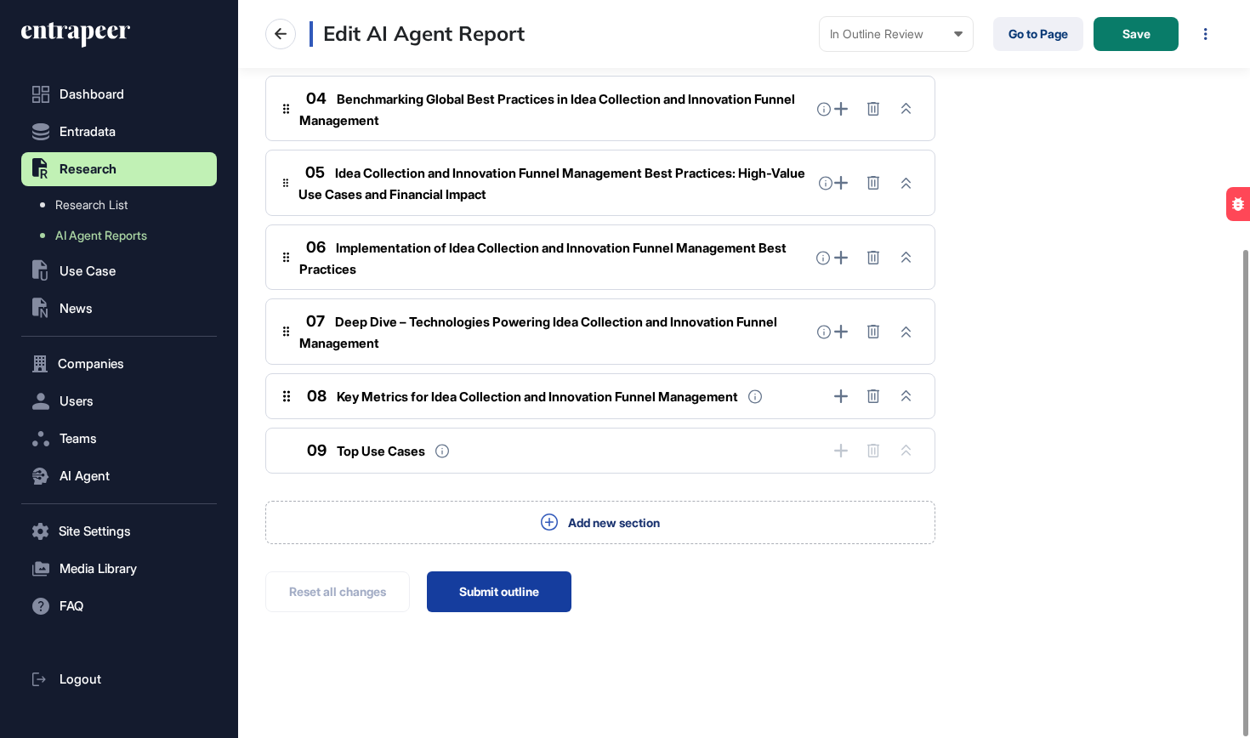
click at [527, 591] on button "Submit outline" at bounding box center [499, 592] width 145 height 41
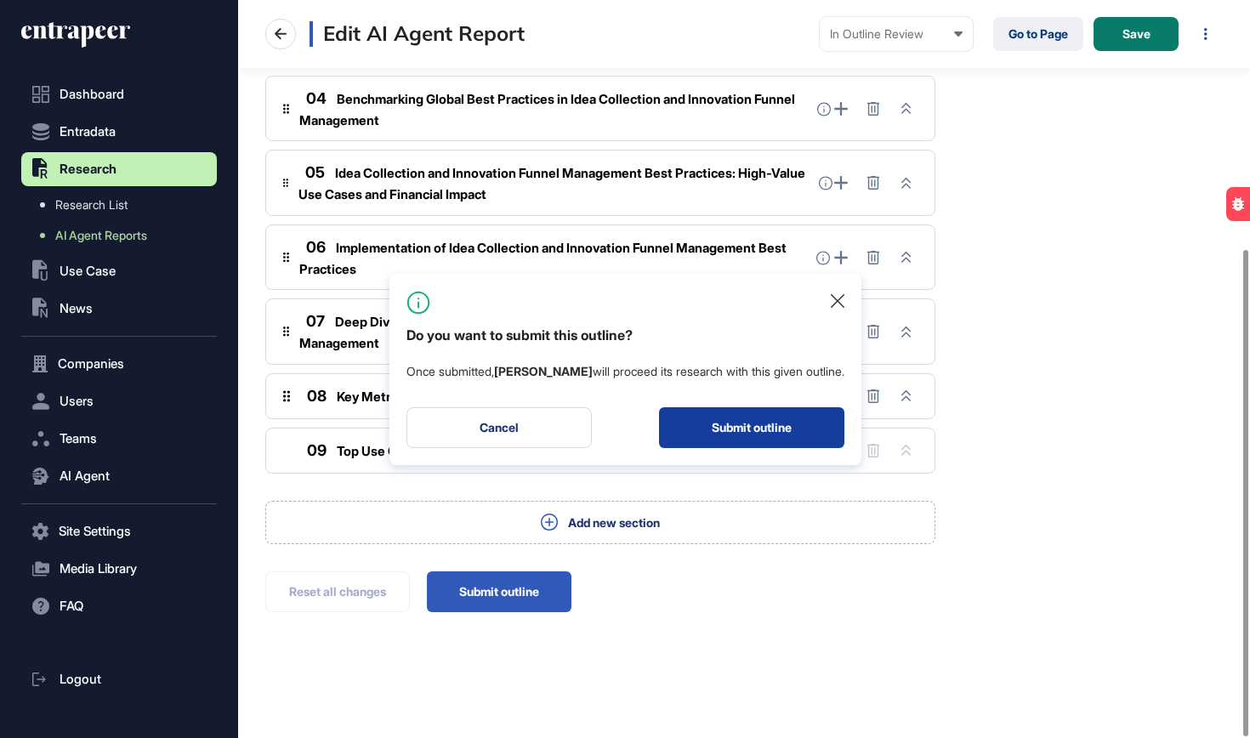
click at [745, 436] on button "Submit outline" at bounding box center [751, 427] width 185 height 41
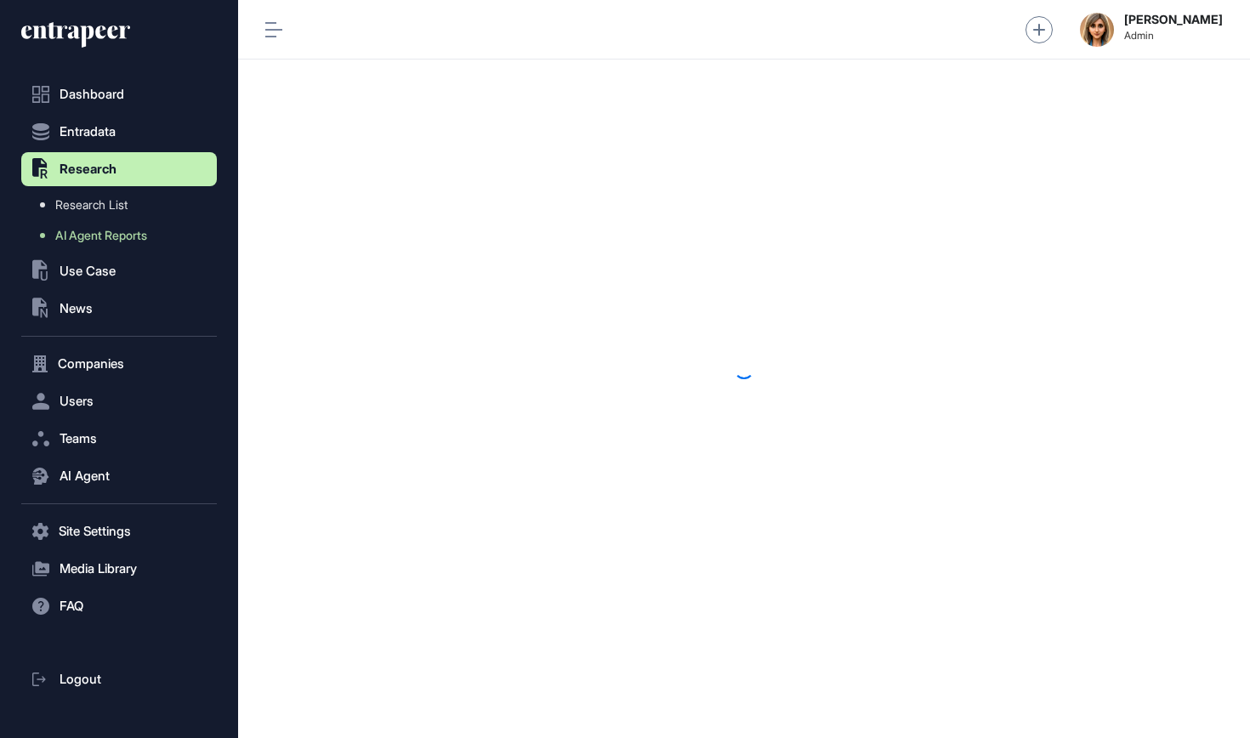
scroll to position [1, 1]
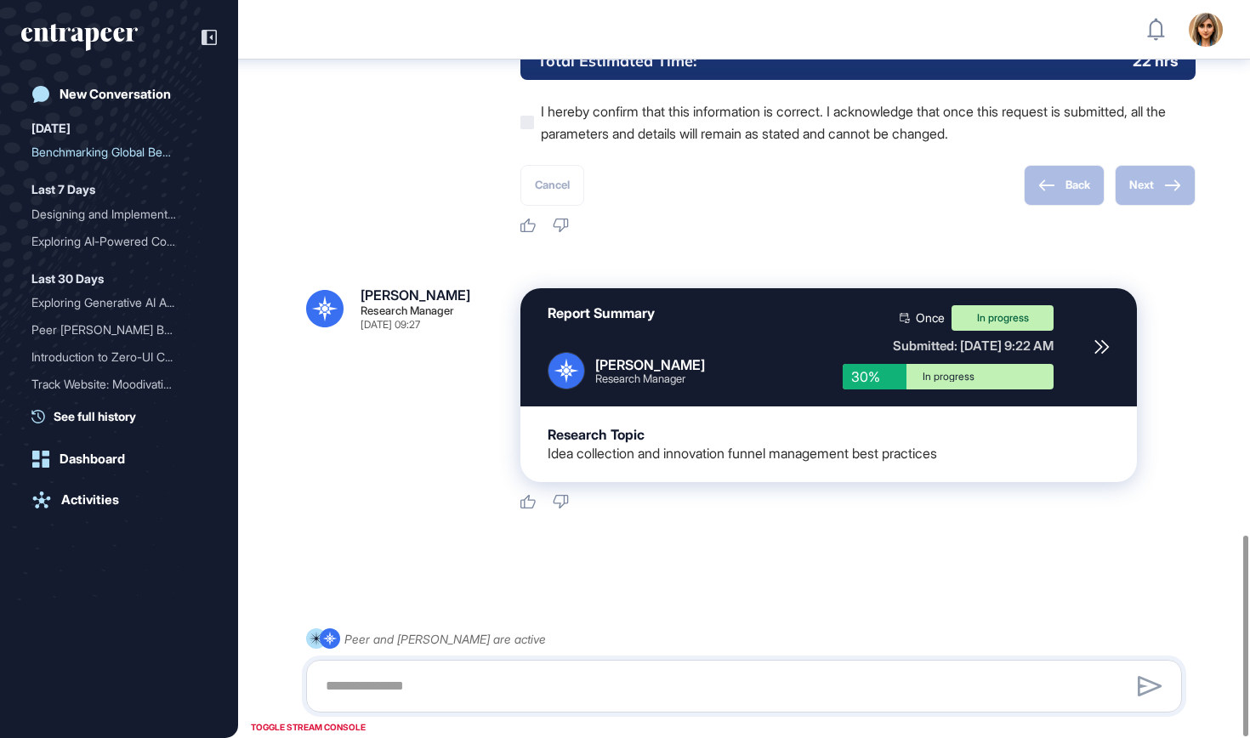
scroll to position [1965, 0]
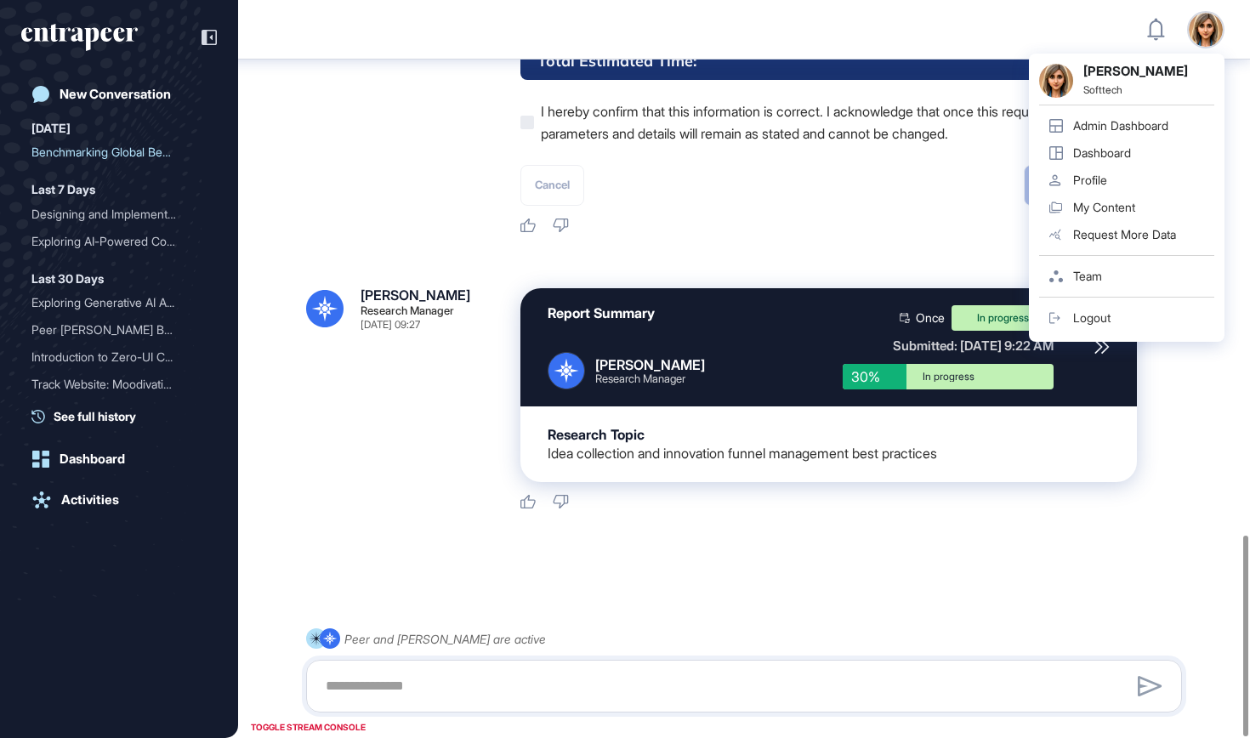
click at [1099, 309] on link "Logout" at bounding box center [1126, 317] width 175 height 27
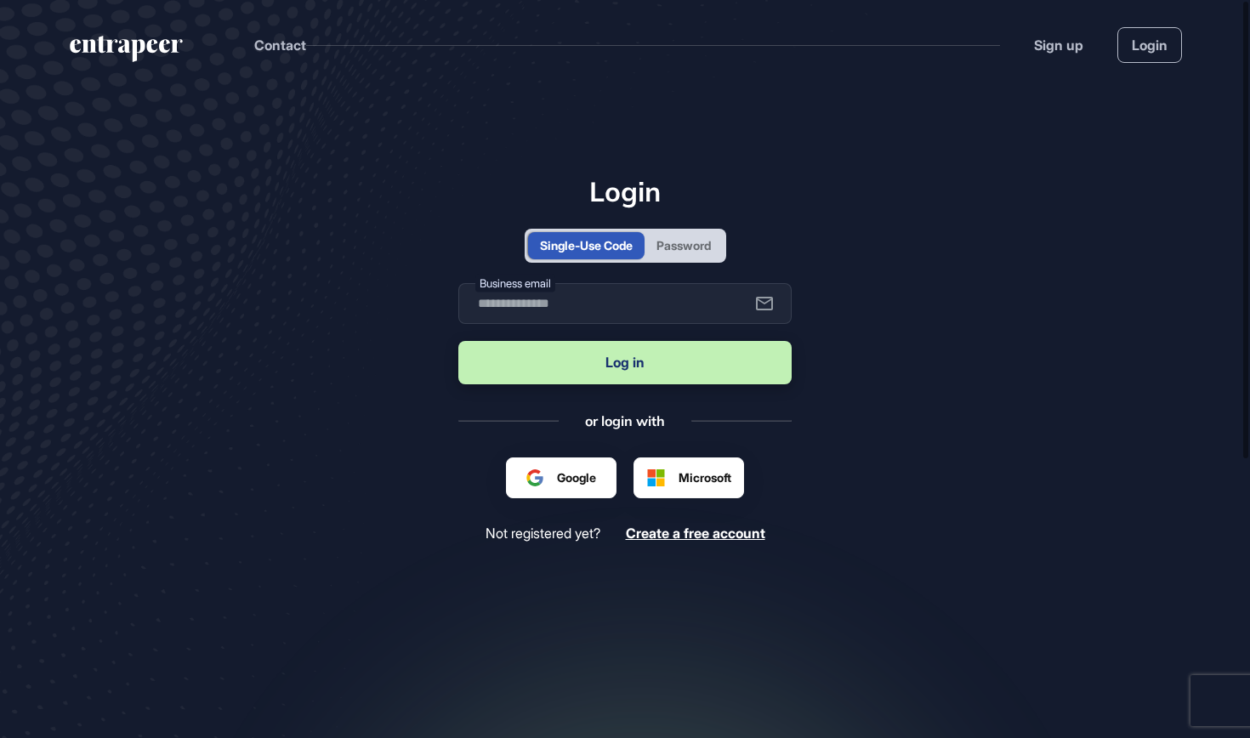
click at [660, 250] on div "Password" at bounding box center [684, 245] width 54 height 18
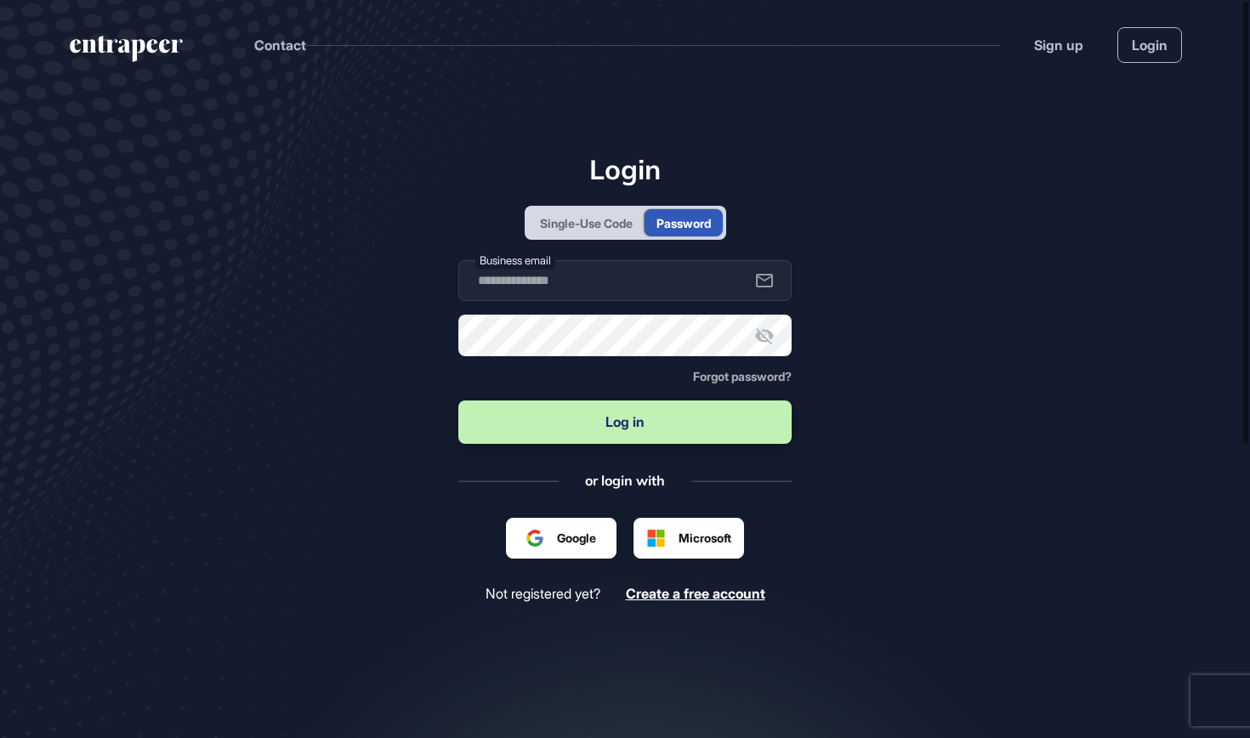
click at [579, 235] on div "Single-Use Code" at bounding box center [586, 222] width 117 height 27
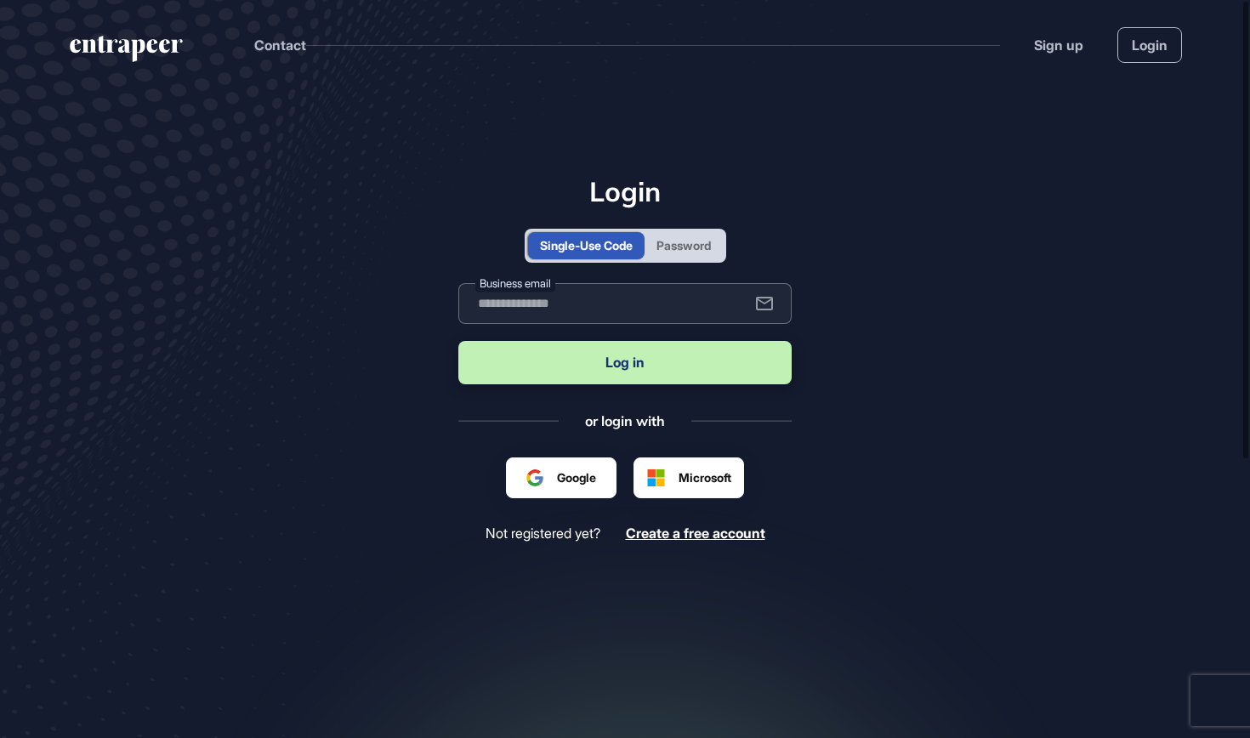
click at [548, 307] on input "text" at bounding box center [624, 303] width 333 height 41
type input "**********"
click at [571, 366] on button "Log in" at bounding box center [624, 362] width 333 height 43
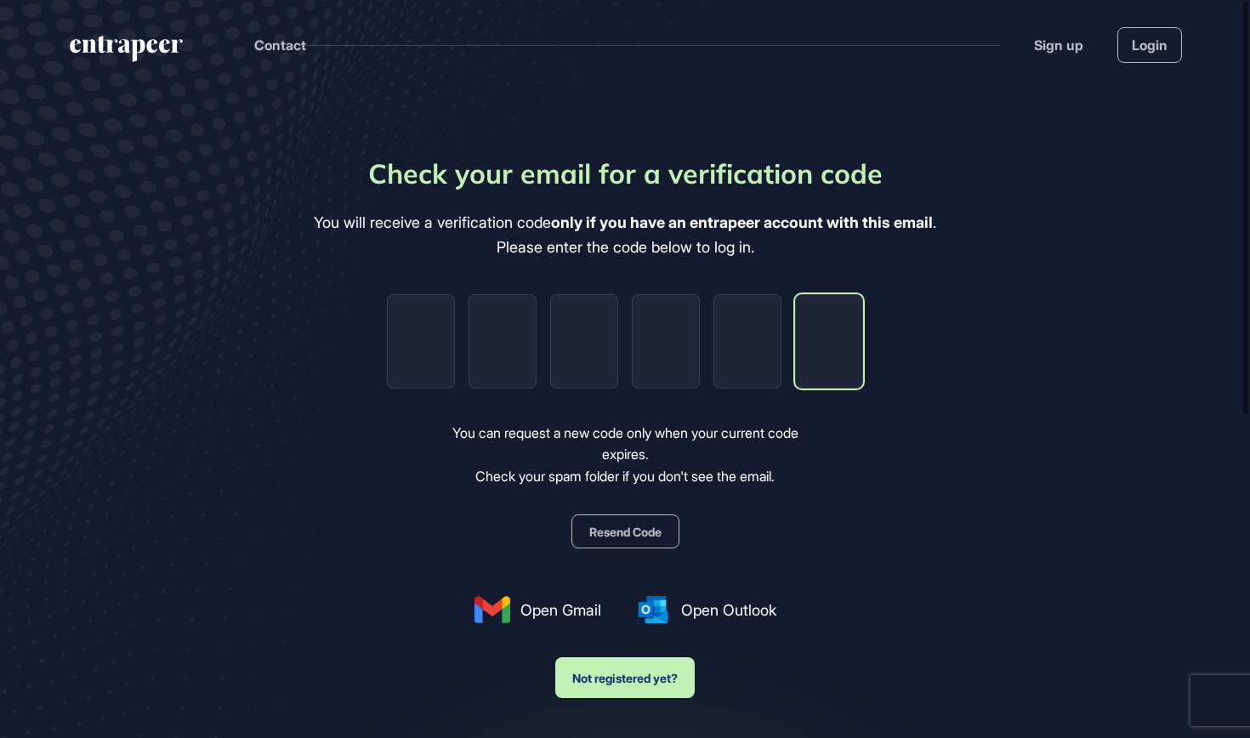
paste input "*"
type input "*"
